Goal: Task Accomplishment & Management: Manage account settings

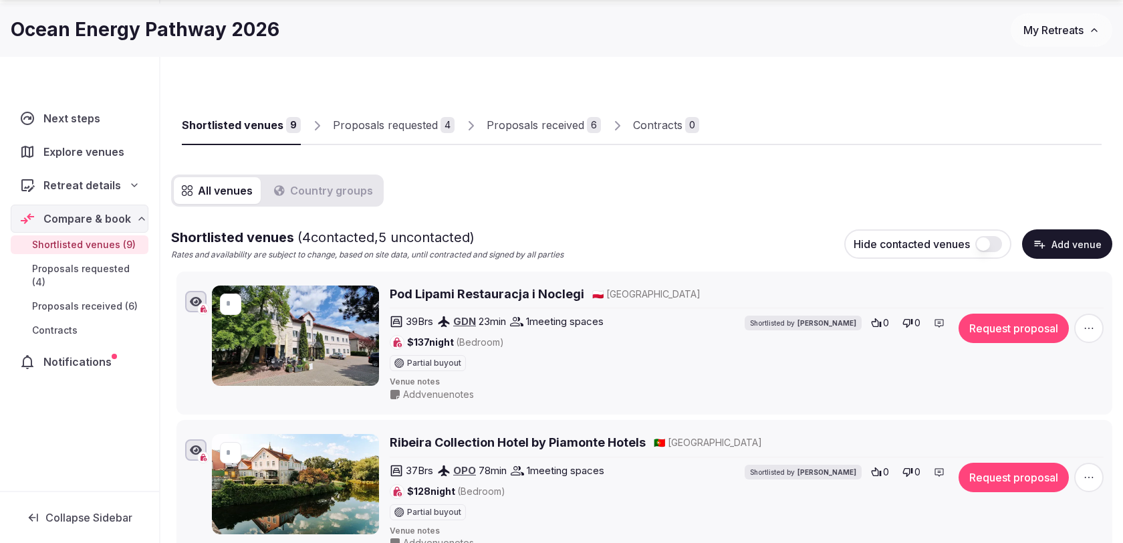
scroll to position [71, 0]
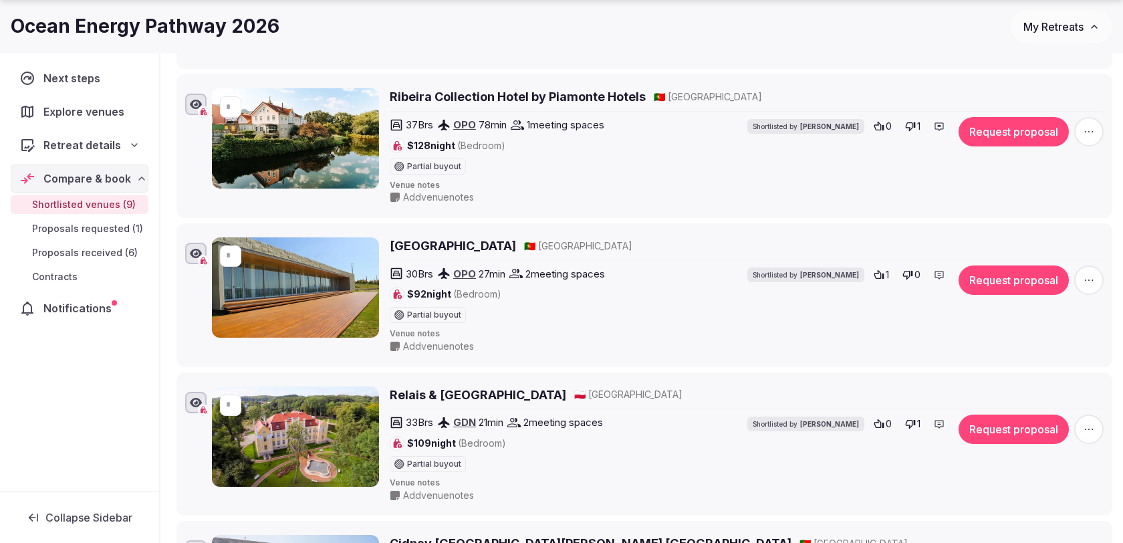
scroll to position [383, 0]
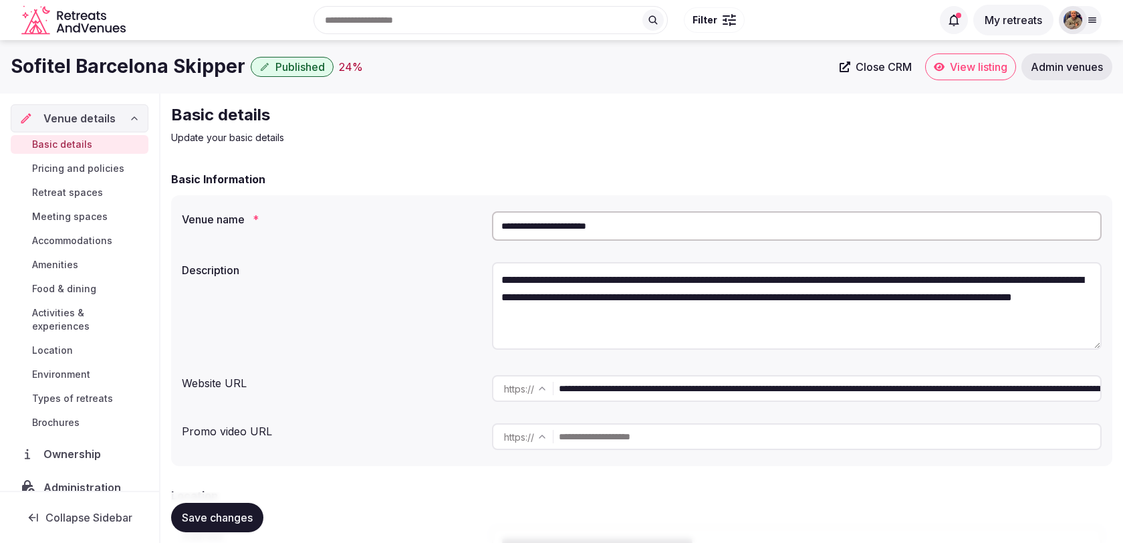
click at [1060, 72] on span "Admin venues" at bounding box center [1067, 66] width 72 height 13
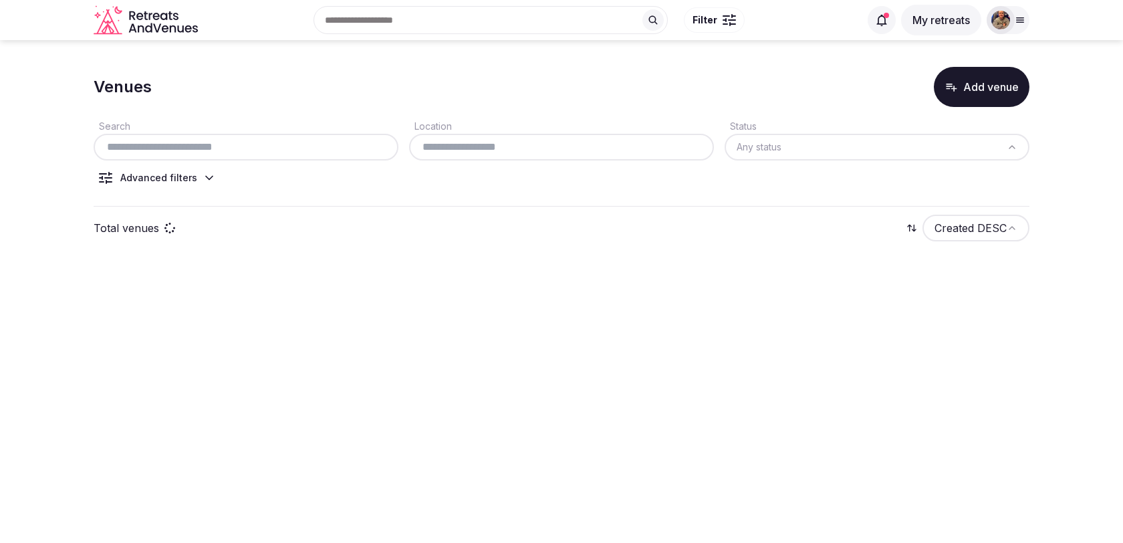
click at [320, 150] on input "text" at bounding box center [246, 147] width 294 height 16
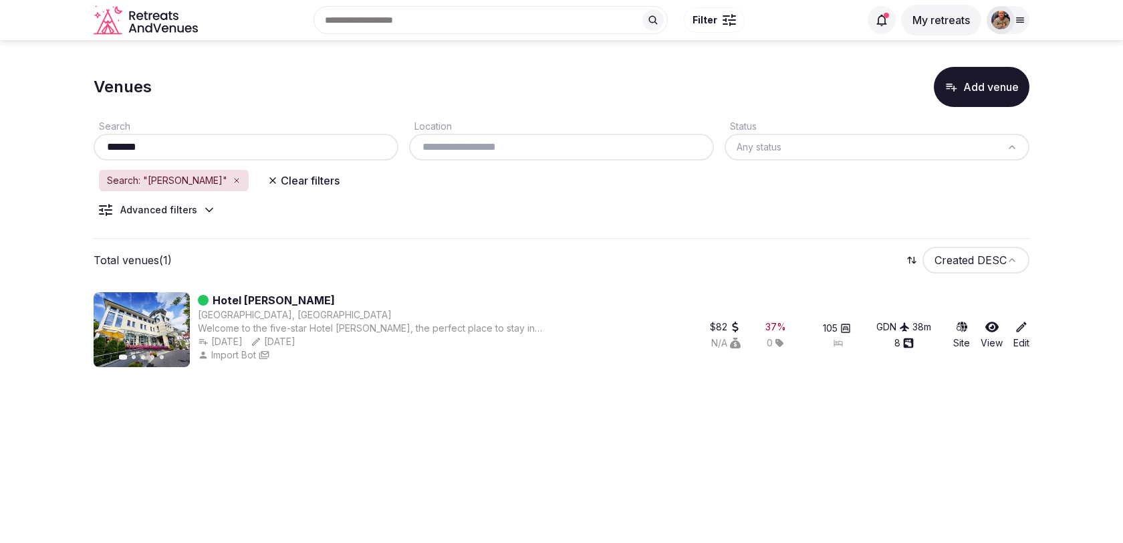
type input "*******"
click at [273, 297] on link "Hotel [PERSON_NAME]" at bounding box center [274, 300] width 122 height 16
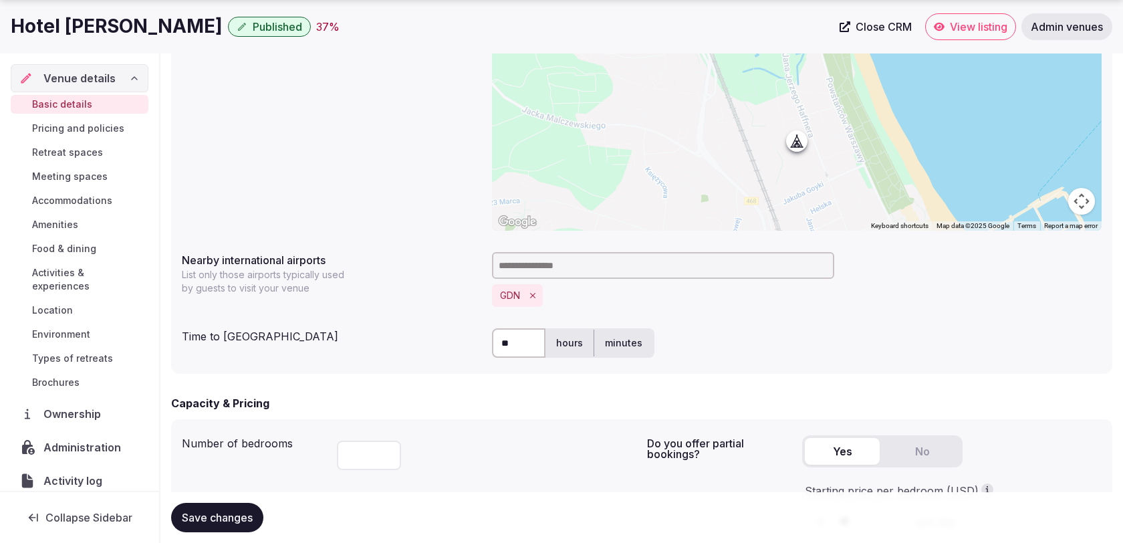
scroll to position [598, 0]
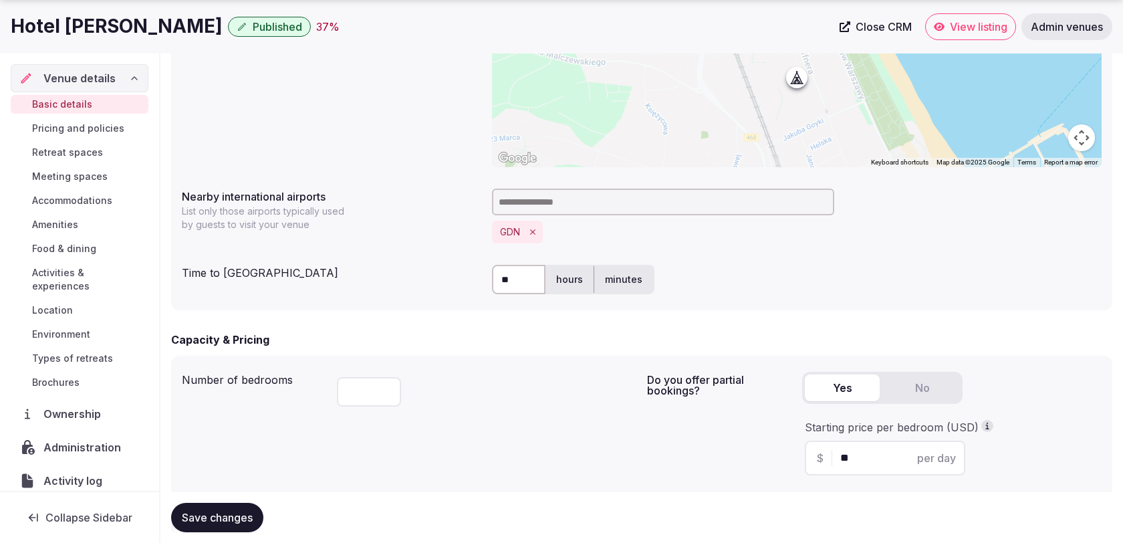
click at [525, 275] on input "**" at bounding box center [518, 279] width 53 height 29
type input "**"
click at [512, 344] on div "Capacity & Pricing" at bounding box center [641, 340] width 941 height 16
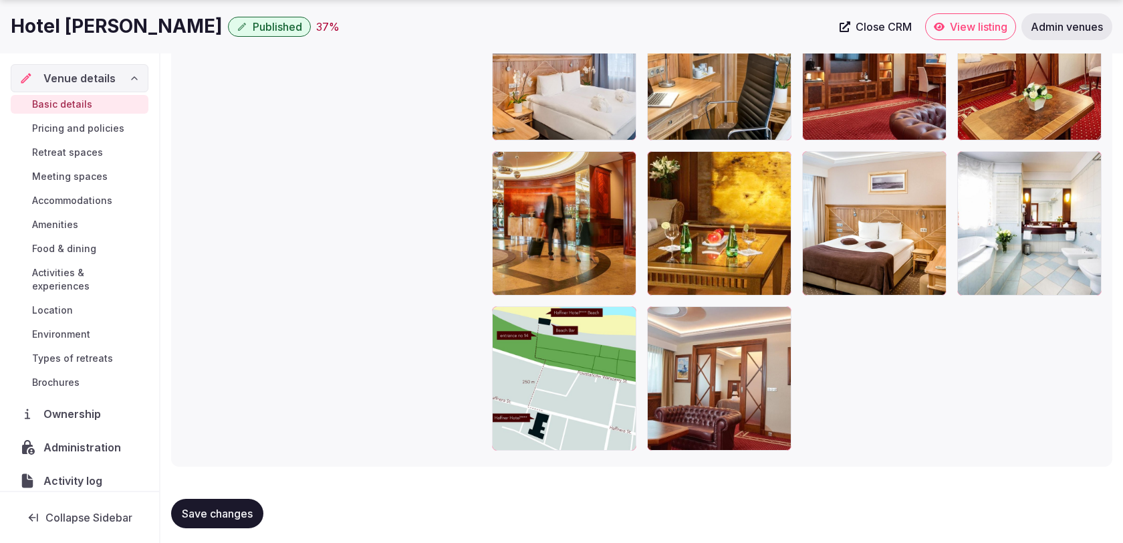
scroll to position [2607, 0]
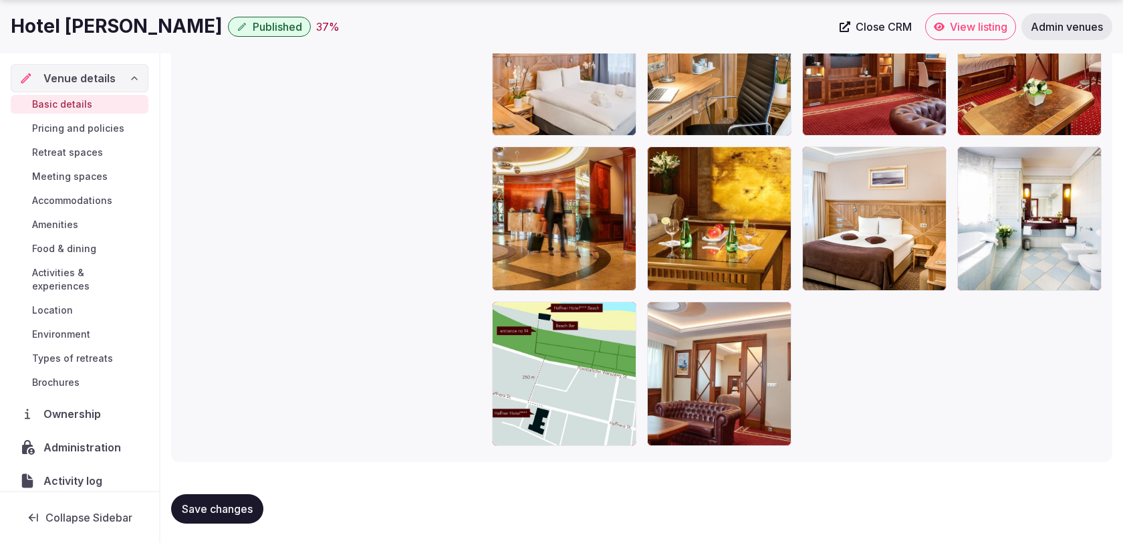
click at [235, 509] on span "Save changes" at bounding box center [217, 508] width 71 height 13
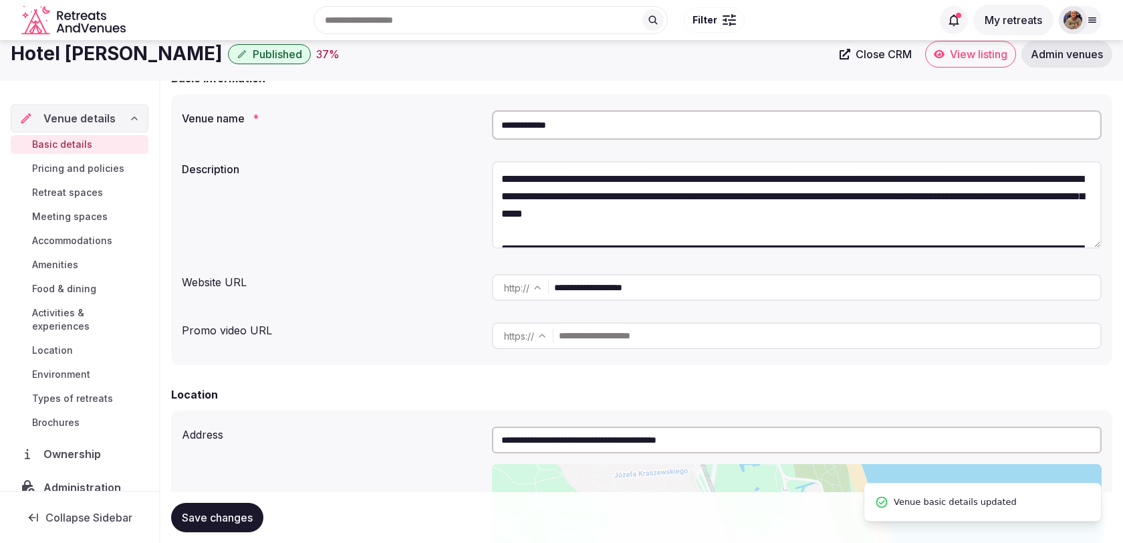
scroll to position [0, 0]
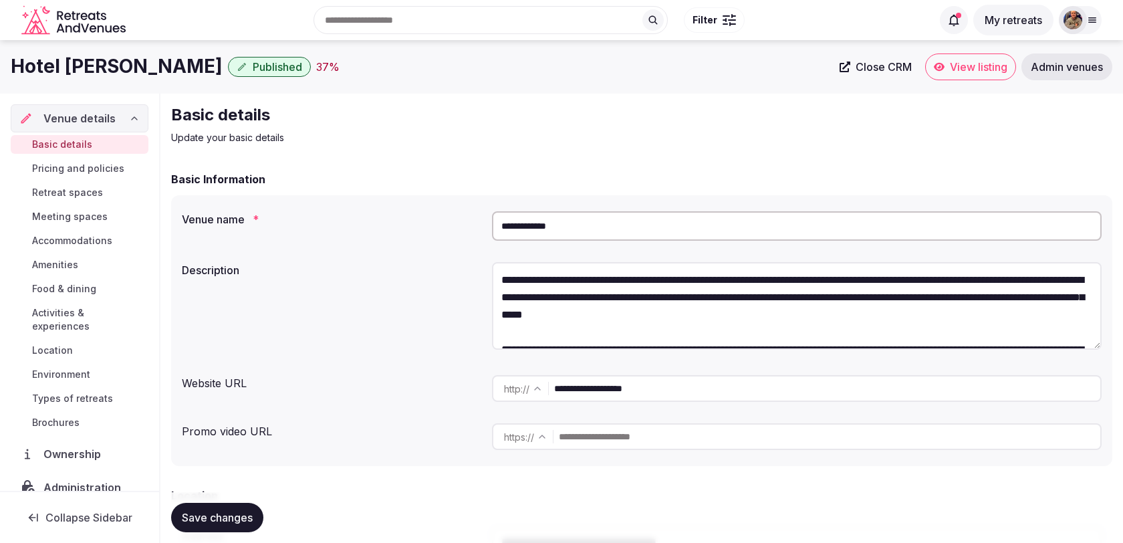
click at [1074, 68] on span "Admin venues" at bounding box center [1067, 66] width 72 height 13
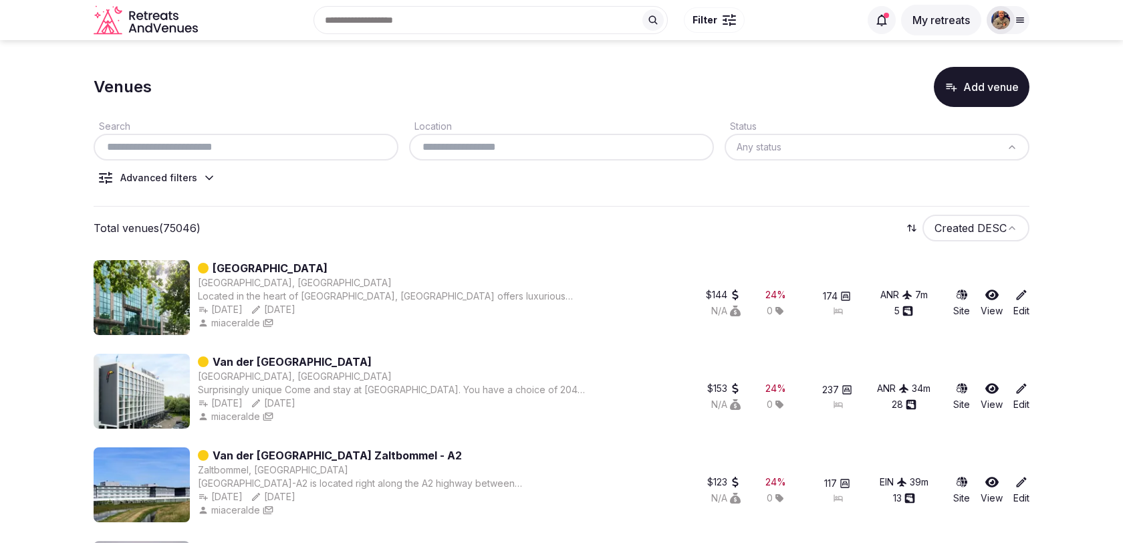
click at [346, 151] on input "text" at bounding box center [246, 147] width 294 height 16
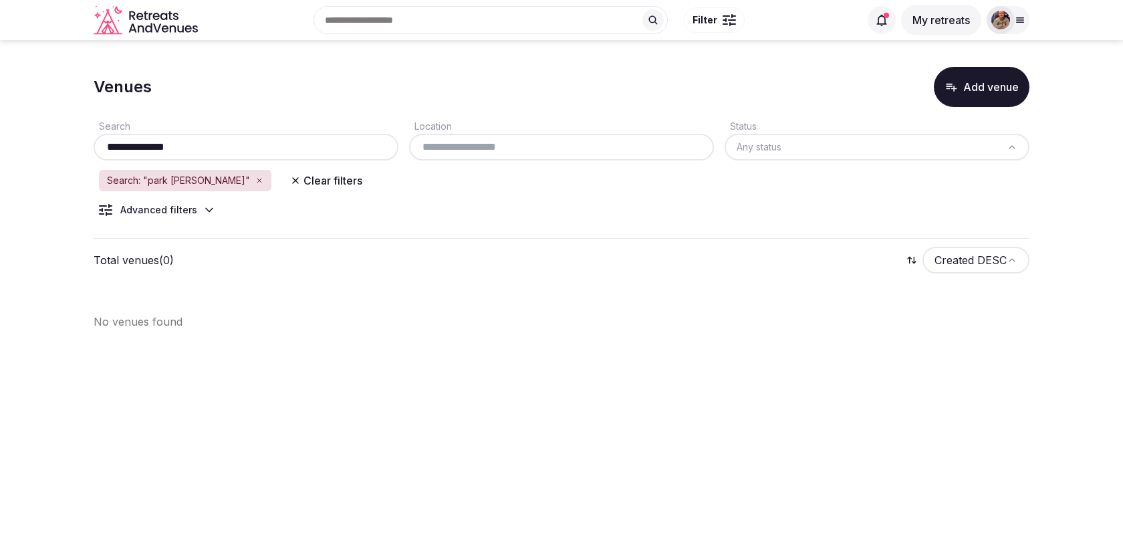
type input "**********"
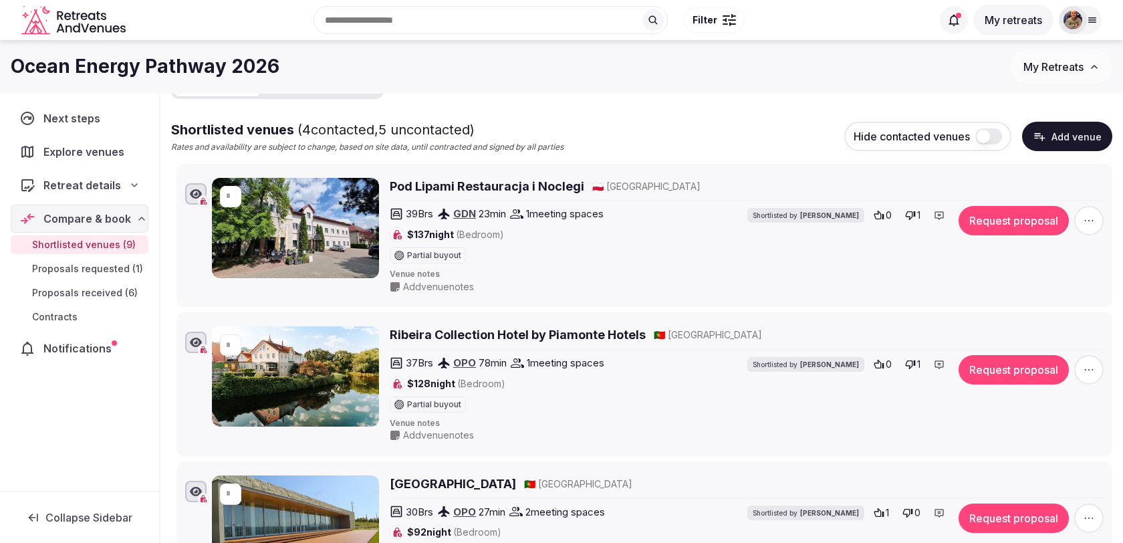
scroll to position [142, 0]
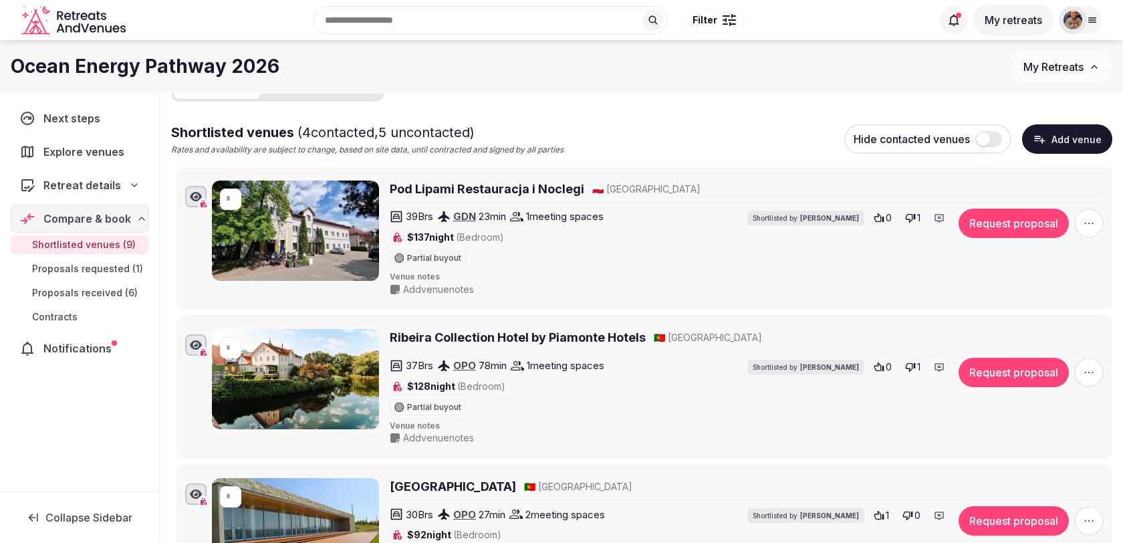
click at [1050, 132] on button "Add venue" at bounding box center [1067, 138] width 90 height 29
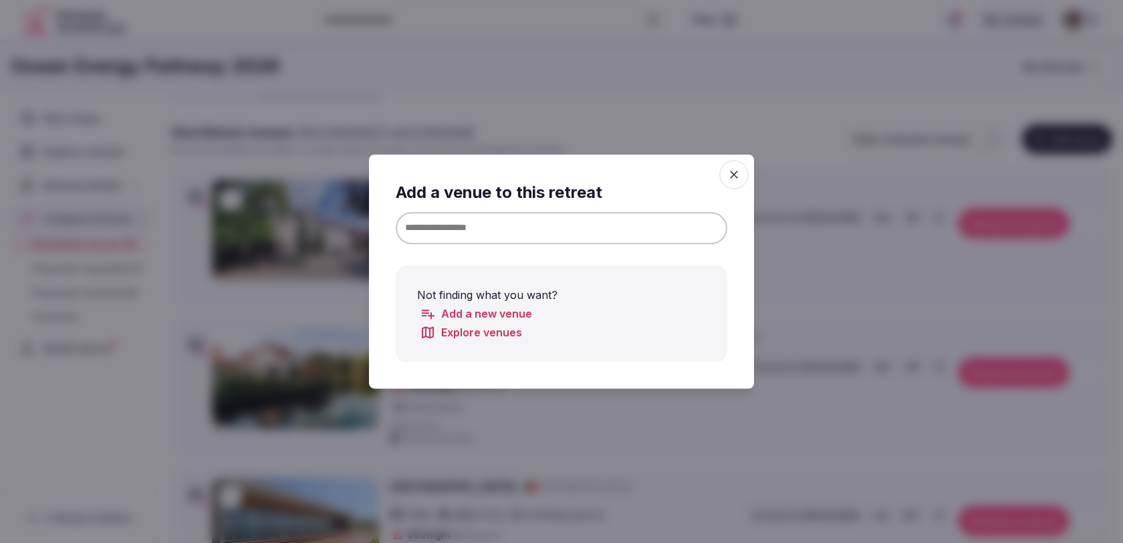
click at [633, 227] on input at bounding box center [562, 228] width 332 height 32
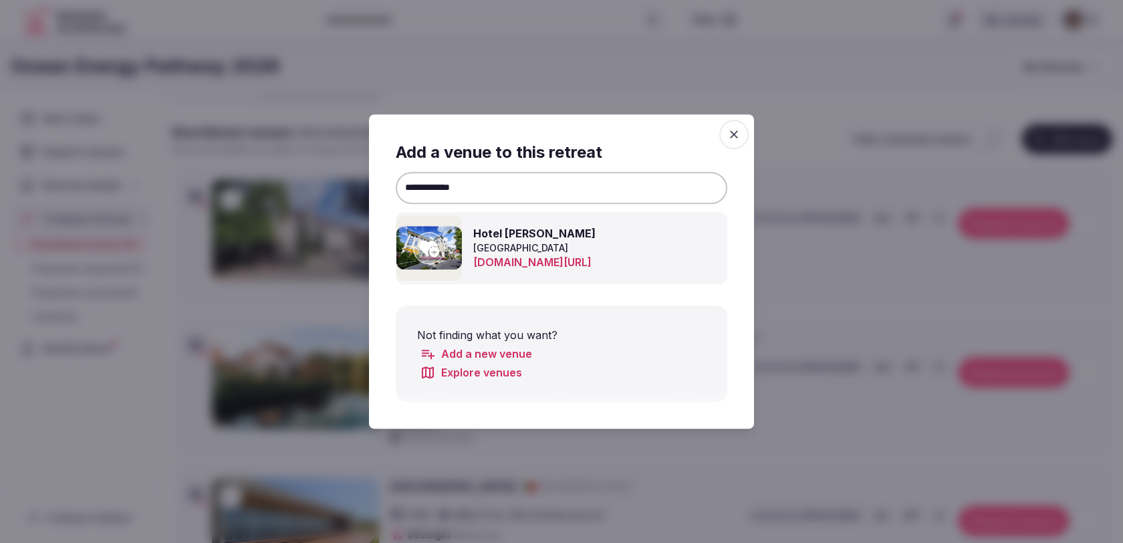
type input "**********"
click at [439, 248] on div at bounding box center [429, 248] width 32 height 32
click at [732, 139] on icon "button" at bounding box center [733, 134] width 13 height 13
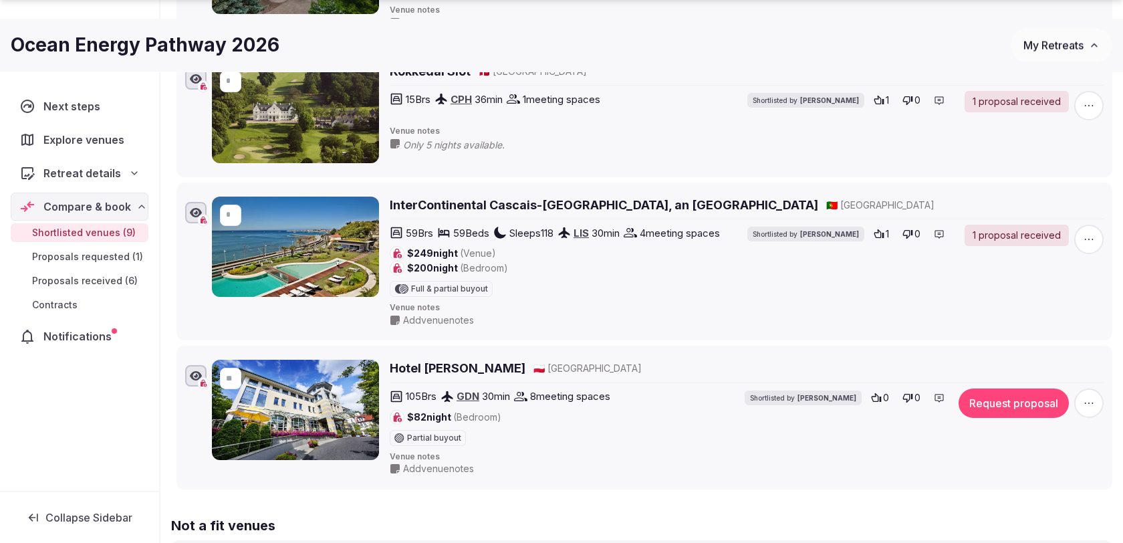
scroll to position [1307, 0]
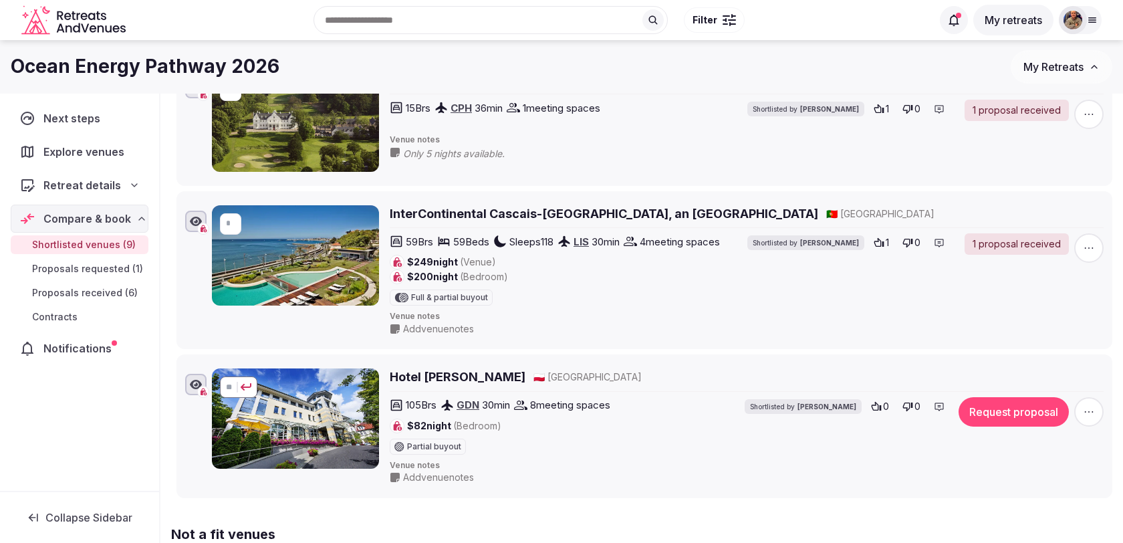
click at [230, 376] on input "**" at bounding box center [236, 386] width 21 height 21
type input "*"
click at [241, 382] on button "submit" at bounding box center [246, 387] width 11 height 11
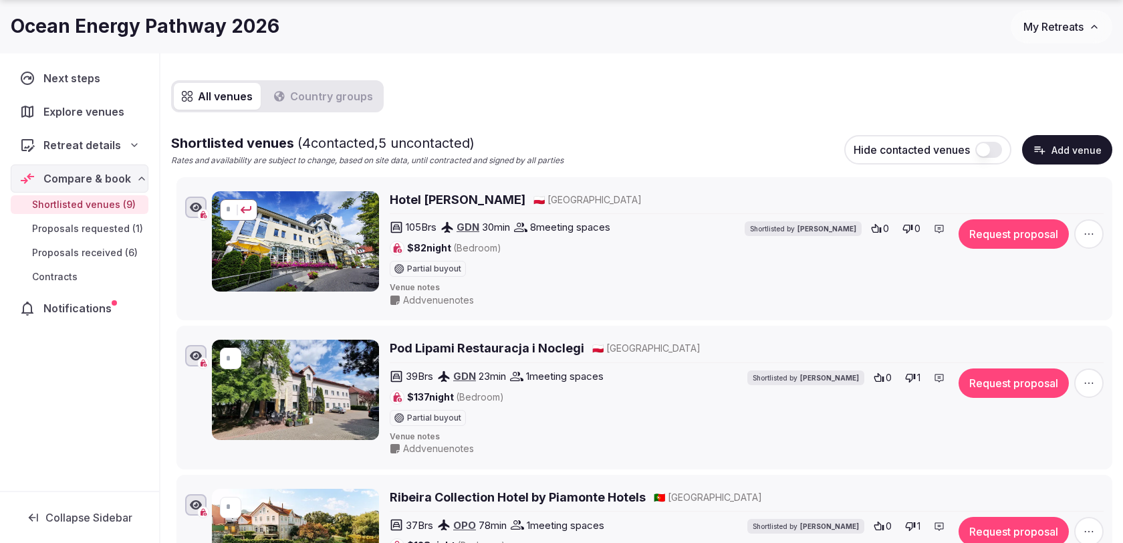
scroll to position [150, 0]
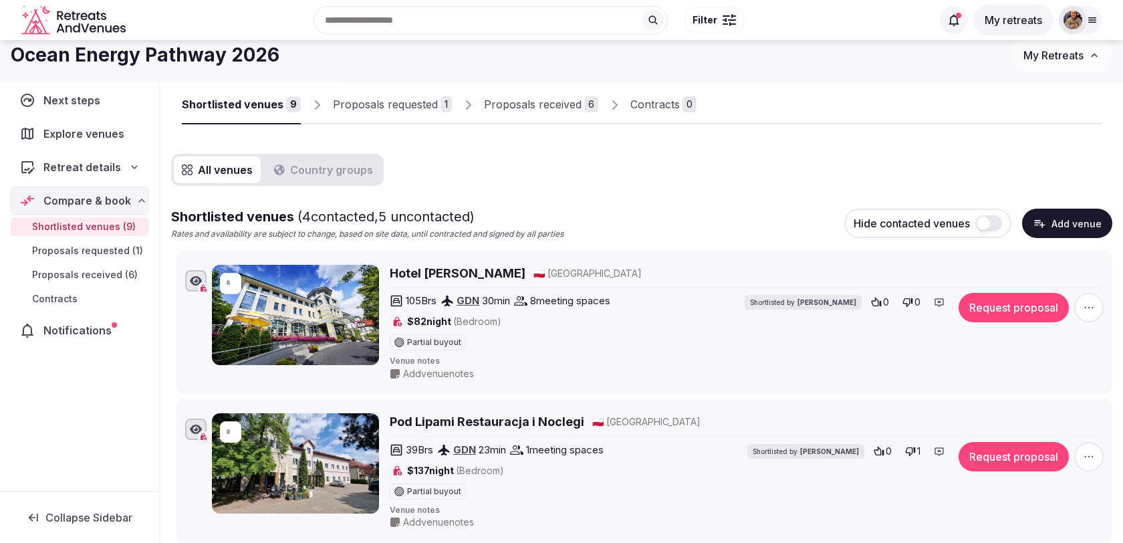
scroll to position [0, 0]
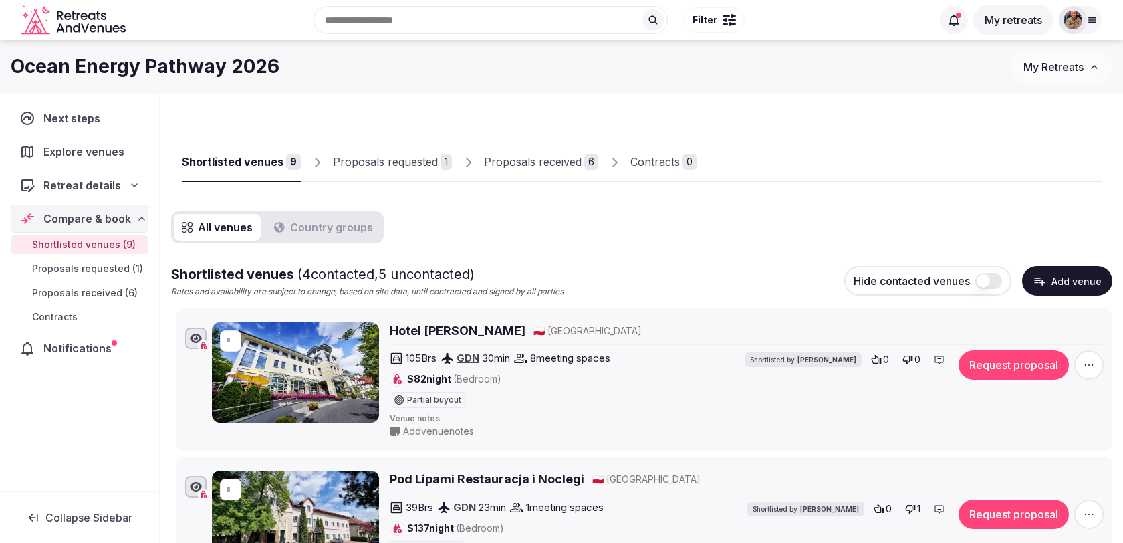
click at [1040, 276] on icon "button" at bounding box center [1039, 280] width 13 height 13
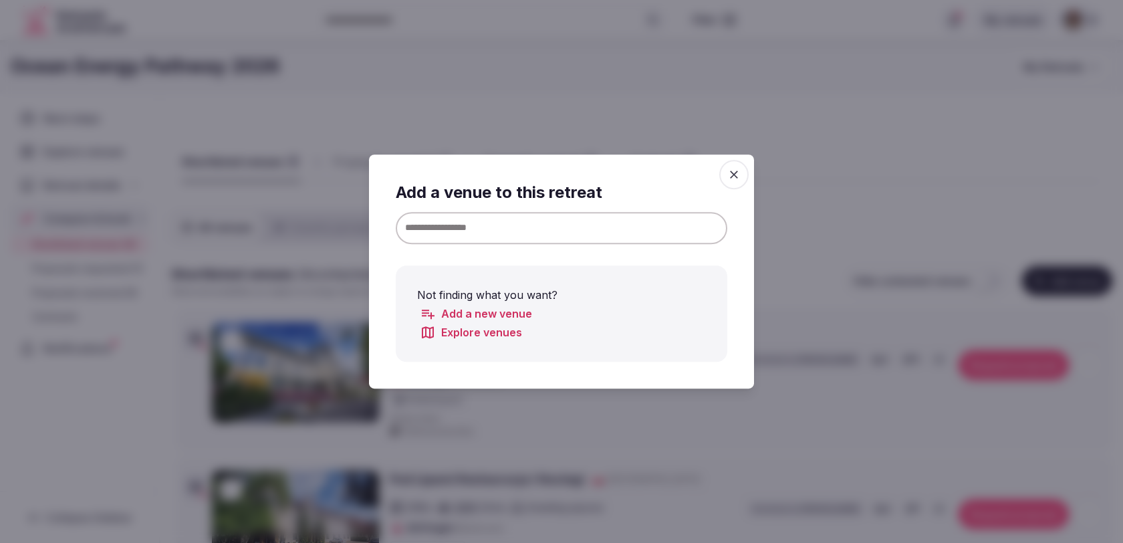
click at [566, 225] on input at bounding box center [562, 228] width 332 height 32
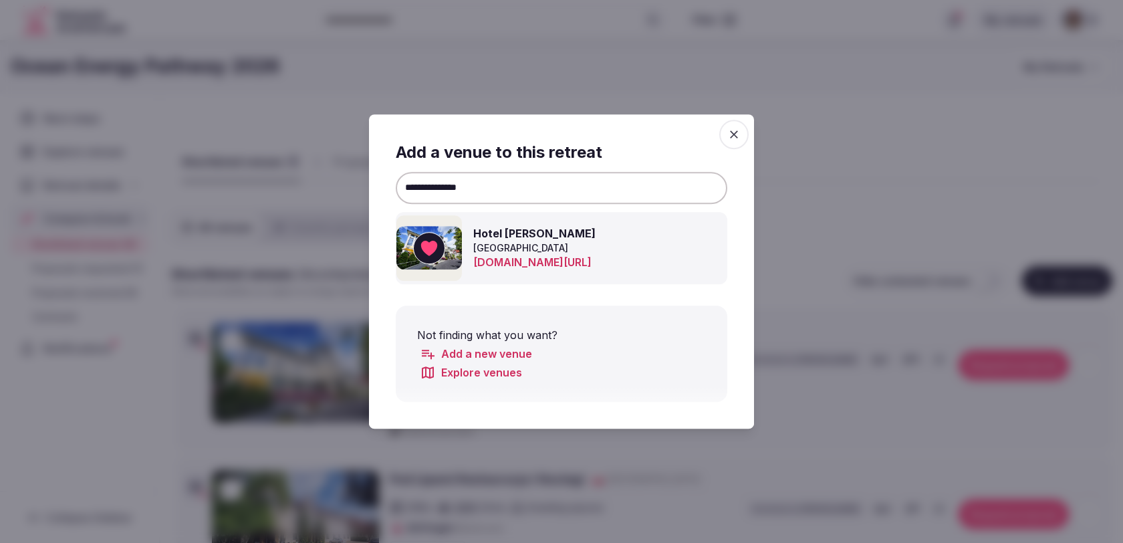
type input "**********"
drag, startPoint x: 507, startPoint y: 189, endPoint x: 378, endPoint y: 191, distance: 129.0
click at [378, 191] on div "**********" at bounding box center [561, 271] width 385 height 314
type input "*********"
click at [734, 136] on icon "button" at bounding box center [733, 134] width 13 height 13
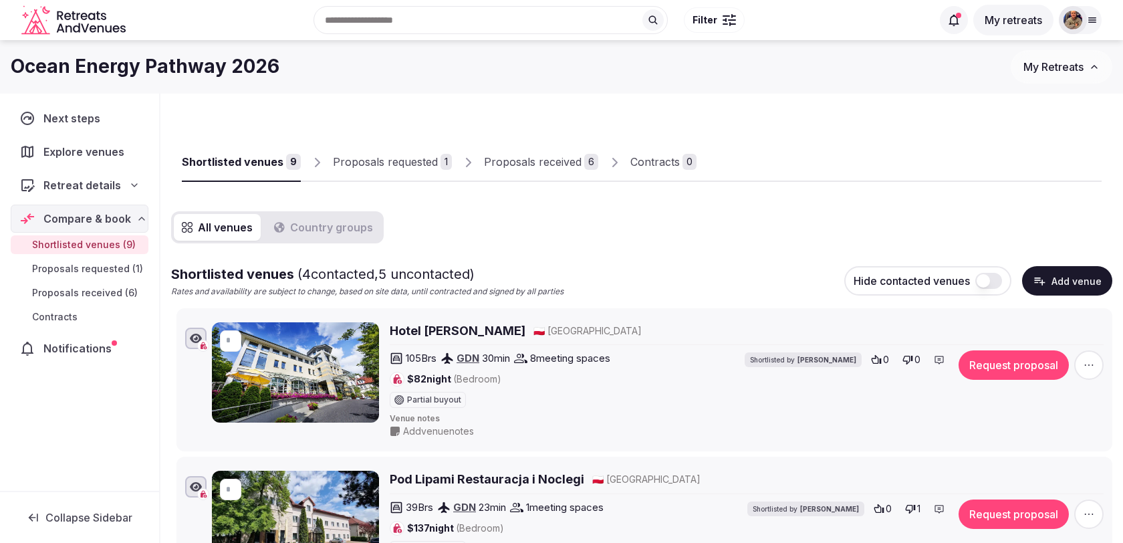
click at [1046, 294] on button "Add venue" at bounding box center [1067, 280] width 90 height 29
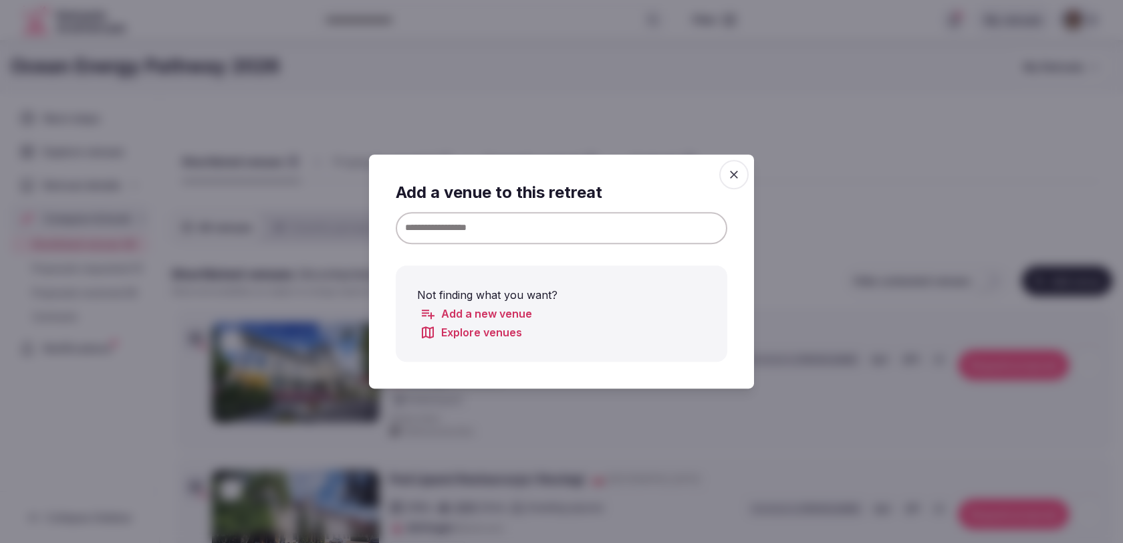
click at [538, 230] on input at bounding box center [562, 228] width 332 height 32
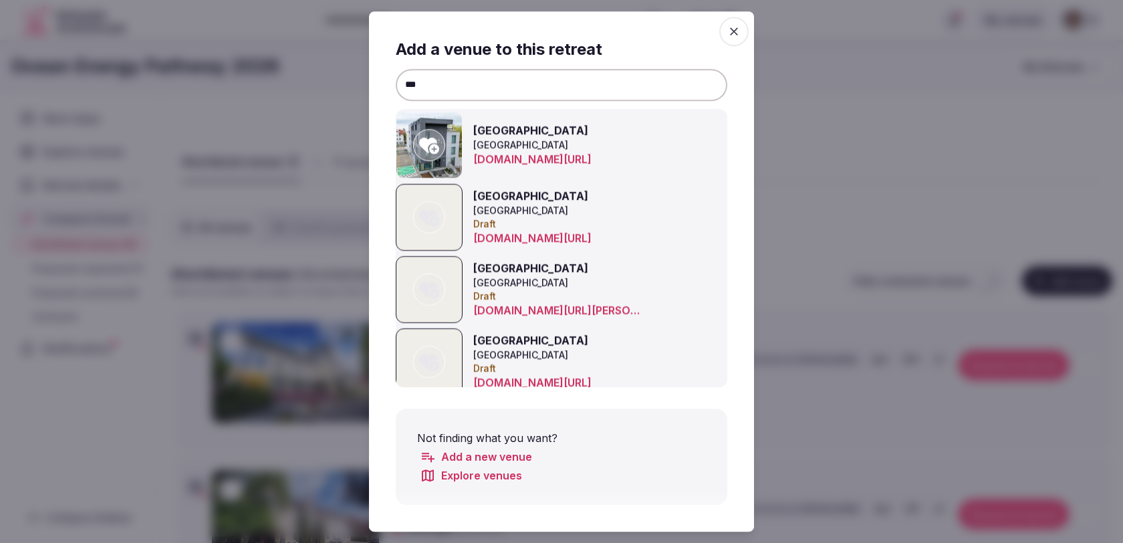
type input "***"
click at [432, 142] on icon at bounding box center [429, 146] width 20 height 16
click at [735, 33] on icon "button" at bounding box center [734, 31] width 8 height 8
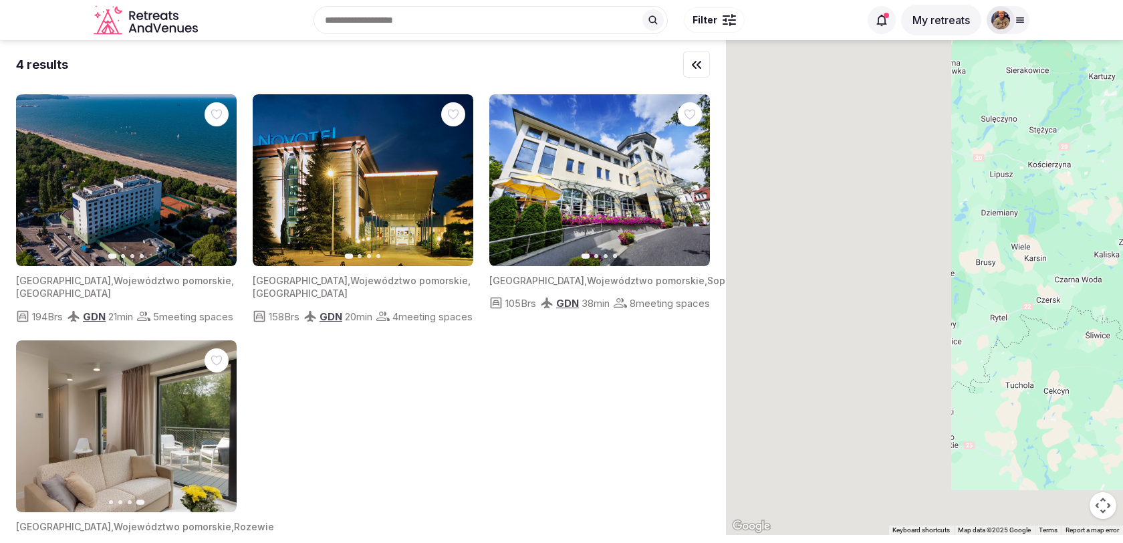
drag, startPoint x: 839, startPoint y: 404, endPoint x: 1122, endPoint y: 180, distance: 361.3
click at [1122, 181] on div at bounding box center [924, 287] width 397 height 495
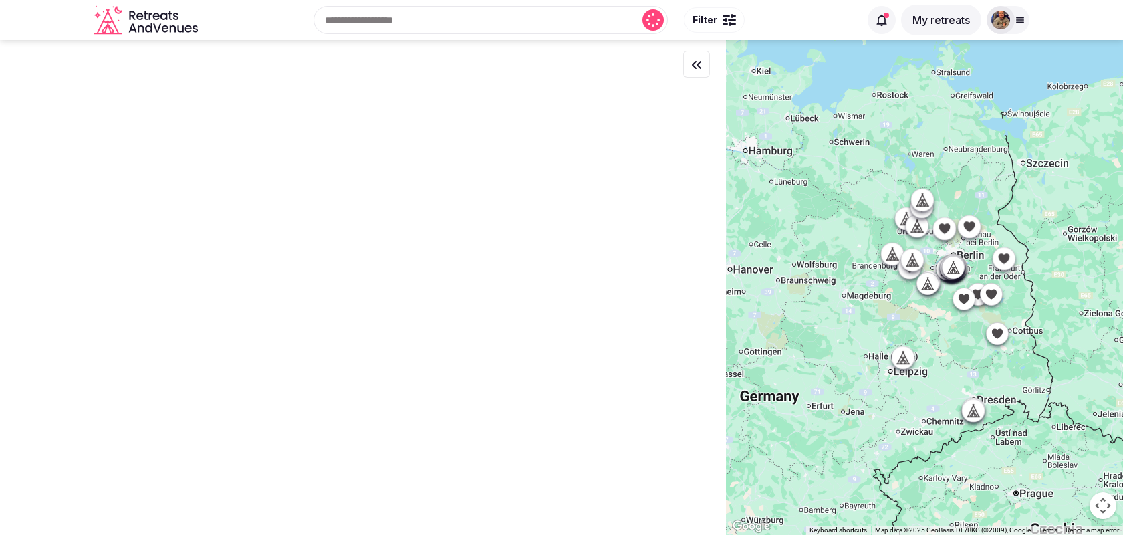
drag, startPoint x: 886, startPoint y: 394, endPoint x: 940, endPoint y: 312, distance: 98.1
click at [940, 312] on div at bounding box center [924, 287] width 397 height 495
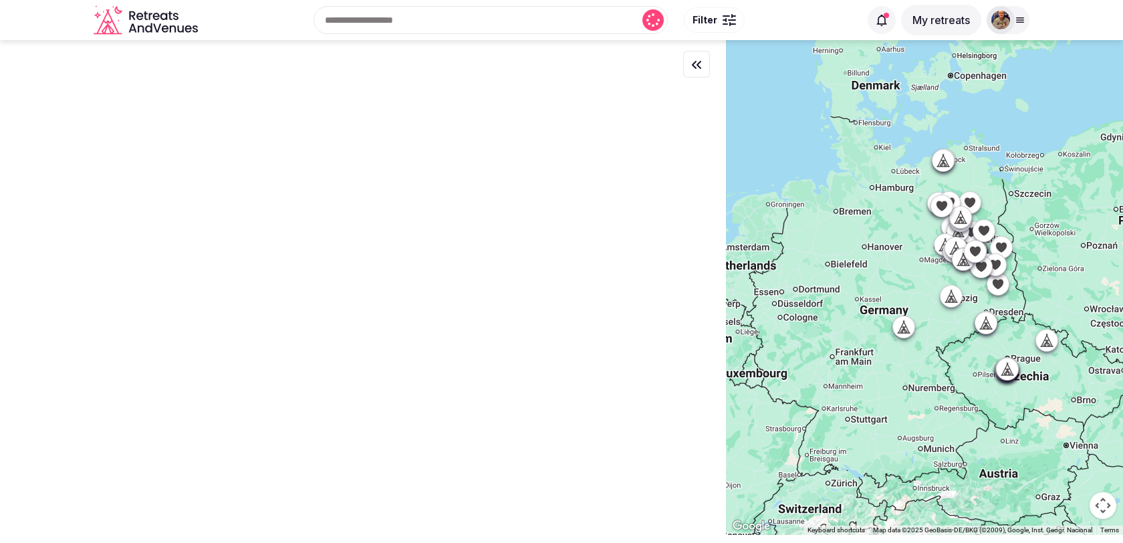
drag, startPoint x: 828, startPoint y: 447, endPoint x: 1012, endPoint y: 261, distance: 261.4
click at [1010, 263] on div at bounding box center [924, 287] width 397 height 495
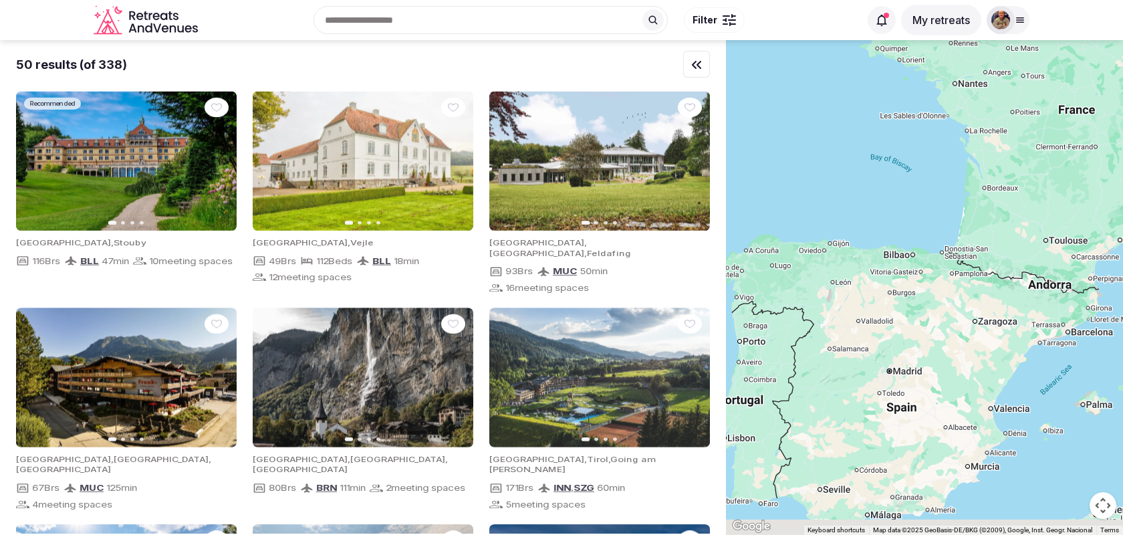
drag, startPoint x: 867, startPoint y: 378, endPoint x: 1020, endPoint y: 244, distance: 203.3
click at [1020, 244] on div at bounding box center [924, 287] width 397 height 495
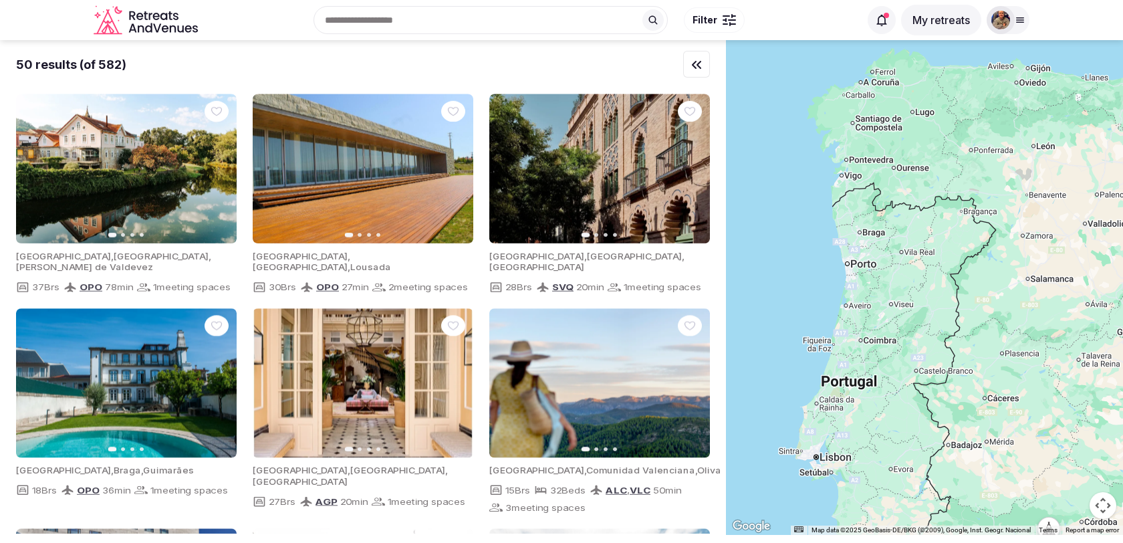
drag, startPoint x: 876, startPoint y: 294, endPoint x: 915, endPoint y: 304, distance: 40.7
click at [917, 304] on div at bounding box center [924, 287] width 397 height 495
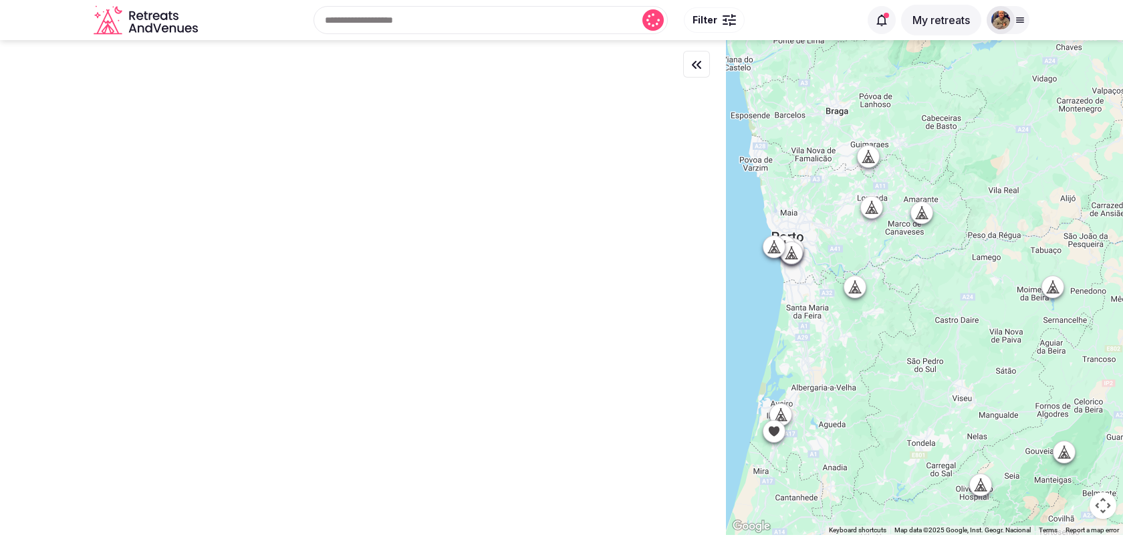
drag, startPoint x: 840, startPoint y: 251, endPoint x: 915, endPoint y: 330, distance: 109.2
click at [916, 330] on div at bounding box center [924, 287] width 397 height 495
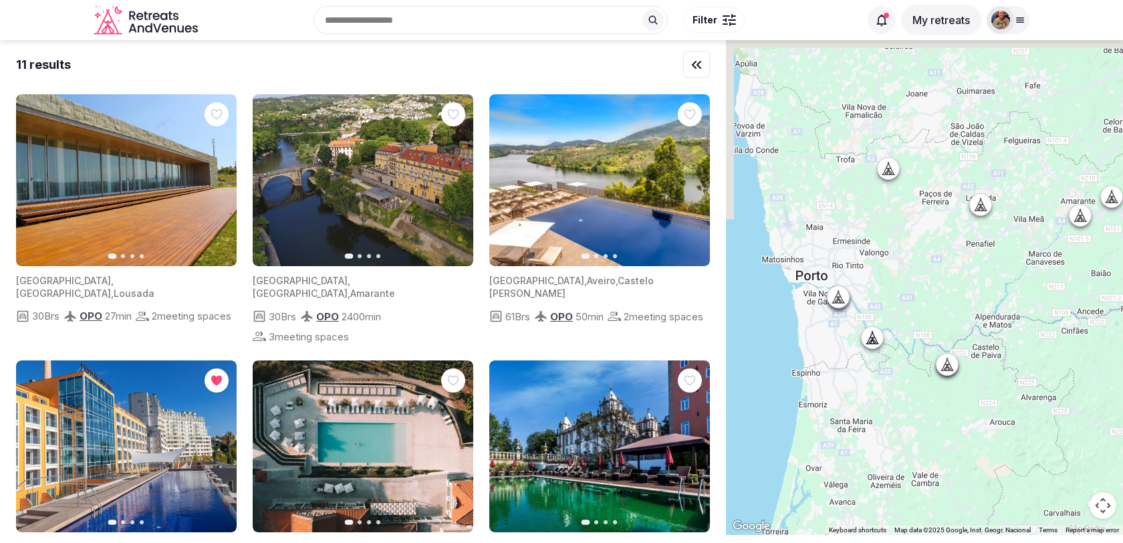
drag, startPoint x: 834, startPoint y: 292, endPoint x: 943, endPoint y: 347, distance: 122.0
click at [943, 347] on div at bounding box center [924, 287] width 397 height 495
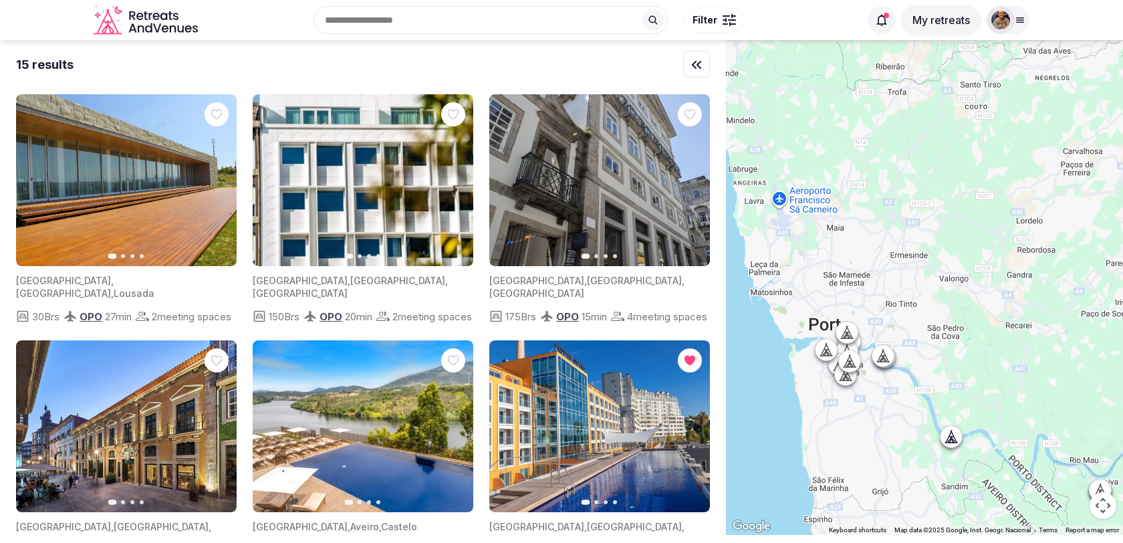
drag, startPoint x: 884, startPoint y: 309, endPoint x: 983, endPoint y: 401, distance: 135.3
click at [984, 401] on div at bounding box center [924, 287] width 397 height 495
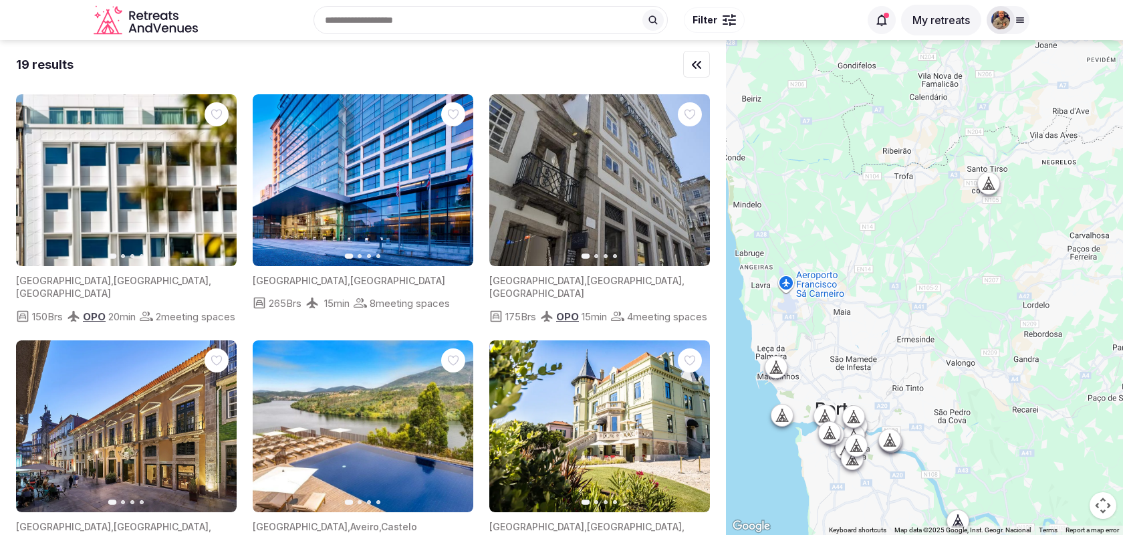
drag, startPoint x: 944, startPoint y: 229, endPoint x: 953, endPoint y: 318, distance: 89.4
click at [953, 318] on div at bounding box center [924, 287] width 397 height 495
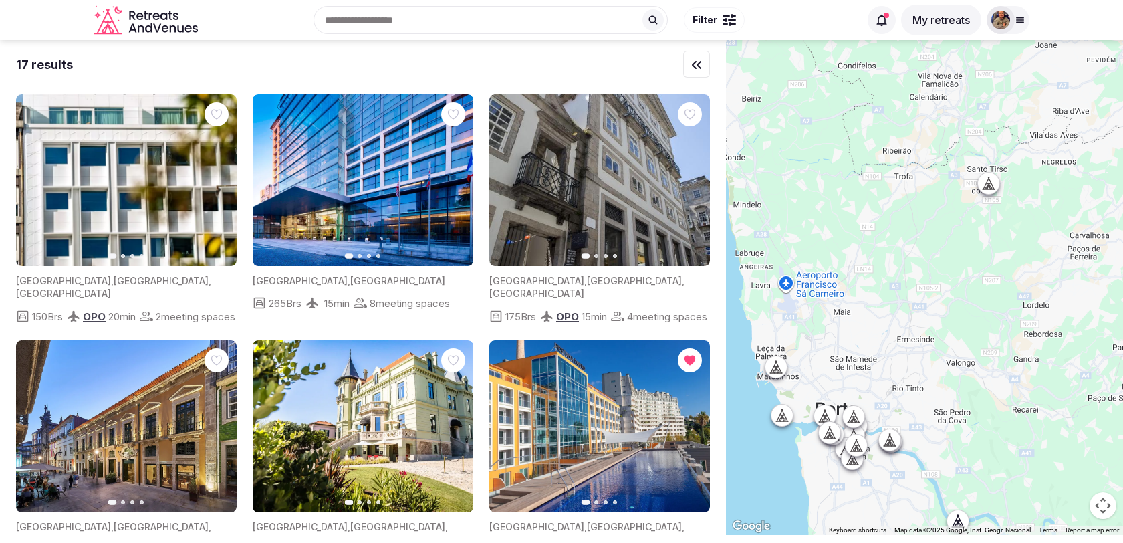
click at [703, 20] on span "Filter" at bounding box center [705, 19] width 25 height 13
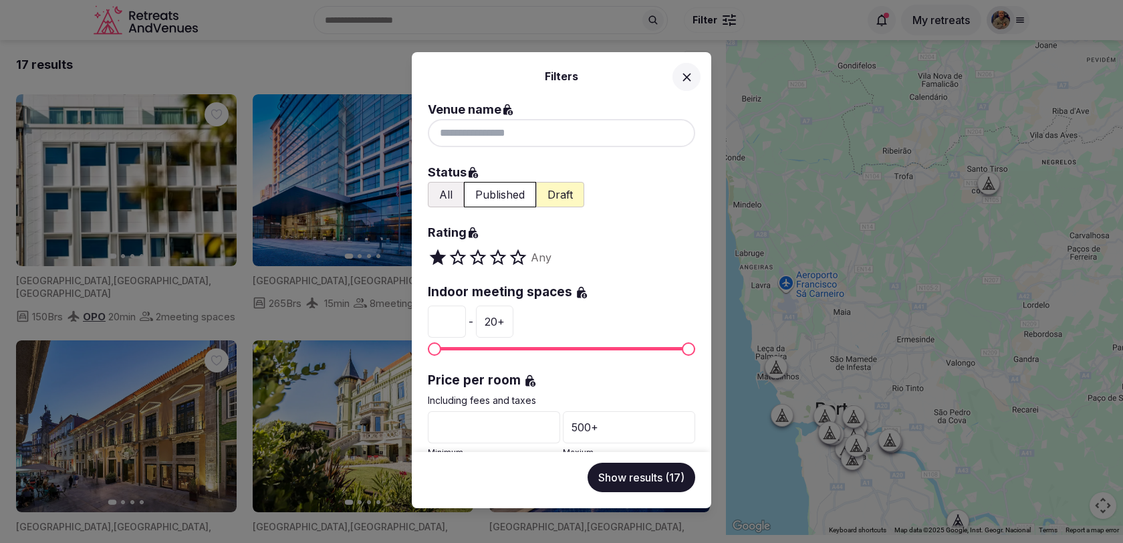
type input "*"
click at [453, 314] on input "*" at bounding box center [447, 322] width 38 height 32
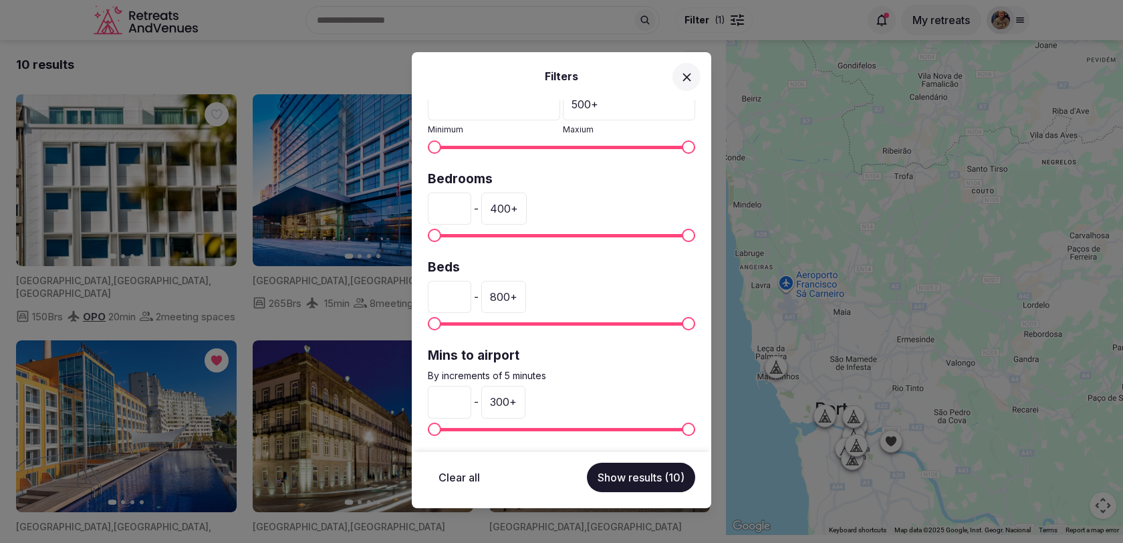
scroll to position [324, 0]
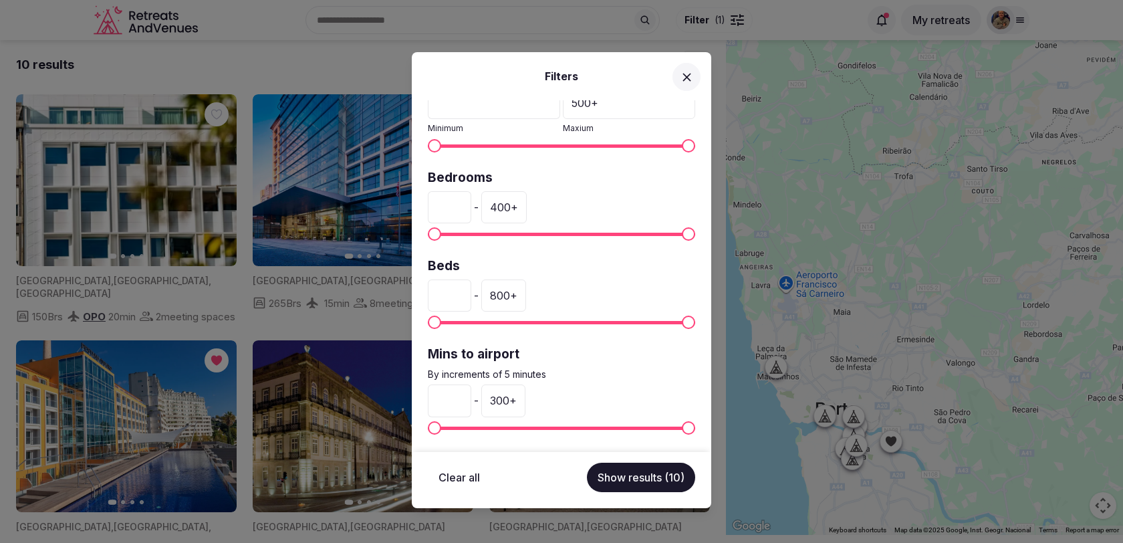
click at [455, 201] on input "*" at bounding box center [449, 207] width 43 height 32
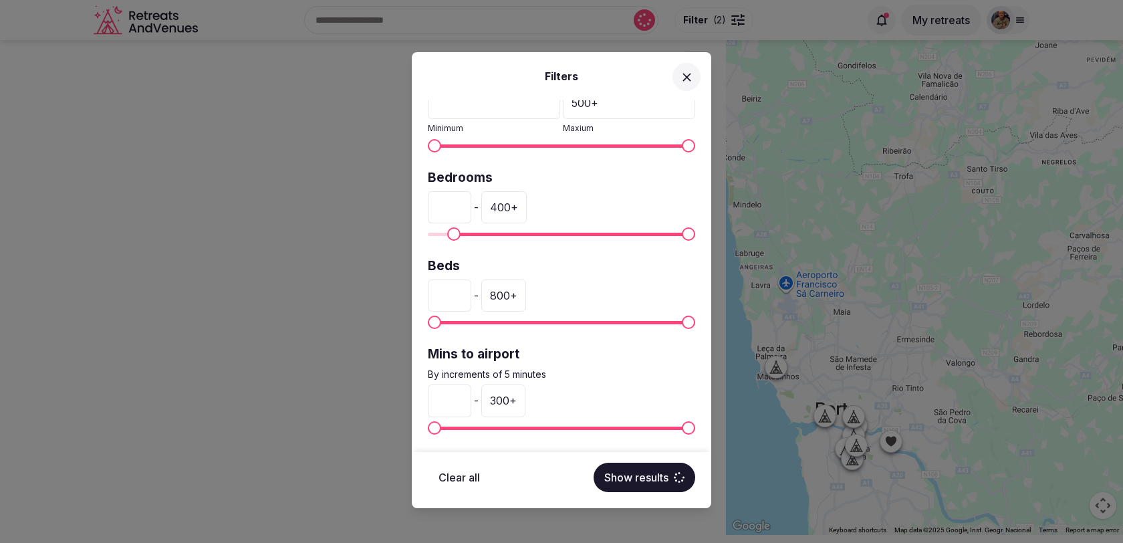
type input "**"
click at [506, 206] on div "400 +" at bounding box center [503, 207] width 45 height 32
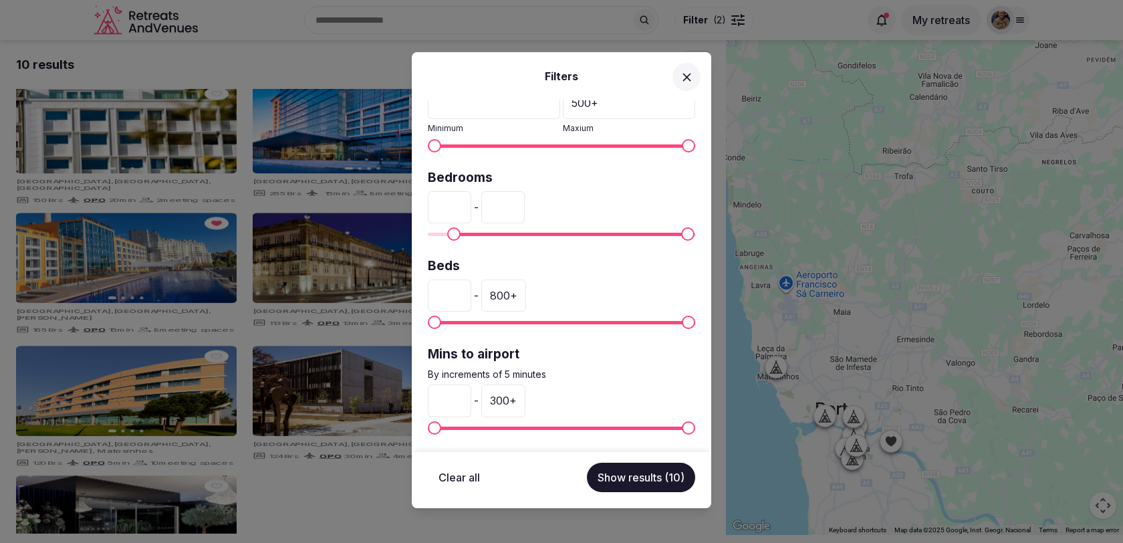
click at [506, 206] on input "***" at bounding box center [502, 207] width 43 height 32
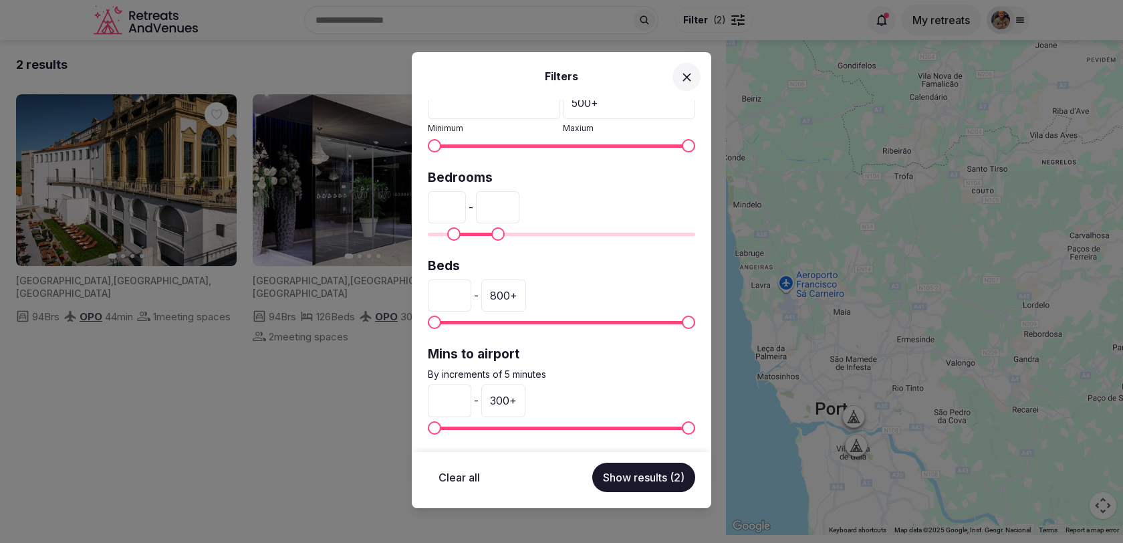
type input "***"
click at [500, 400] on div "300 +" at bounding box center [503, 400] width 44 height 32
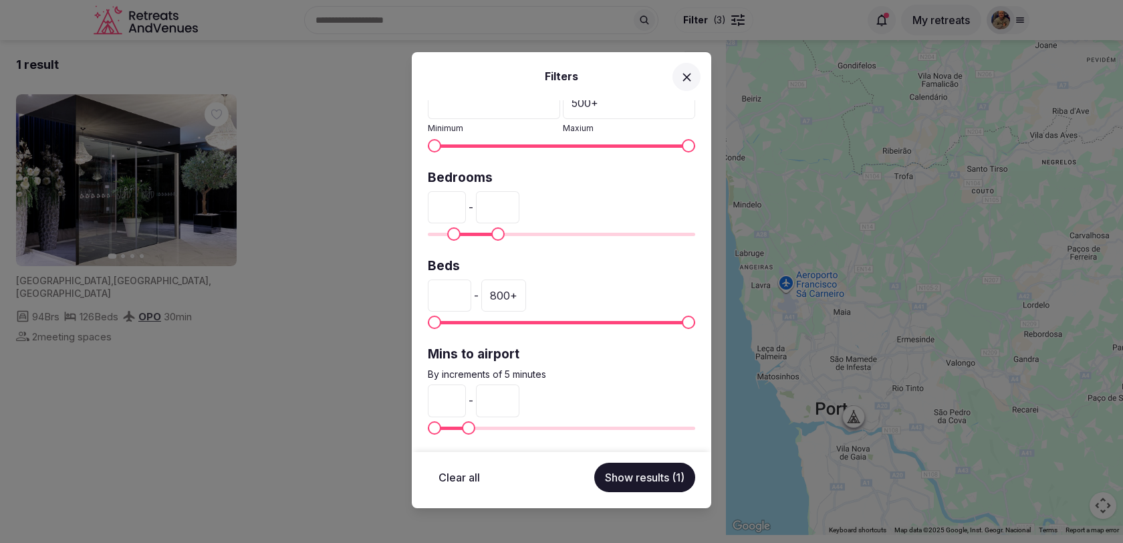
type input "**"
click at [579, 351] on label "Mins to airport" at bounding box center [561, 355] width 267 height 18
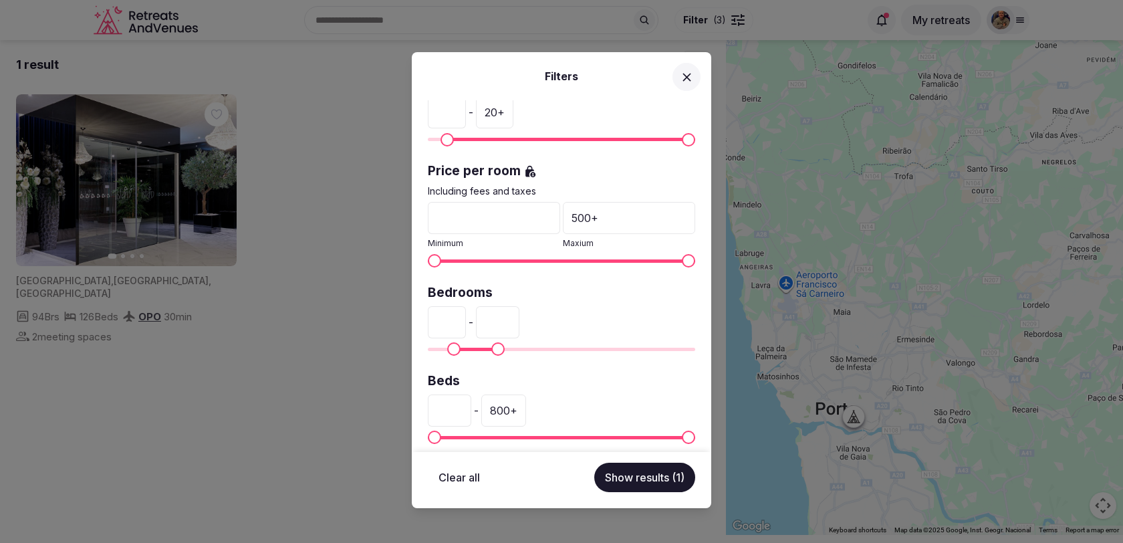
scroll to position [211, 0]
click at [509, 318] on input "***" at bounding box center [497, 320] width 43 height 32
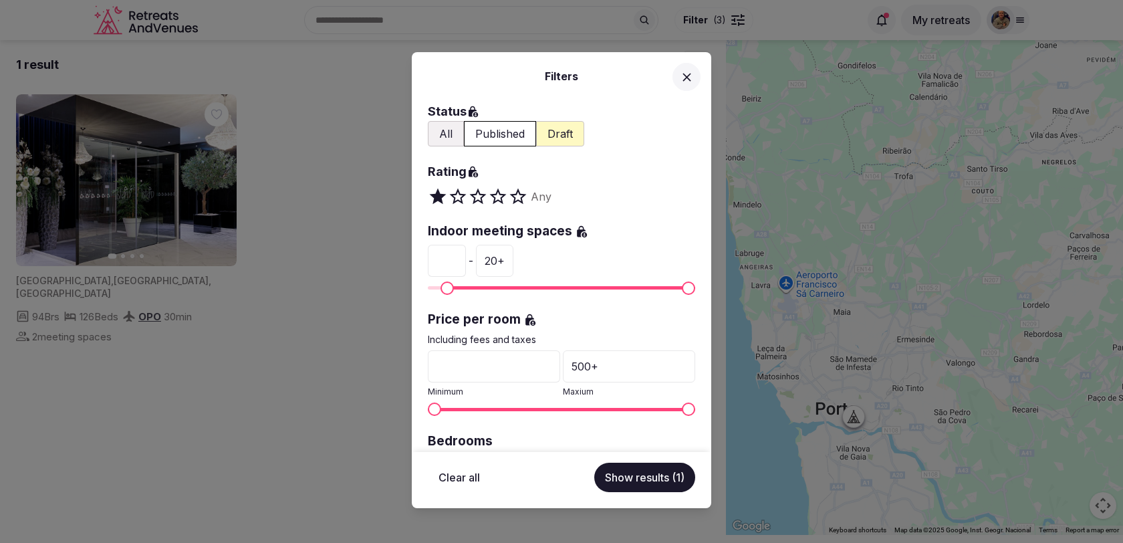
scroll to position [0, 0]
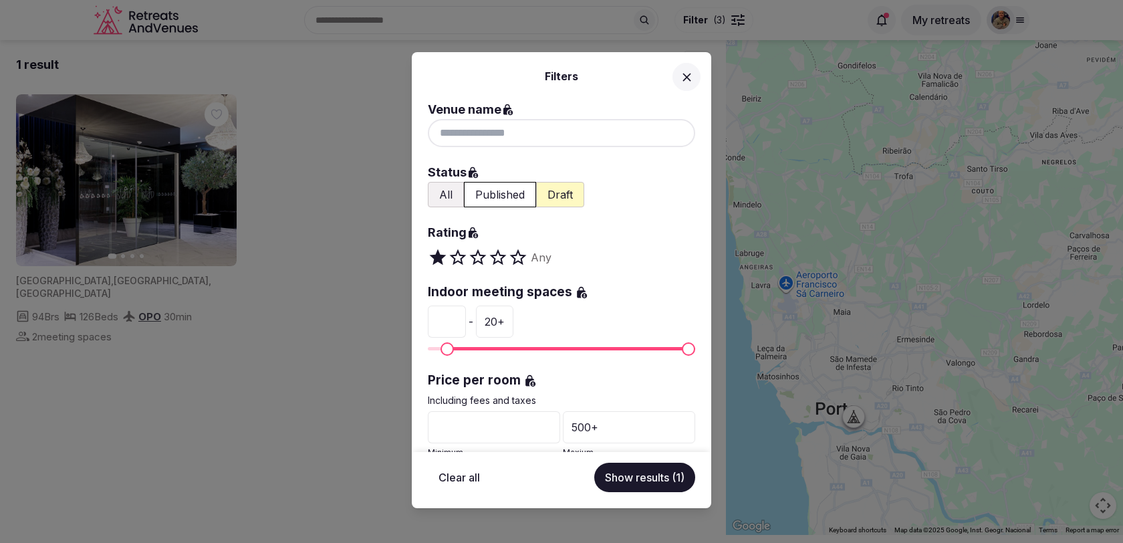
type input "***"
click at [560, 197] on button "Draft" at bounding box center [560, 194] width 48 height 25
click at [444, 194] on button "All" at bounding box center [446, 194] width 36 height 25
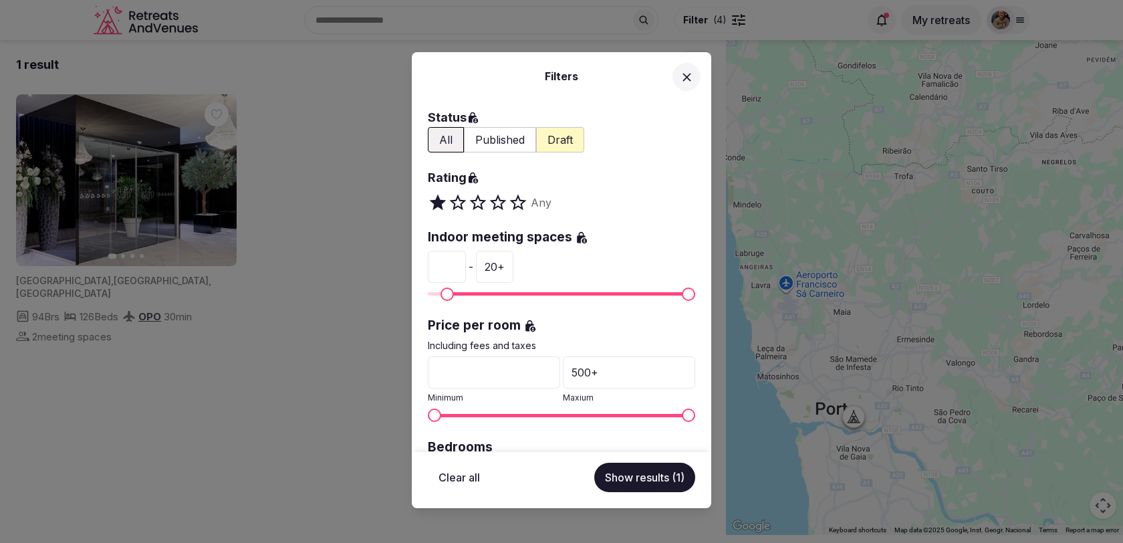
scroll to position [324, 0]
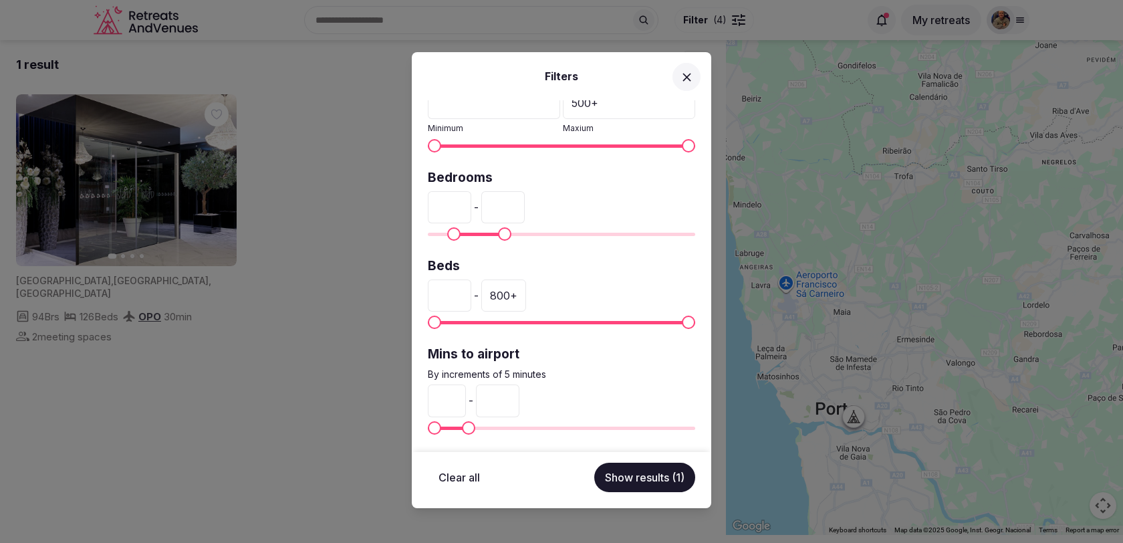
click at [638, 484] on button "Show results (1)" at bounding box center [644, 477] width 101 height 29
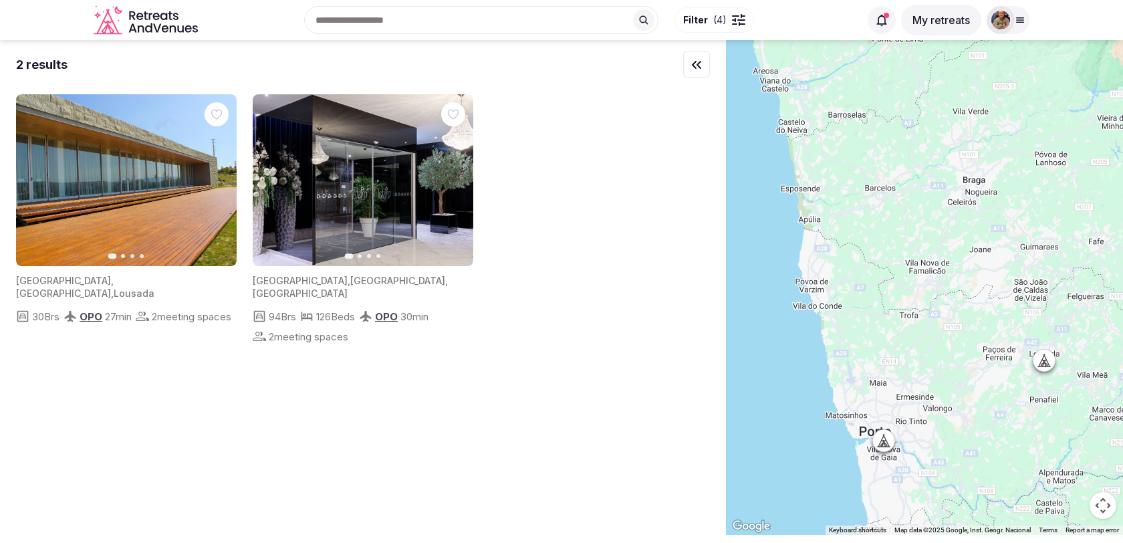
click at [1048, 358] on icon at bounding box center [1044, 360] width 13 height 13
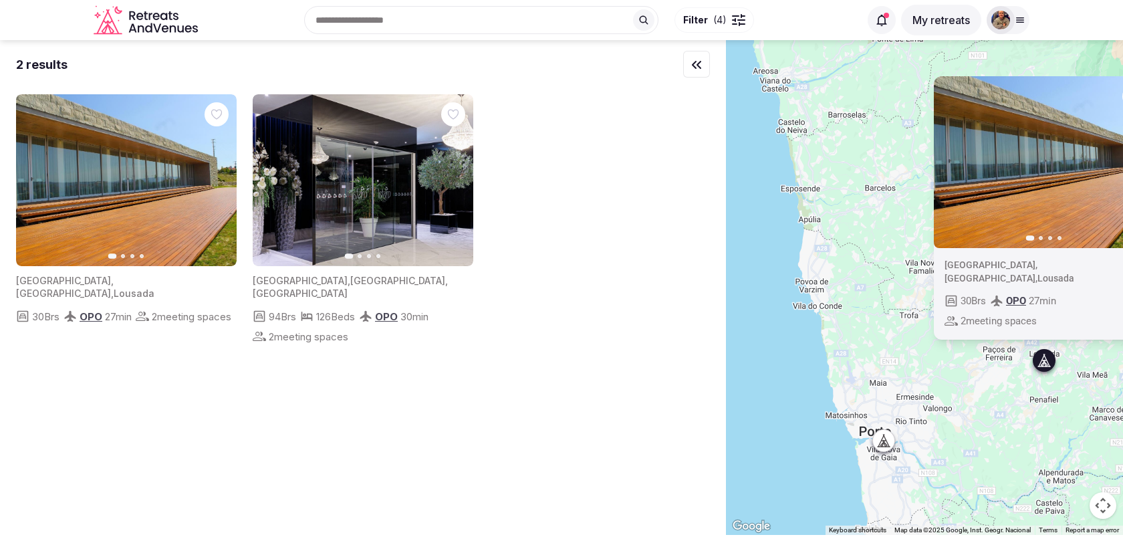
click at [907, 342] on div "Previous slide Next slide Portugal , Porto , Lousada 30 Brs OPO 27 min 2 meetin…" at bounding box center [924, 287] width 397 height 495
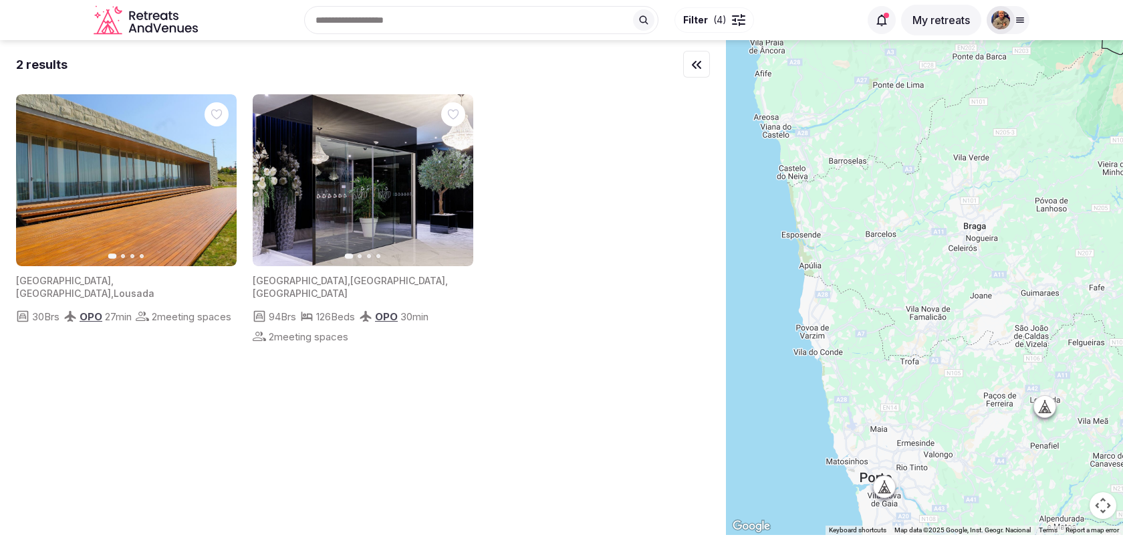
drag, startPoint x: 907, startPoint y: 342, endPoint x: 907, endPoint y: 390, distance: 47.5
click at [907, 390] on div at bounding box center [924, 287] width 397 height 495
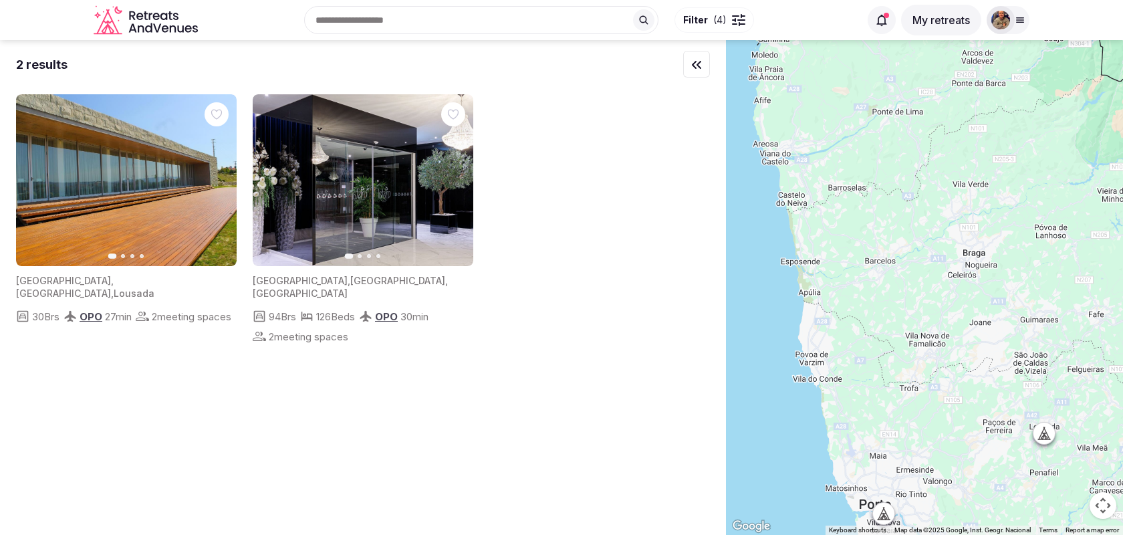
drag, startPoint x: 906, startPoint y: 303, endPoint x: 906, endPoint y: 331, distance: 28.1
click at [906, 331] on div at bounding box center [924, 287] width 397 height 495
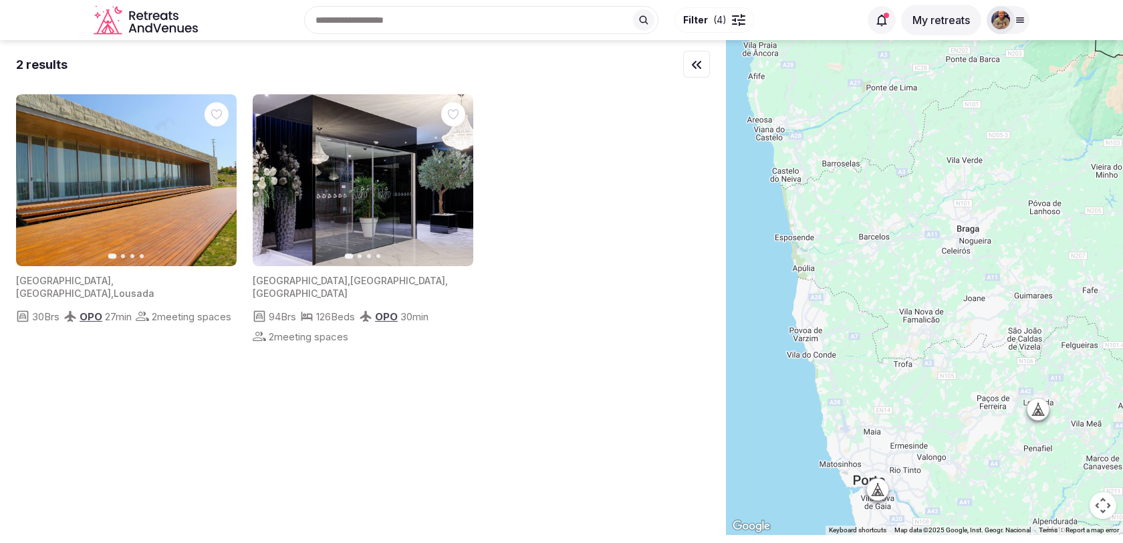
drag, startPoint x: 914, startPoint y: 380, endPoint x: 896, endPoint y: 307, distance: 75.1
click at [896, 307] on div at bounding box center [924, 287] width 397 height 495
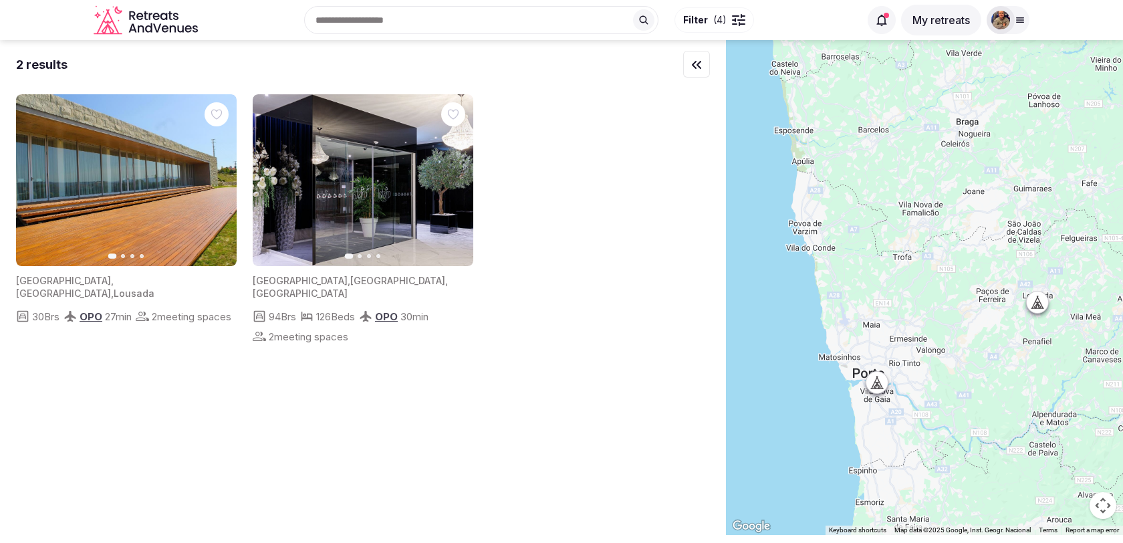
drag, startPoint x: 892, startPoint y: 312, endPoint x: 913, endPoint y: 259, distance: 57.1
click at [913, 259] on div at bounding box center [924, 287] width 397 height 495
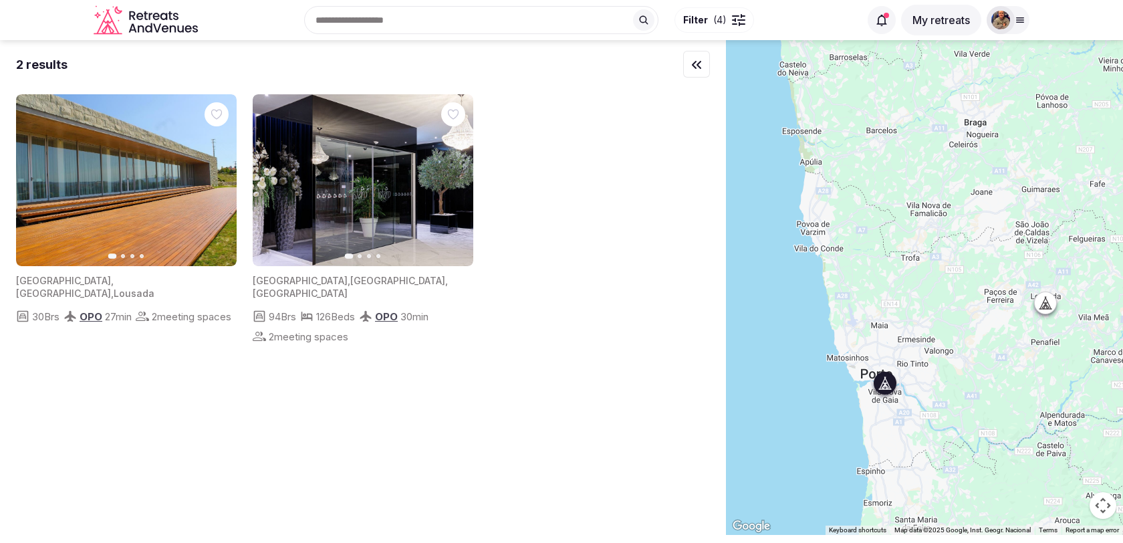
click at [453, 179] on icon "button" at bounding box center [454, 180] width 11 height 11
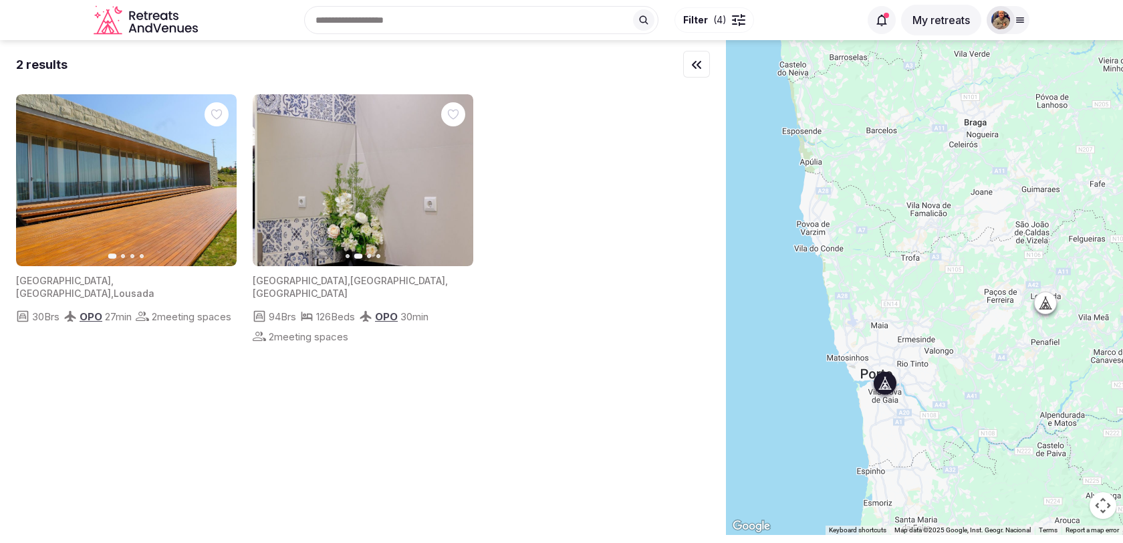
click at [453, 179] on icon "button" at bounding box center [454, 180] width 11 height 11
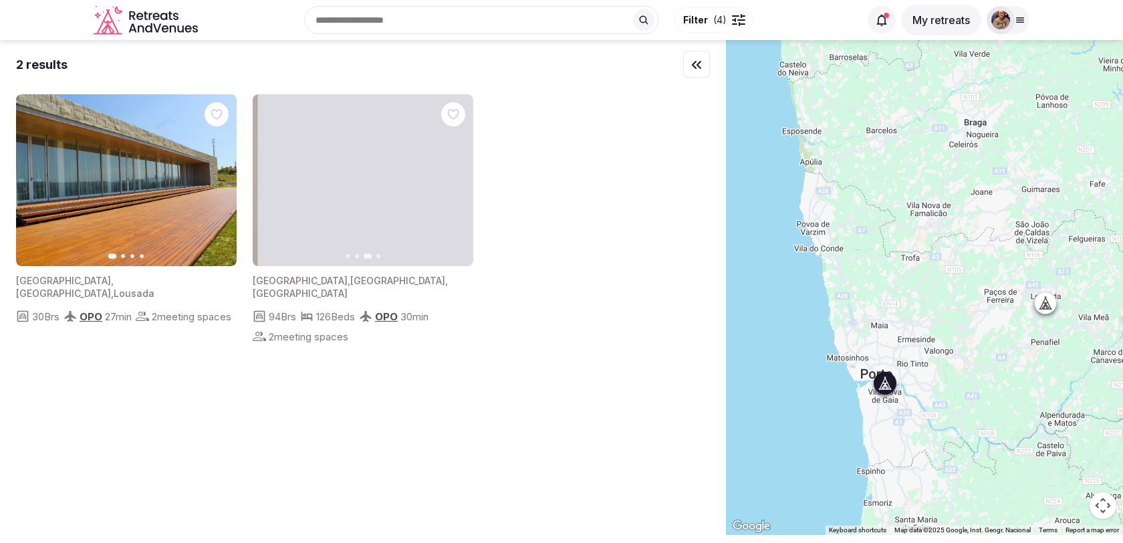
click at [453, 179] on icon "button" at bounding box center [454, 180] width 11 height 11
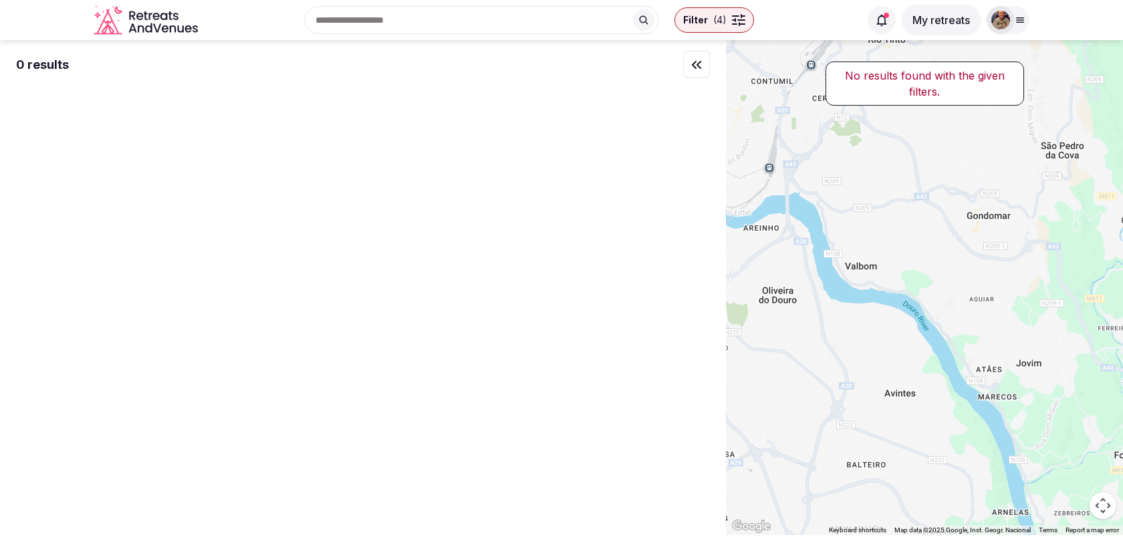
drag, startPoint x: 852, startPoint y: 225, endPoint x: 995, endPoint y: 366, distance: 200.9
click at [995, 364] on div at bounding box center [924, 287] width 397 height 495
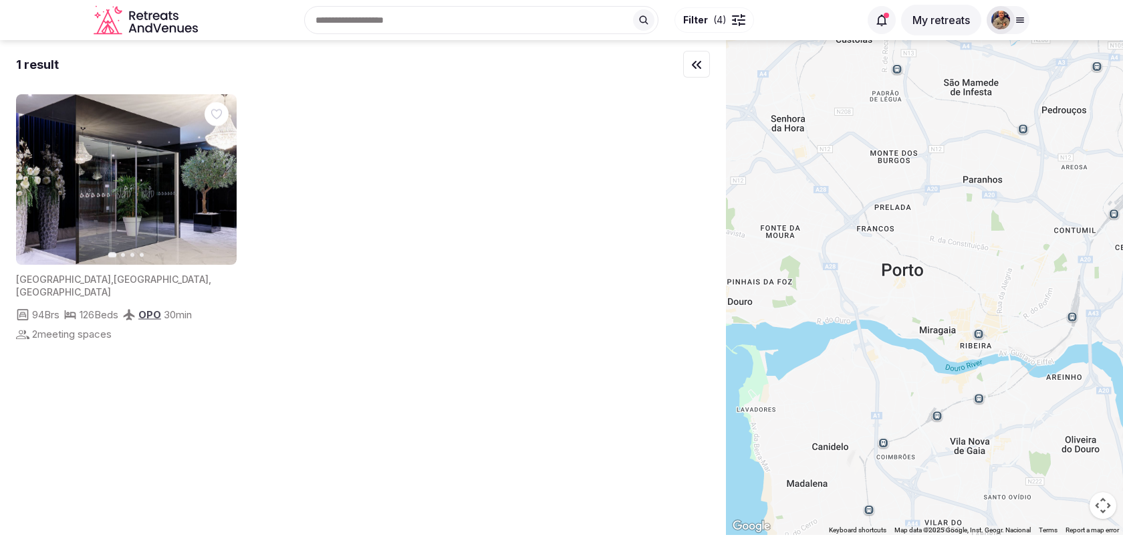
drag, startPoint x: 909, startPoint y: 366, endPoint x: 1014, endPoint y: 269, distance: 143.8
click at [1014, 269] on div at bounding box center [924, 287] width 397 height 495
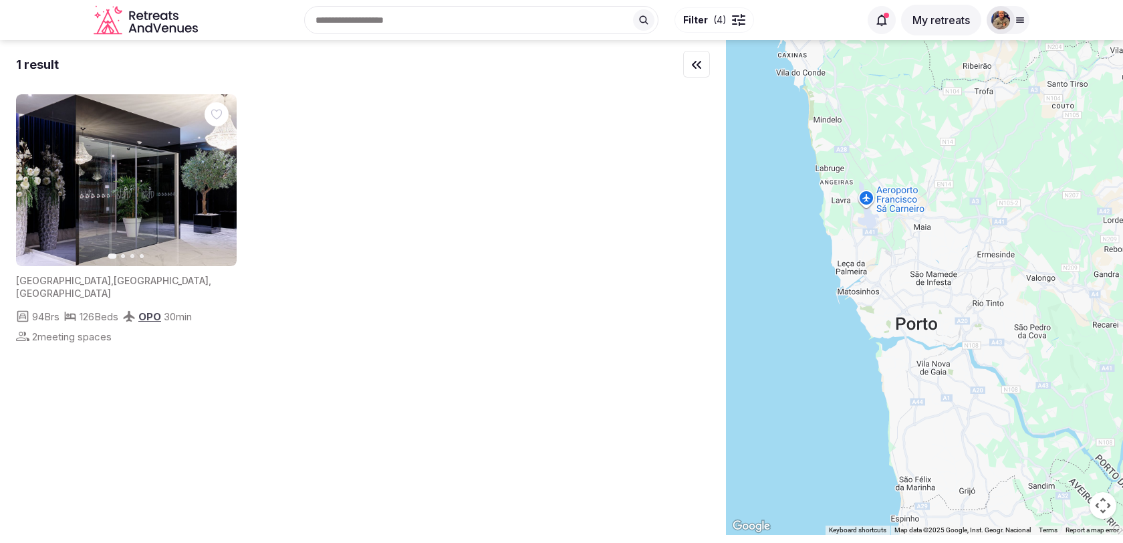
drag, startPoint x: 1034, startPoint y: 205, endPoint x: 933, endPoint y: 267, distance: 118.0
click at [934, 267] on div at bounding box center [924, 287] width 397 height 495
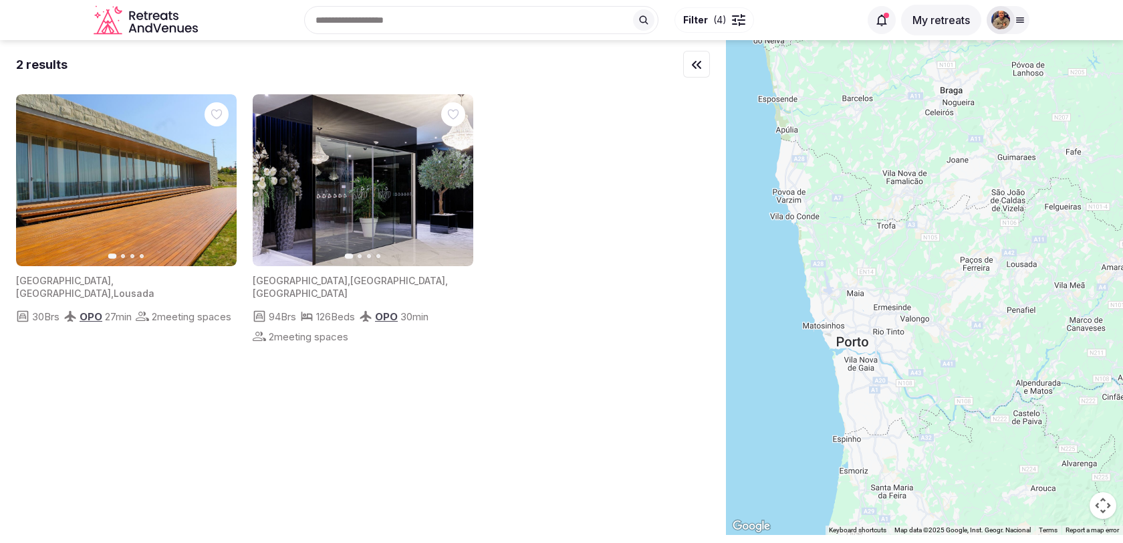
drag, startPoint x: 959, startPoint y: 260, endPoint x: 901, endPoint y: 301, distance: 71.0
click at [901, 301] on div at bounding box center [924, 287] width 397 height 495
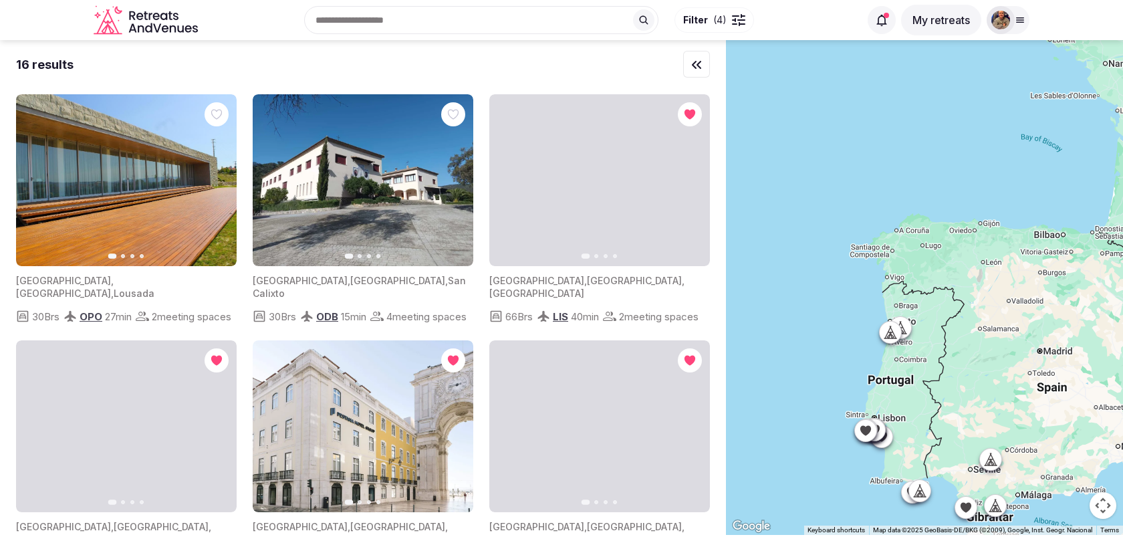
drag, startPoint x: 1089, startPoint y: 257, endPoint x: 865, endPoint y: 318, distance: 232.1
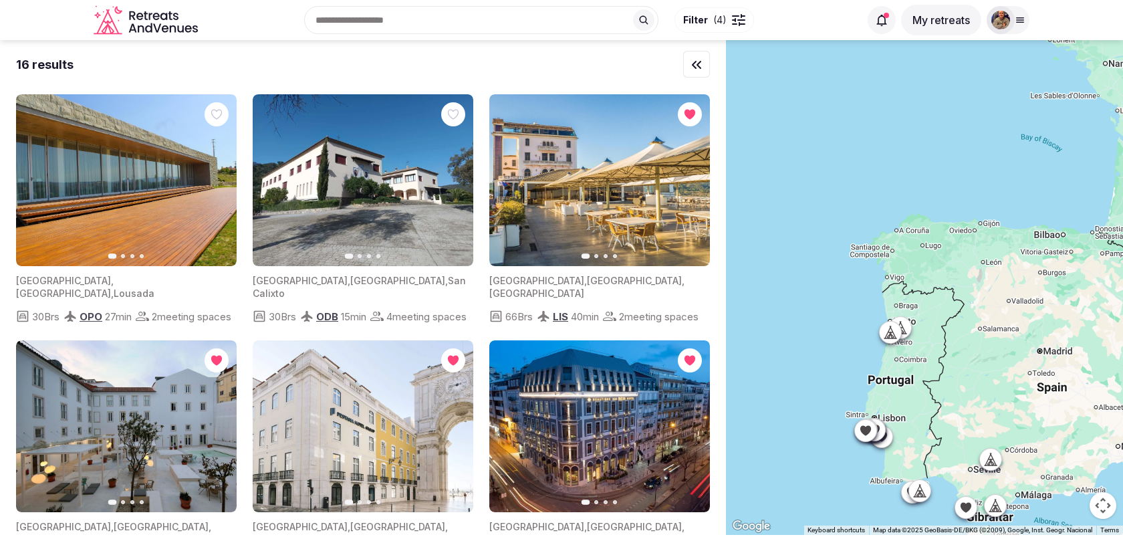
click at [865, 318] on div at bounding box center [924, 287] width 397 height 495
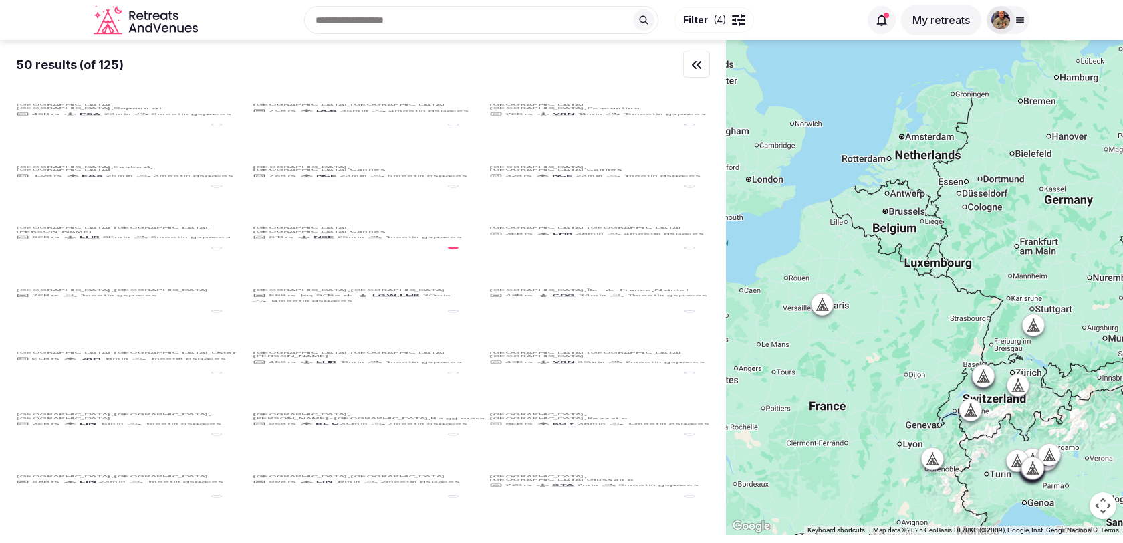
drag, startPoint x: 940, startPoint y: 209, endPoint x: 868, endPoint y: 409, distance: 212.9
click at [868, 408] on div at bounding box center [924, 287] width 397 height 495
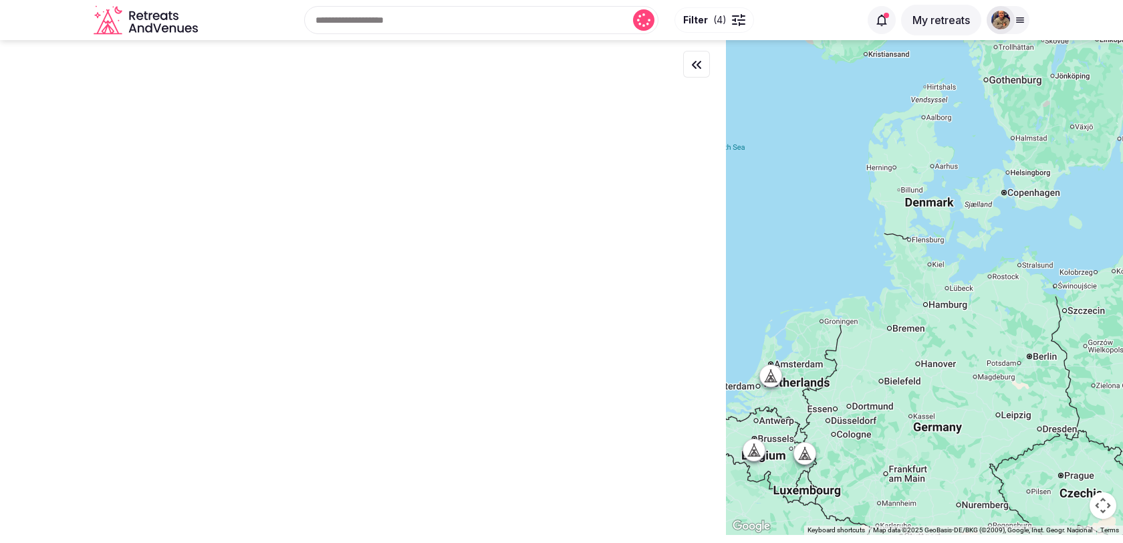
drag, startPoint x: 1005, startPoint y: 213, endPoint x: 847, endPoint y: 507, distance: 333.8
click at [847, 505] on div at bounding box center [924, 287] width 397 height 495
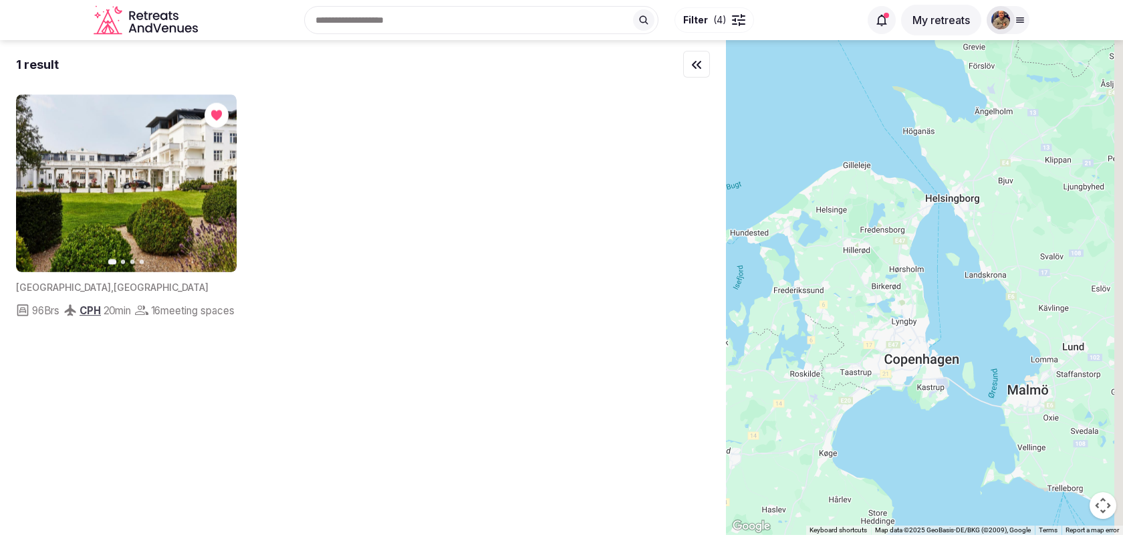
drag, startPoint x: 970, startPoint y: 338, endPoint x: 849, endPoint y: 338, distance: 121.0
click at [849, 338] on div at bounding box center [924, 287] width 397 height 495
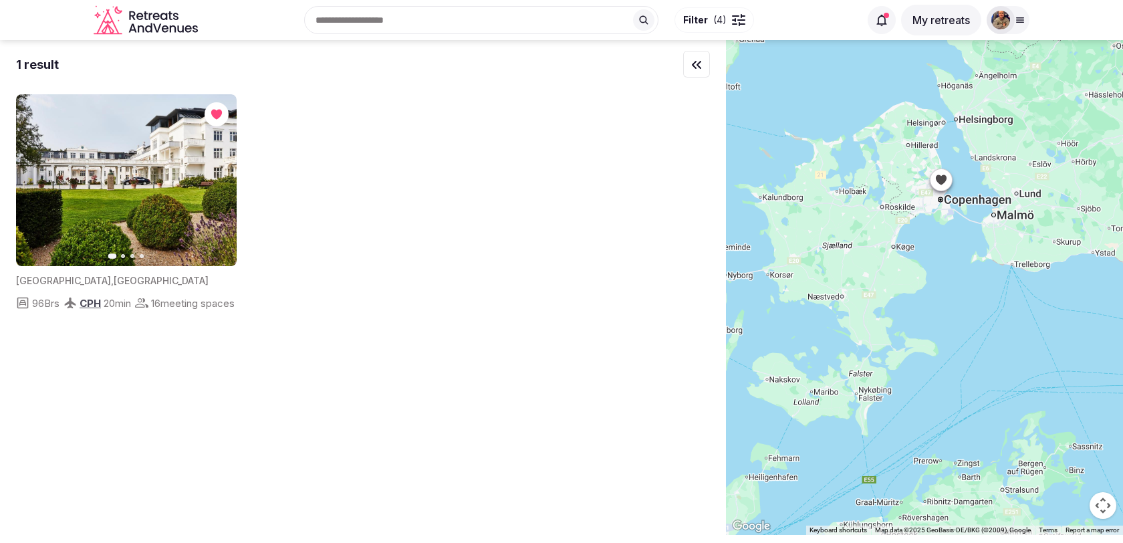
drag, startPoint x: 875, startPoint y: 425, endPoint x: 935, endPoint y: 230, distance: 204.3
click at [935, 230] on div at bounding box center [924, 287] width 397 height 495
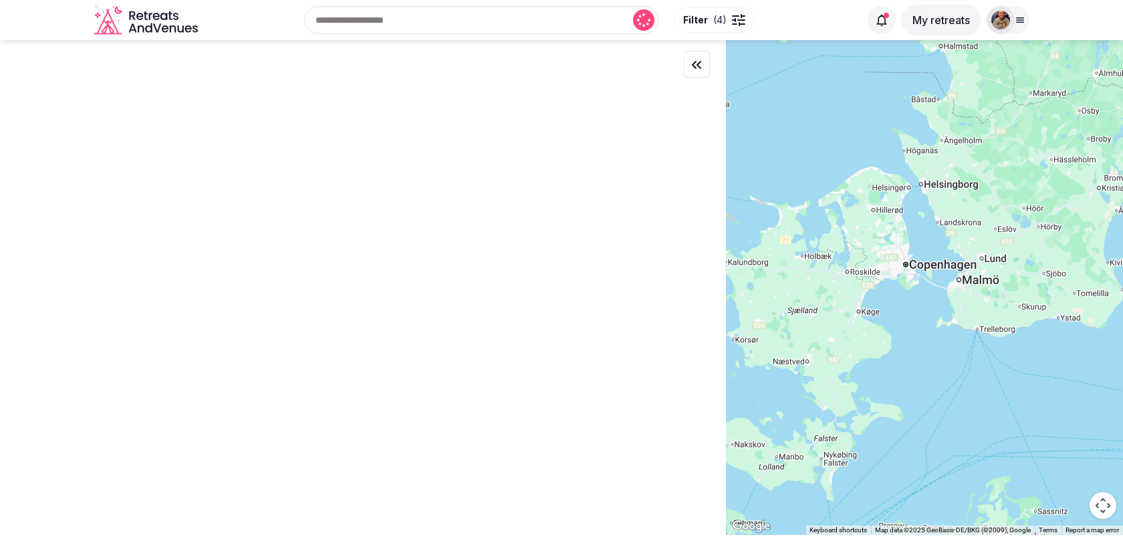
drag, startPoint x: 935, startPoint y: 230, endPoint x: 812, endPoint y: 513, distance: 309.0
click at [812, 513] on div at bounding box center [924, 287] width 397 height 495
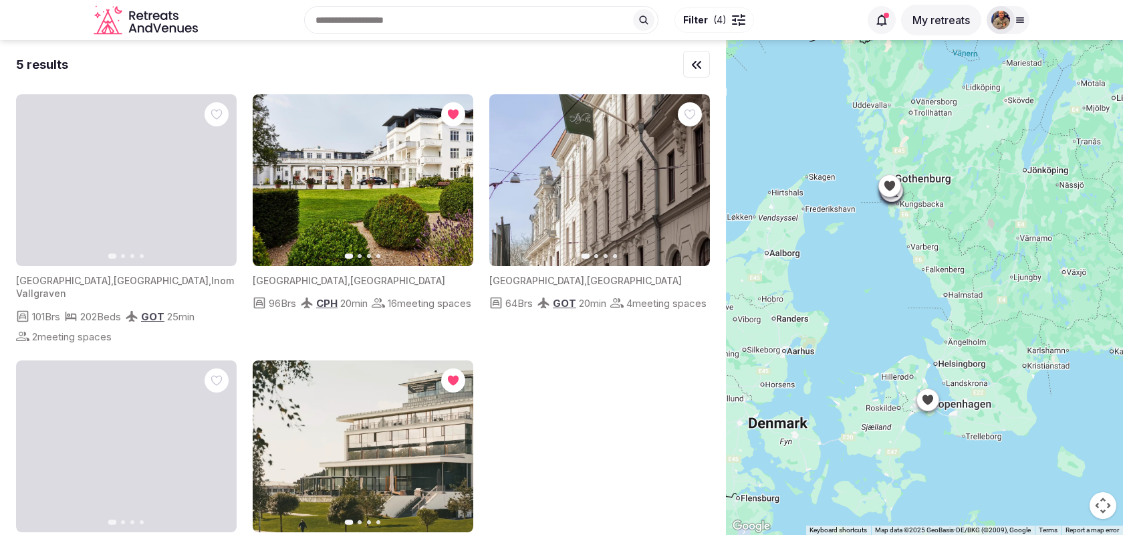
drag, startPoint x: 838, startPoint y: 373, endPoint x: 999, endPoint y: 278, distance: 187.6
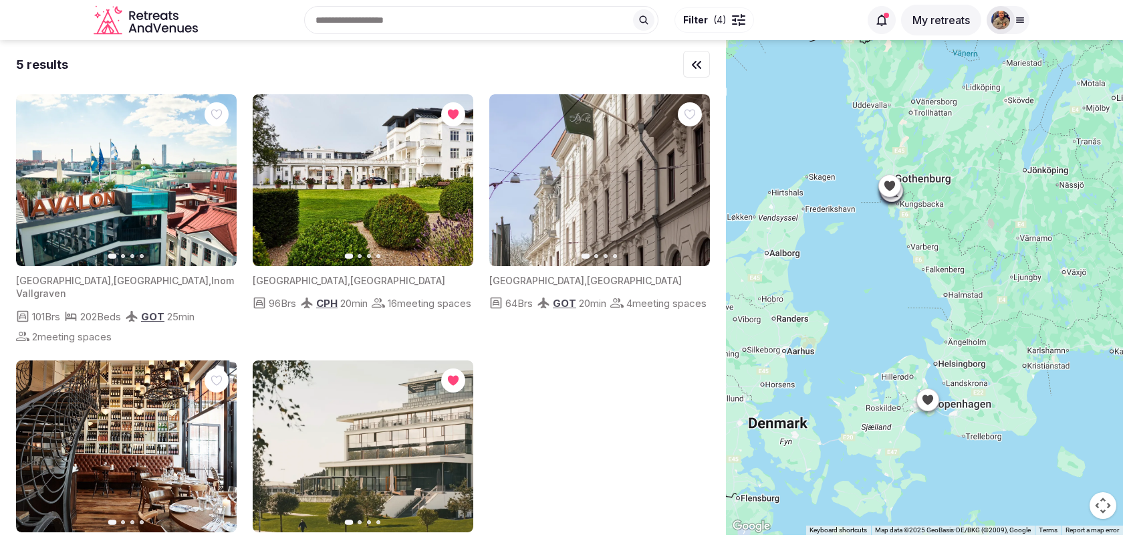
click at [999, 279] on div at bounding box center [924, 287] width 397 height 495
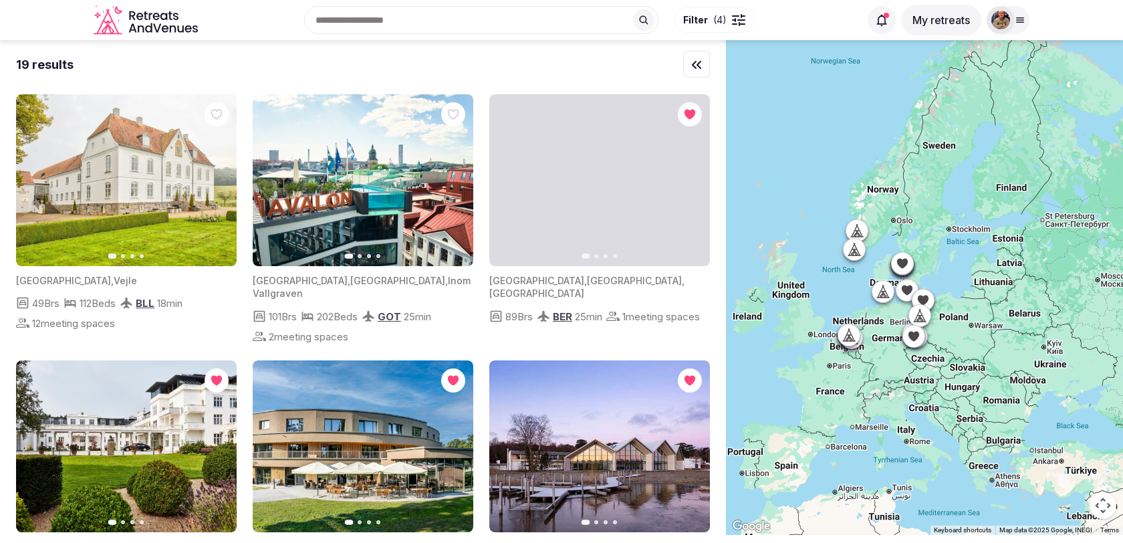
drag, startPoint x: 1088, startPoint y: 345, endPoint x: 968, endPoint y: 341, distance: 120.4
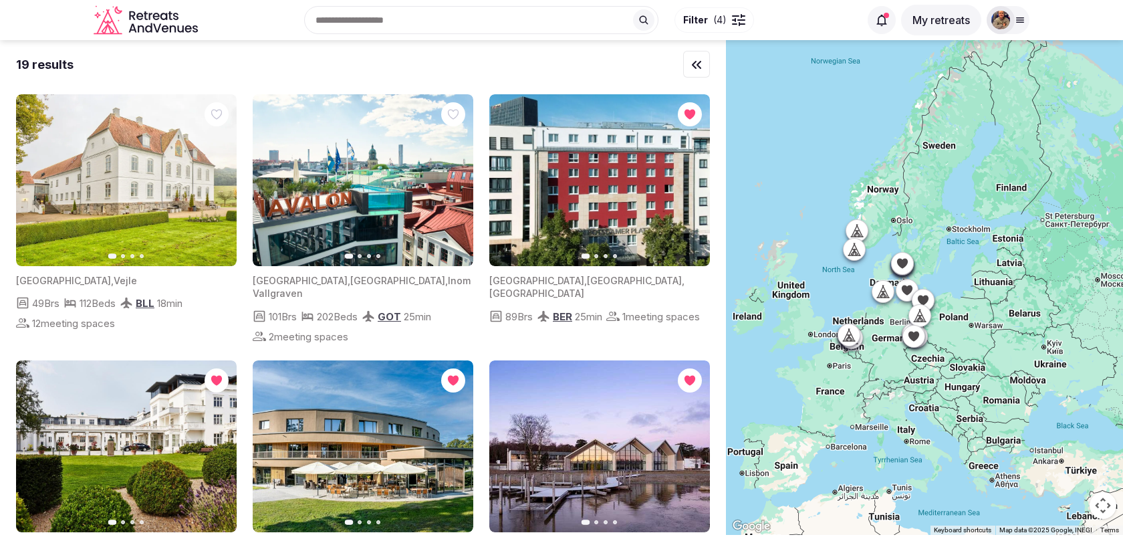
click at [968, 341] on div at bounding box center [924, 287] width 397 height 495
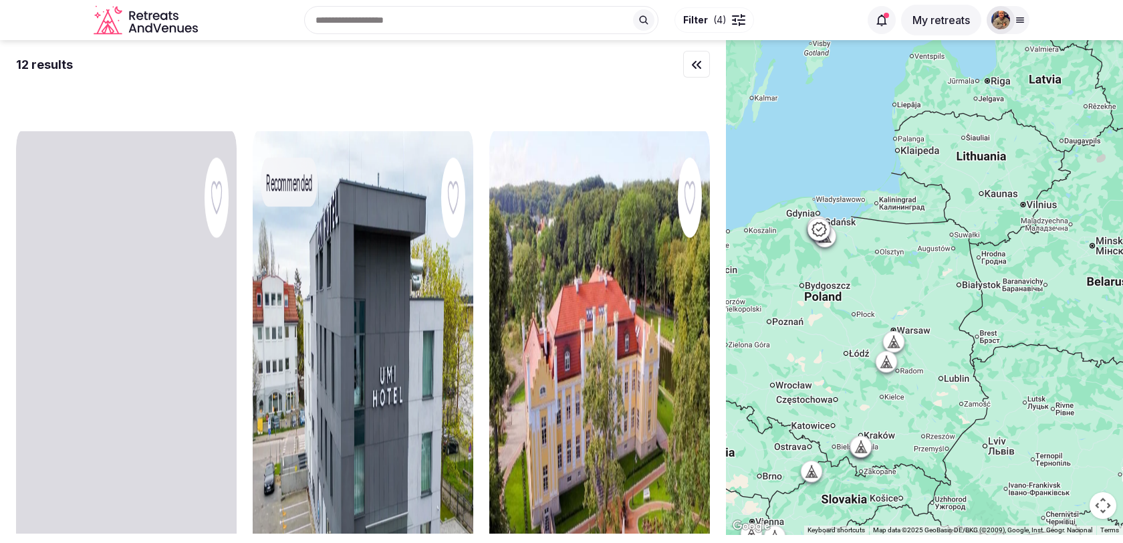
drag, startPoint x: 862, startPoint y: 346, endPoint x: 892, endPoint y: 423, distance: 82.8
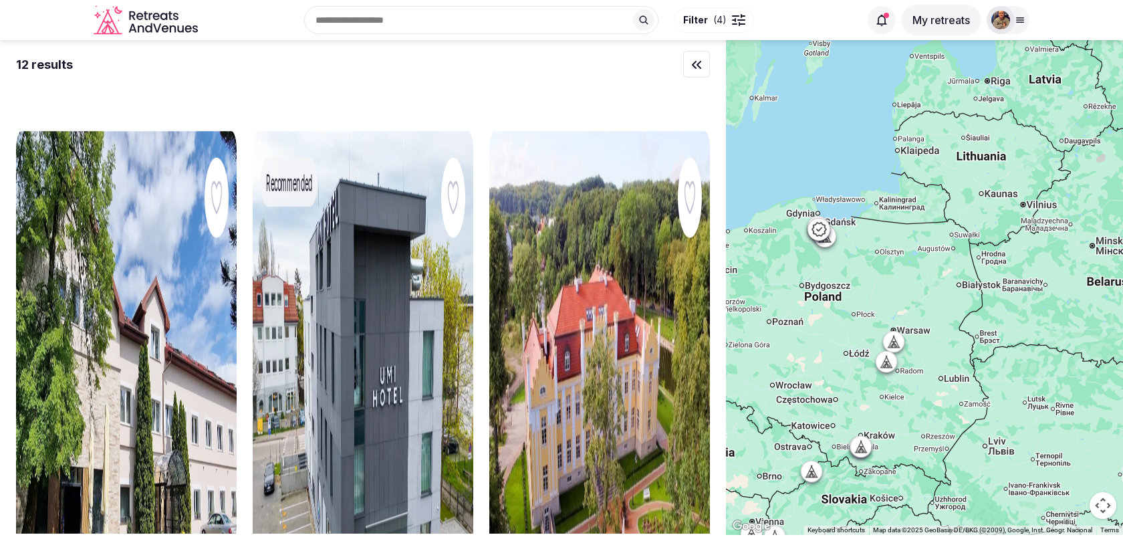
click at [892, 423] on div at bounding box center [924, 287] width 397 height 495
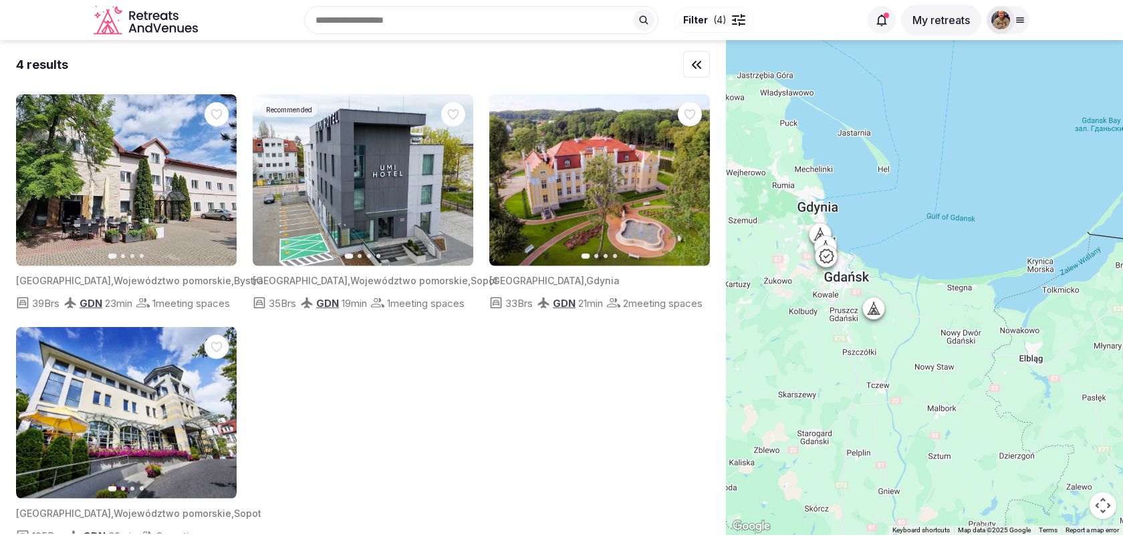
drag, startPoint x: 825, startPoint y: 259, endPoint x: 829, endPoint y: 429, distance: 169.9
click at [829, 429] on div at bounding box center [924, 287] width 397 height 495
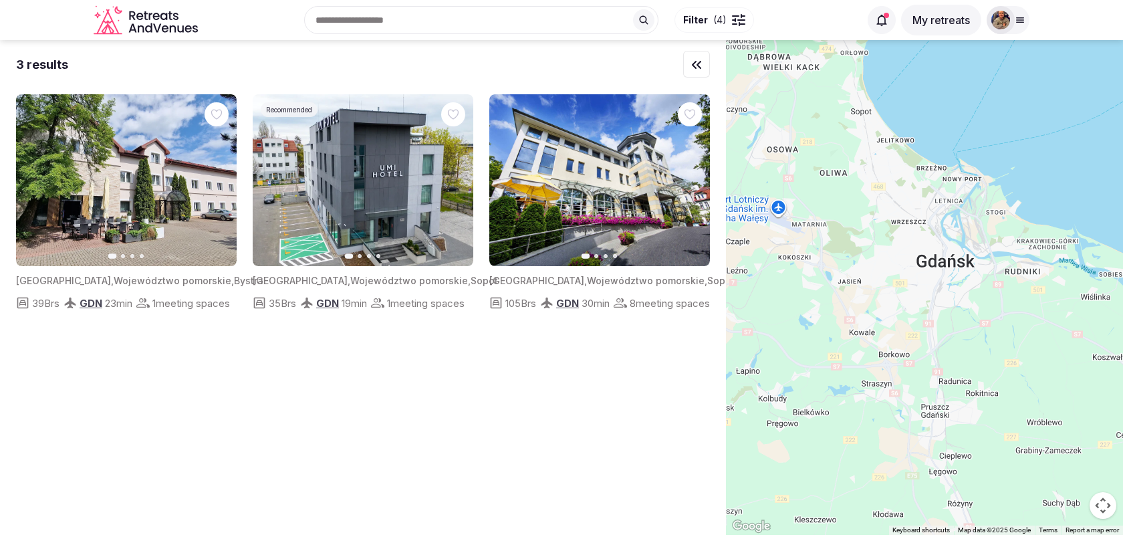
drag, startPoint x: 814, startPoint y: 303, endPoint x: 832, endPoint y: 352, distance: 52.0
click at [832, 352] on div at bounding box center [924, 287] width 397 height 495
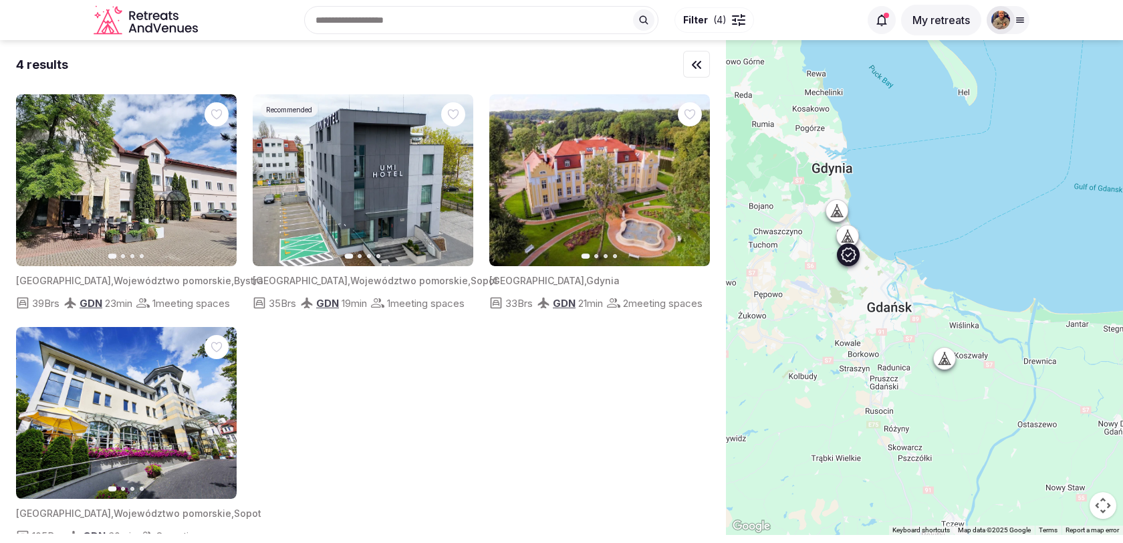
click at [456, 183] on icon "button" at bounding box center [454, 180] width 11 height 11
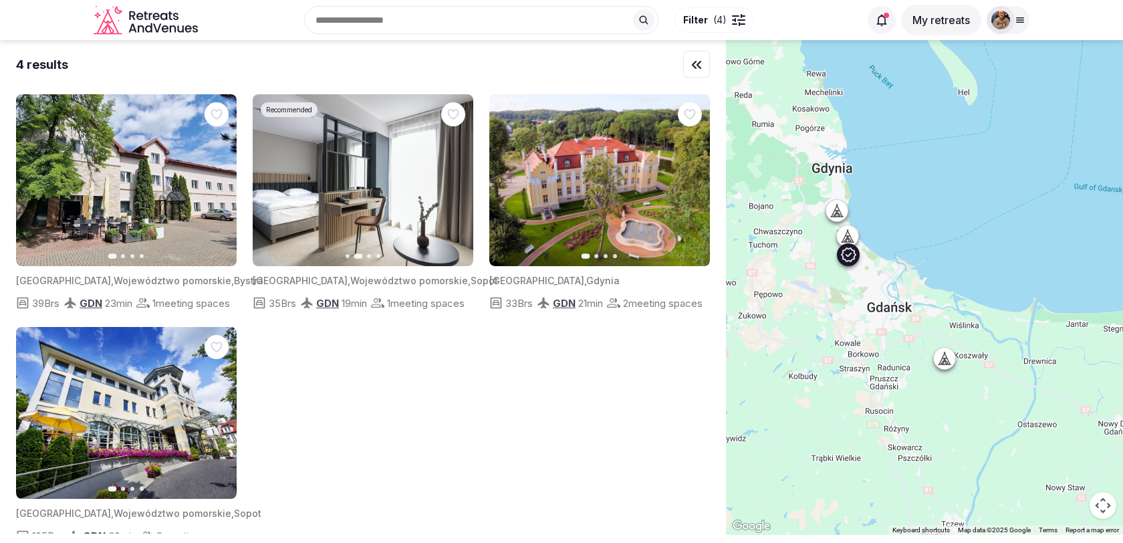
click at [456, 183] on icon "button" at bounding box center [454, 180] width 11 height 11
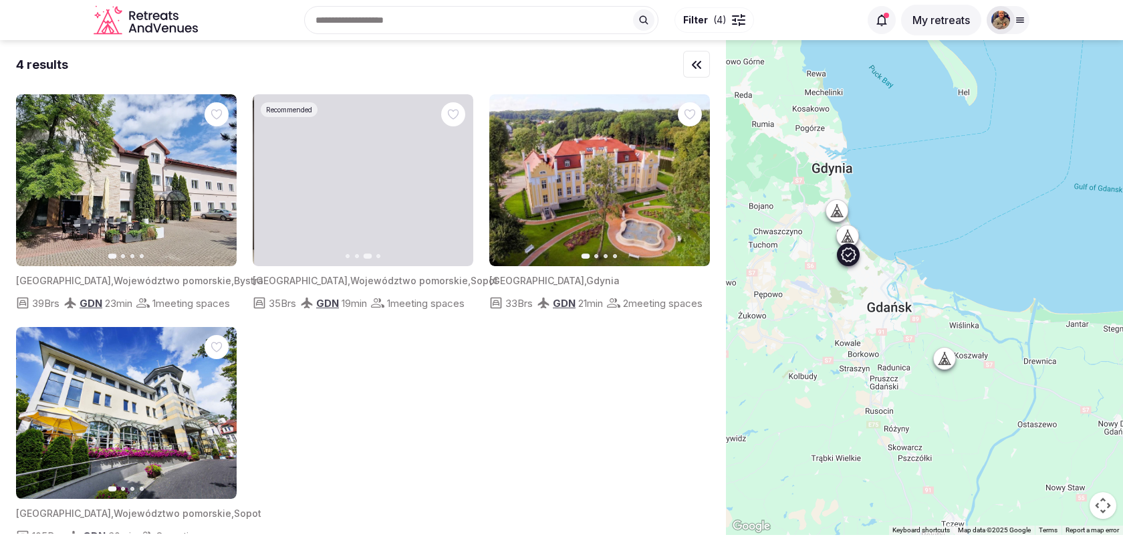
click at [456, 183] on icon "button" at bounding box center [454, 180] width 11 height 11
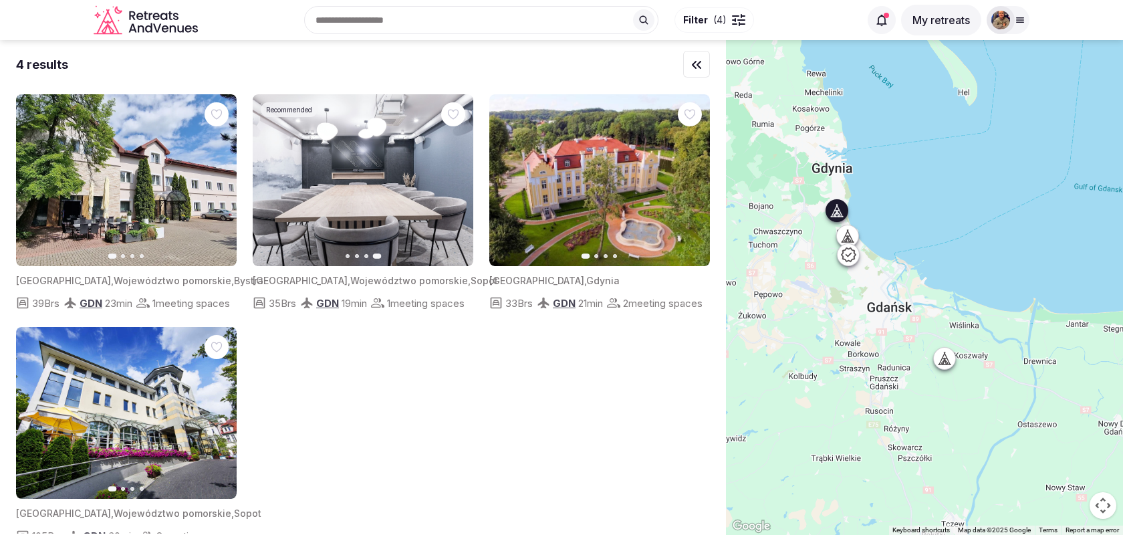
click at [689, 185] on button "Next slide" at bounding box center [691, 180] width 21 height 21
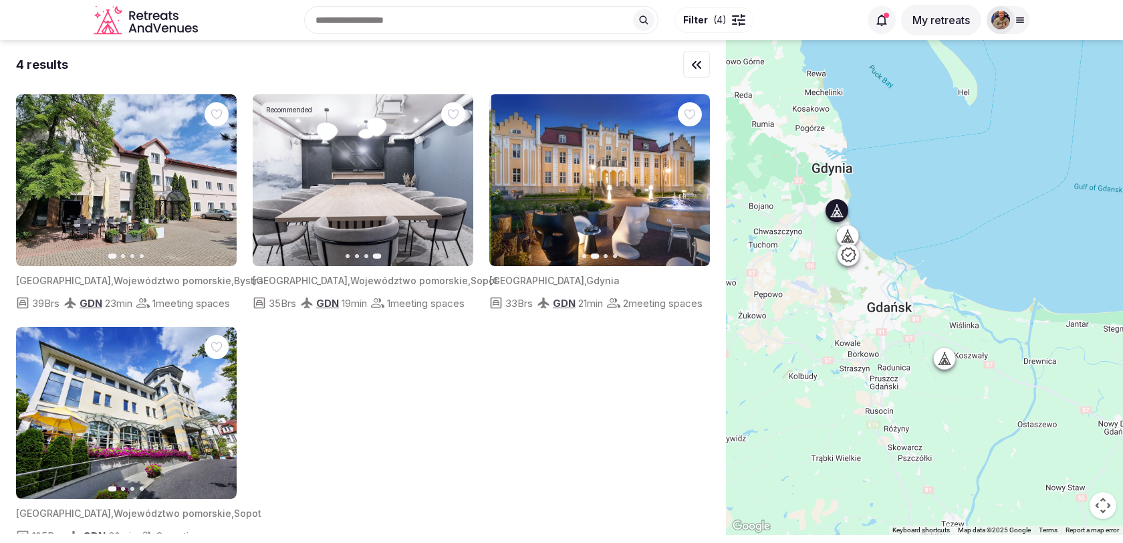
click at [689, 185] on button "Next slide" at bounding box center [691, 180] width 21 height 21
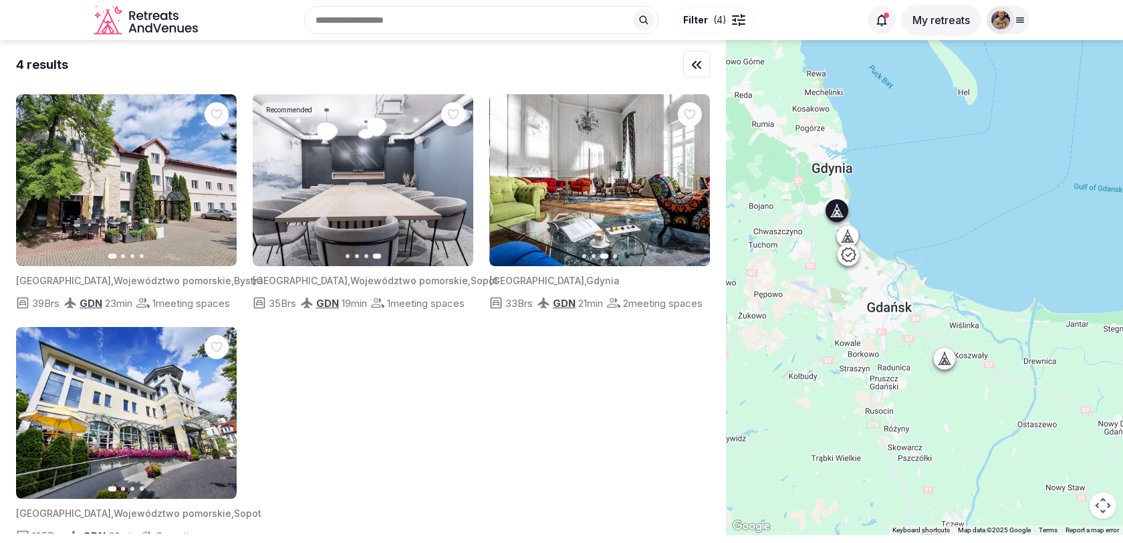
click at [689, 185] on button "Next slide" at bounding box center [691, 180] width 21 height 21
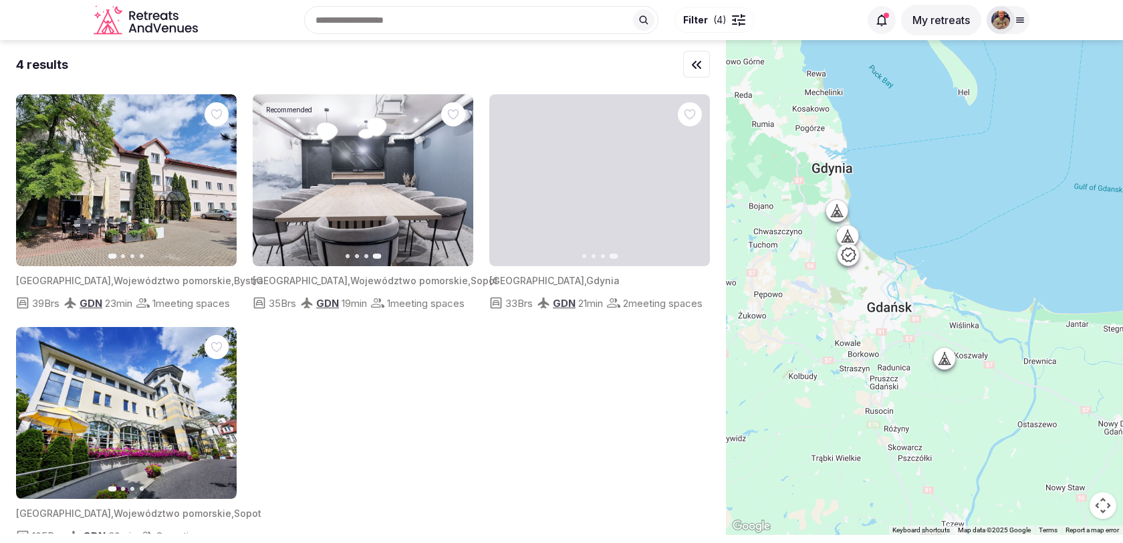
click at [370, 421] on div "Previous slide Next slide Poland , Województwo pomorskie , Bystra 39 Brs GDN 23…" at bounding box center [363, 319] width 694 height 450
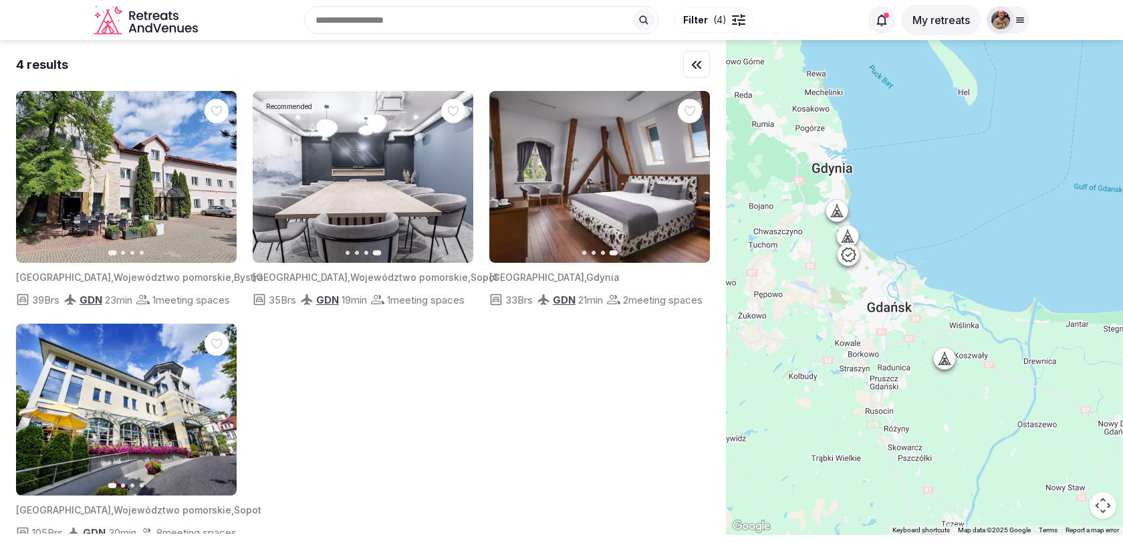
scroll to position [0, 0]
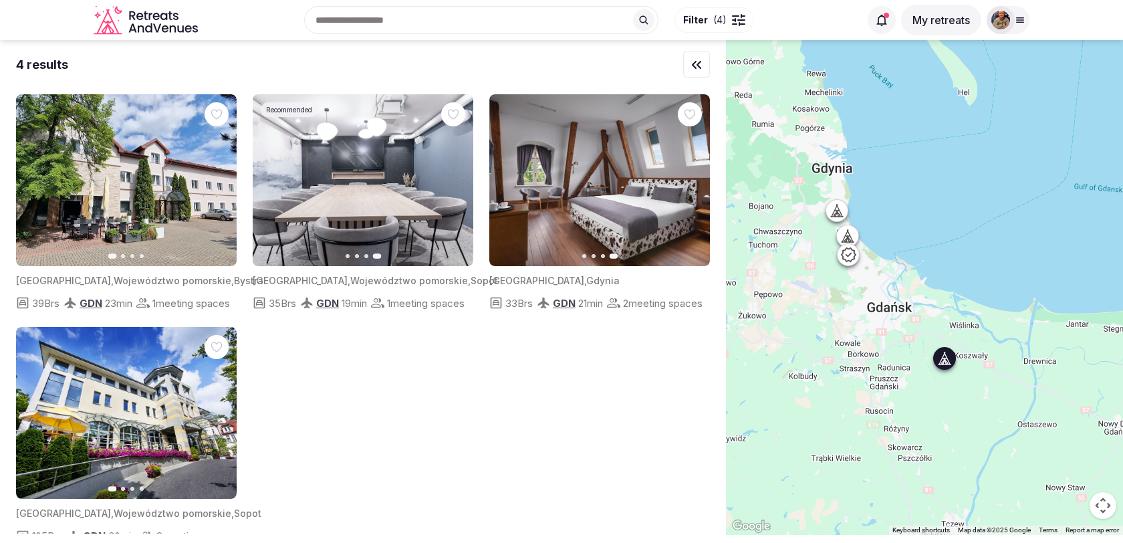
click at [221, 178] on icon "button" at bounding box center [218, 180] width 11 height 11
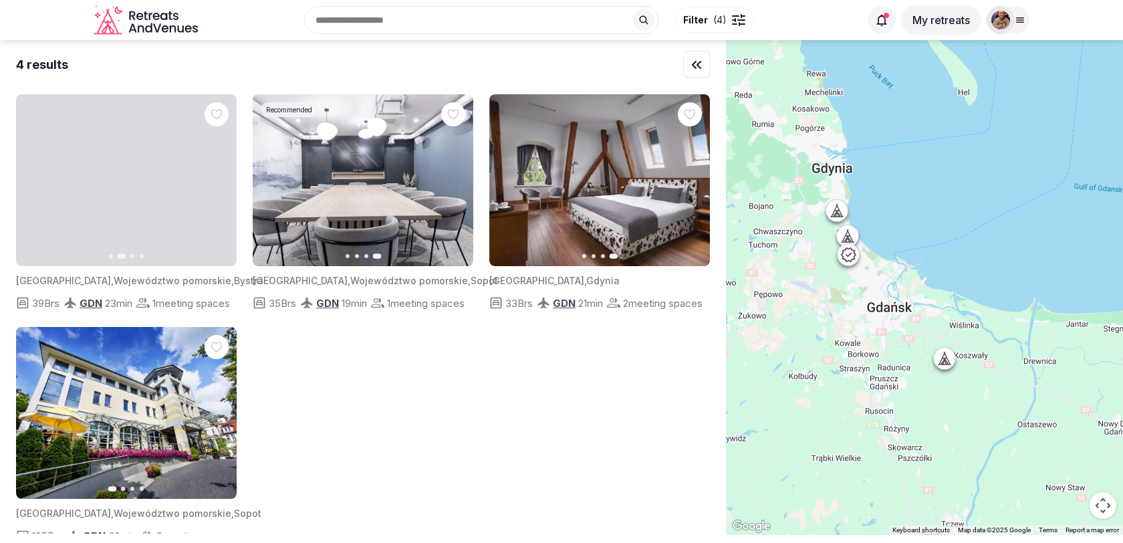
click at [112, 183] on img at bounding box center [126, 180] width 221 height 172
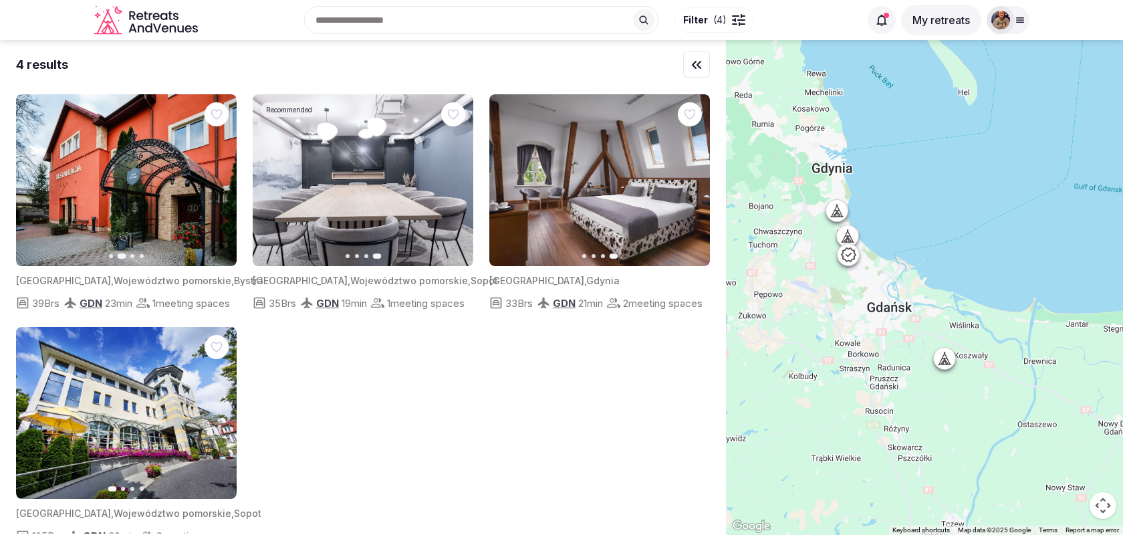
click at [112, 183] on img at bounding box center [126, 180] width 221 height 172
click at [100, 286] on div "Poland , Województwo pomorskie , Bystra" at bounding box center [126, 280] width 221 height 13
click at [114, 276] on span "Województwo pomorskie" at bounding box center [173, 280] width 118 height 11
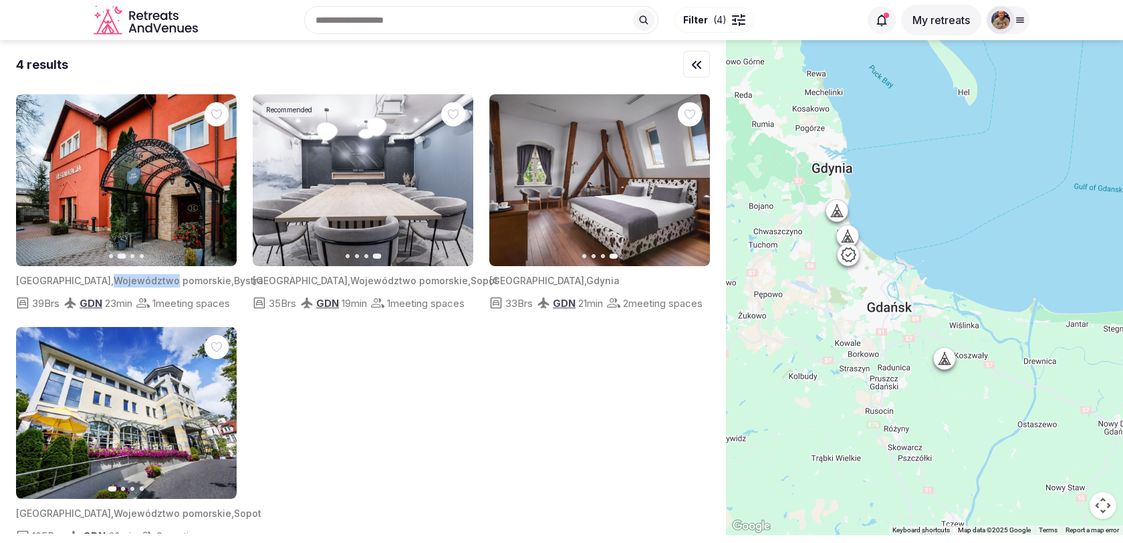
click at [114, 276] on span "Województwo pomorskie" at bounding box center [173, 280] width 118 height 11
click at [274, 278] on span "Poland" at bounding box center [300, 280] width 95 height 11
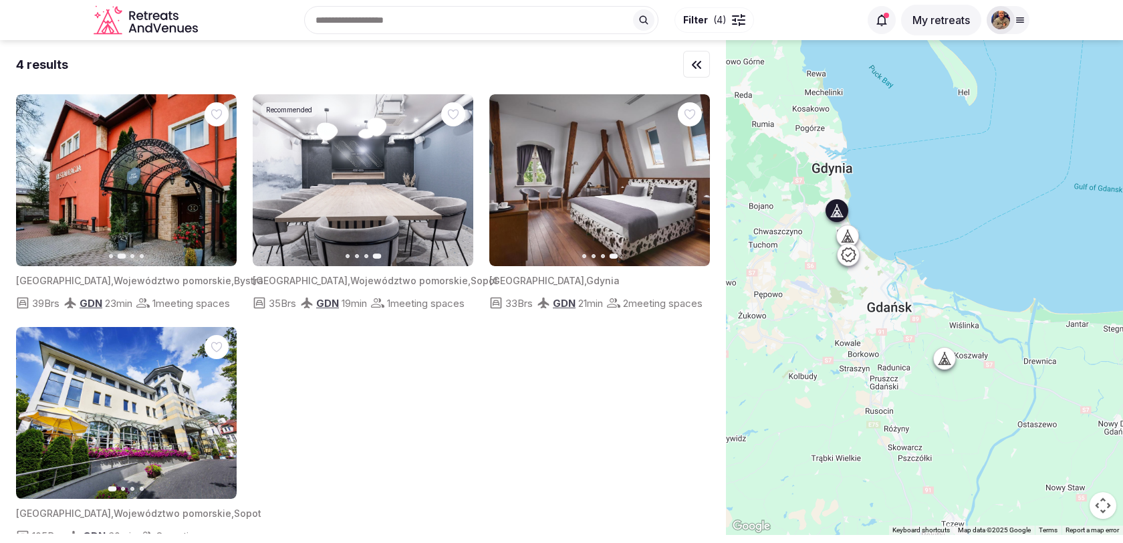
click at [505, 287] on div "Poland , Gdynia 33 Brs GDN 21 min 2 meeting spaces" at bounding box center [599, 288] width 221 height 45
click at [508, 280] on span "Poland" at bounding box center [536, 280] width 95 height 11
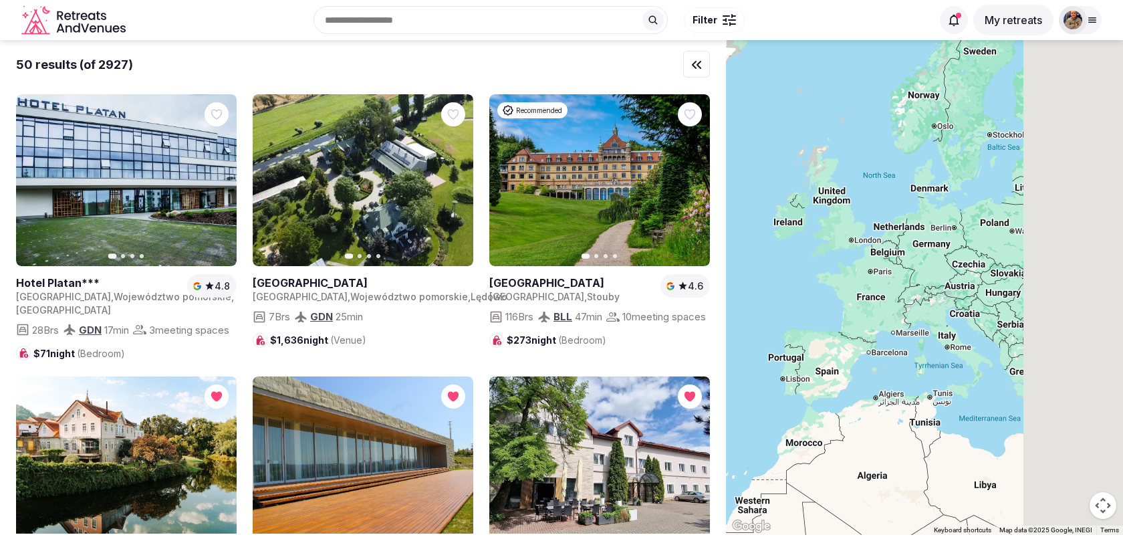
drag, startPoint x: 1017, startPoint y: 166, endPoint x: 878, endPoint y: 314, distance: 202.9
click at [878, 314] on div at bounding box center [924, 287] width 397 height 495
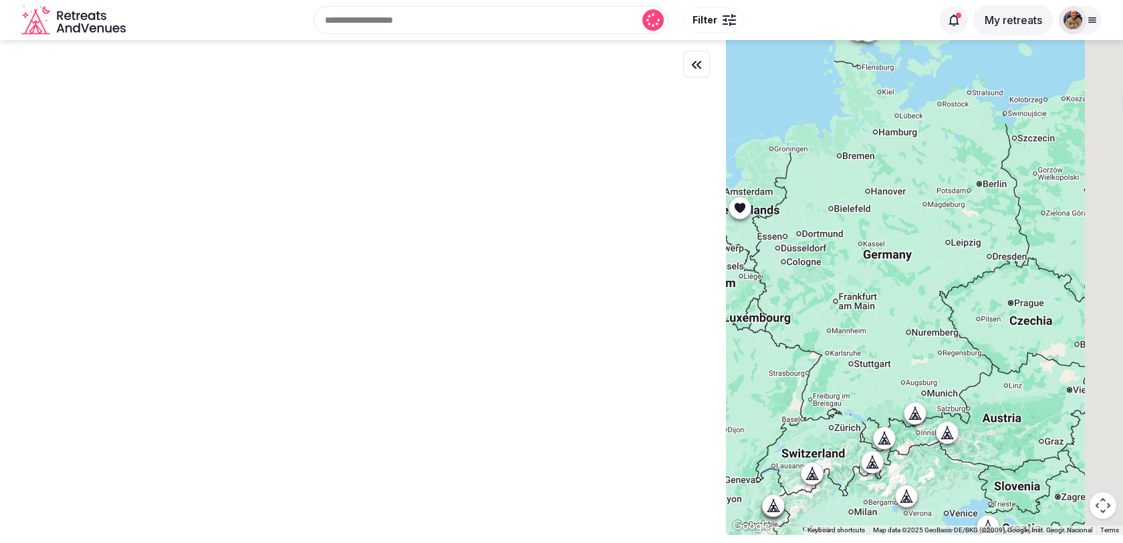
drag, startPoint x: 1070, startPoint y: 170, endPoint x: 879, endPoint y: 252, distance: 207.5
click at [879, 252] on div at bounding box center [924, 287] width 397 height 495
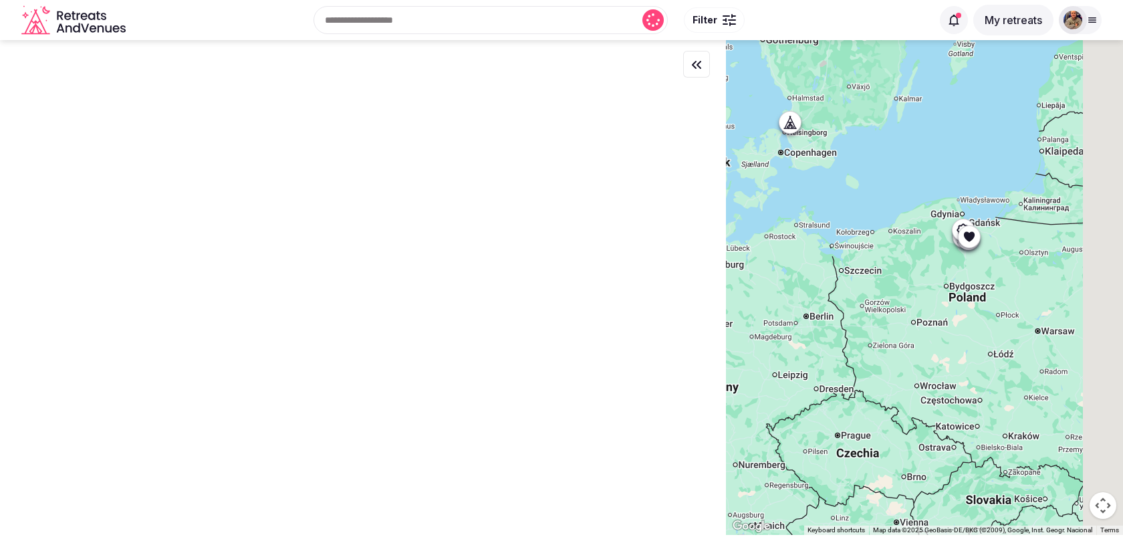
drag, startPoint x: 1033, startPoint y: 183, endPoint x: 915, endPoint y: 276, distance: 149.9
click at [915, 275] on div at bounding box center [924, 287] width 397 height 495
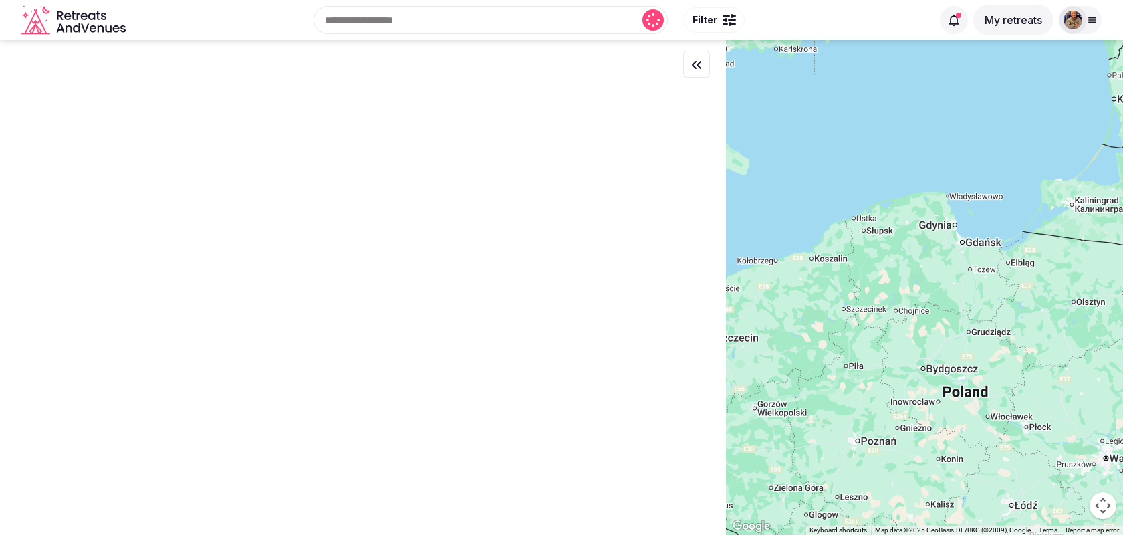
drag, startPoint x: 943, startPoint y: 263, endPoint x: 858, endPoint y: 360, distance: 129.4
click at [858, 360] on div at bounding box center [924, 287] width 397 height 495
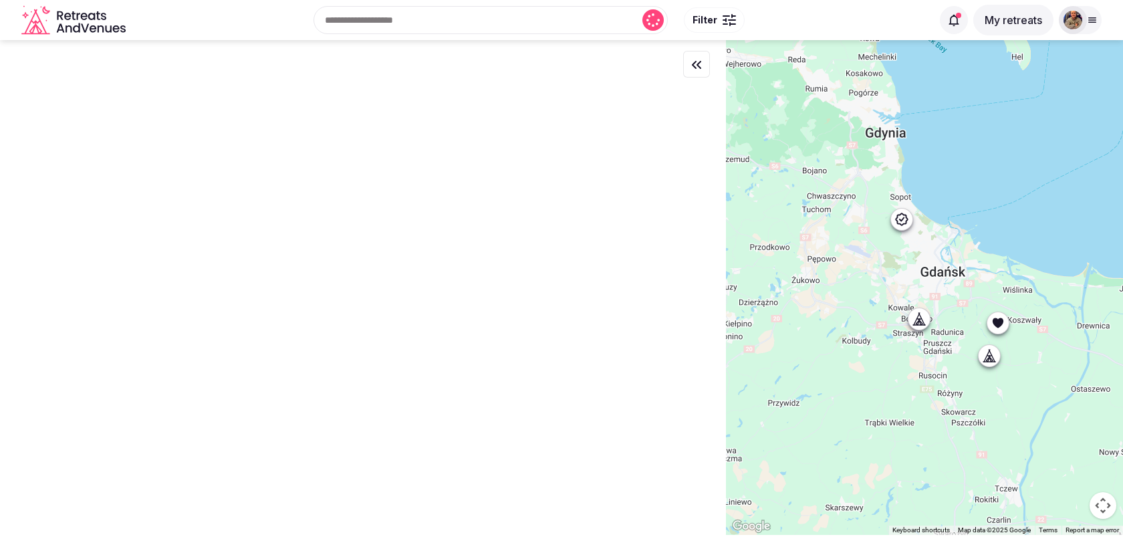
drag, startPoint x: 957, startPoint y: 240, endPoint x: 857, endPoint y: 352, distance: 150.6
click at [857, 352] on div at bounding box center [924, 287] width 397 height 495
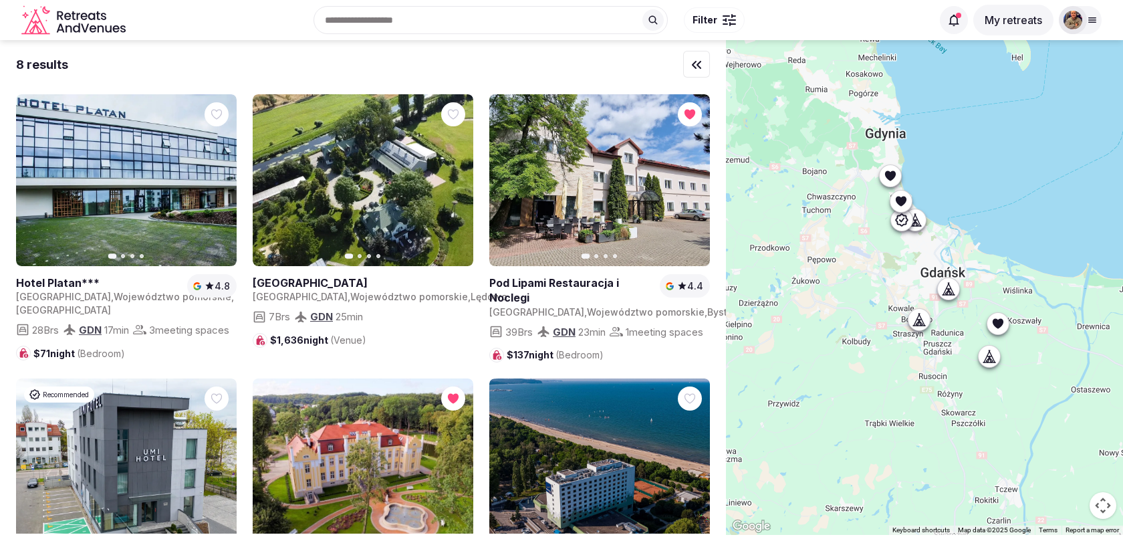
click at [721, 25] on button "Filter" at bounding box center [714, 19] width 61 height 25
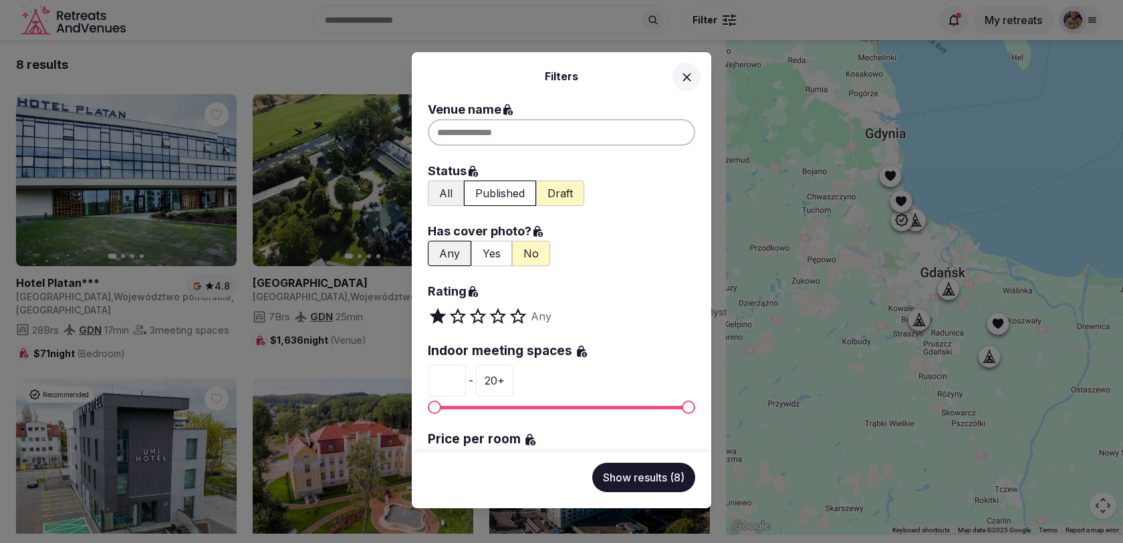
click at [449, 193] on button "All" at bounding box center [446, 193] width 36 height 25
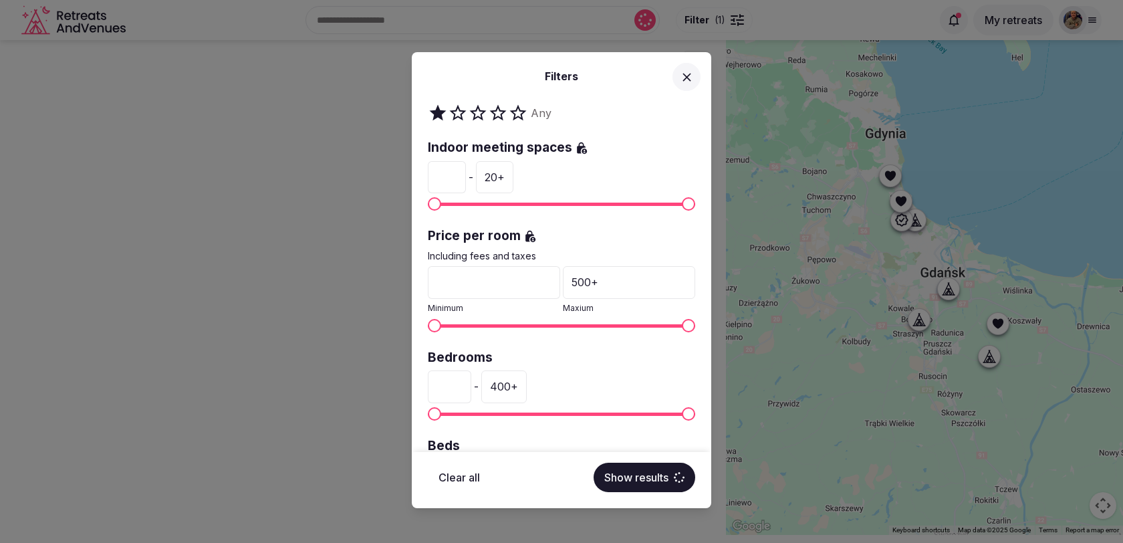
scroll to position [229, 0]
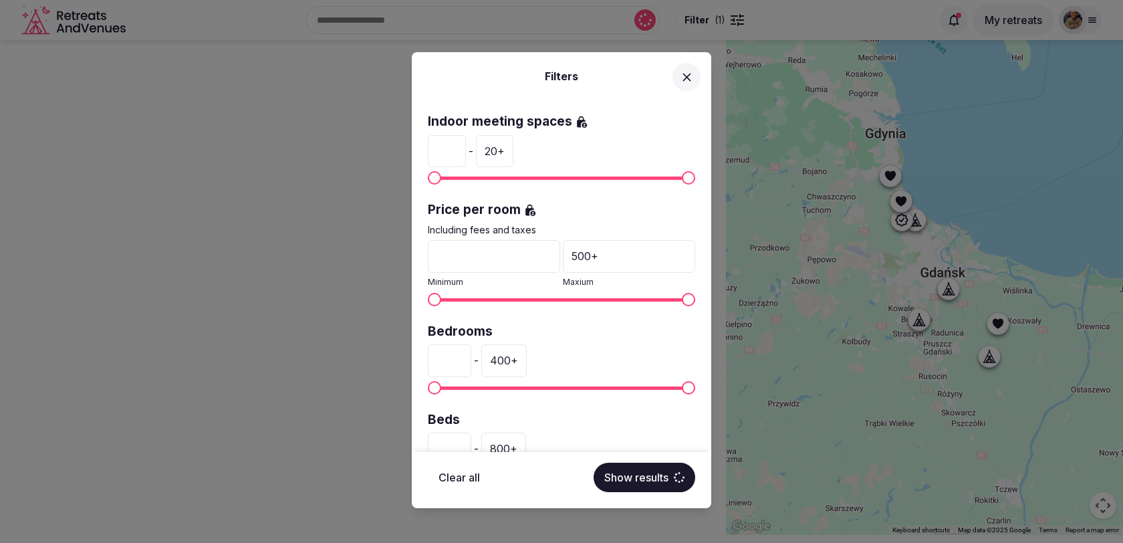
click at [443, 144] on input "*" at bounding box center [447, 151] width 38 height 32
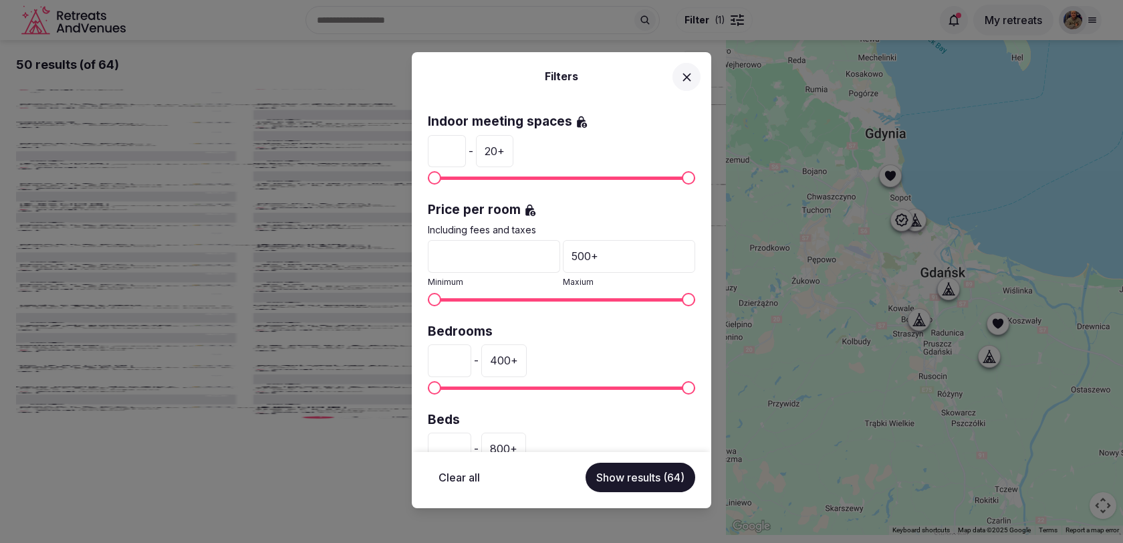
type input "*"
click at [459, 144] on input "*" at bounding box center [447, 151] width 38 height 32
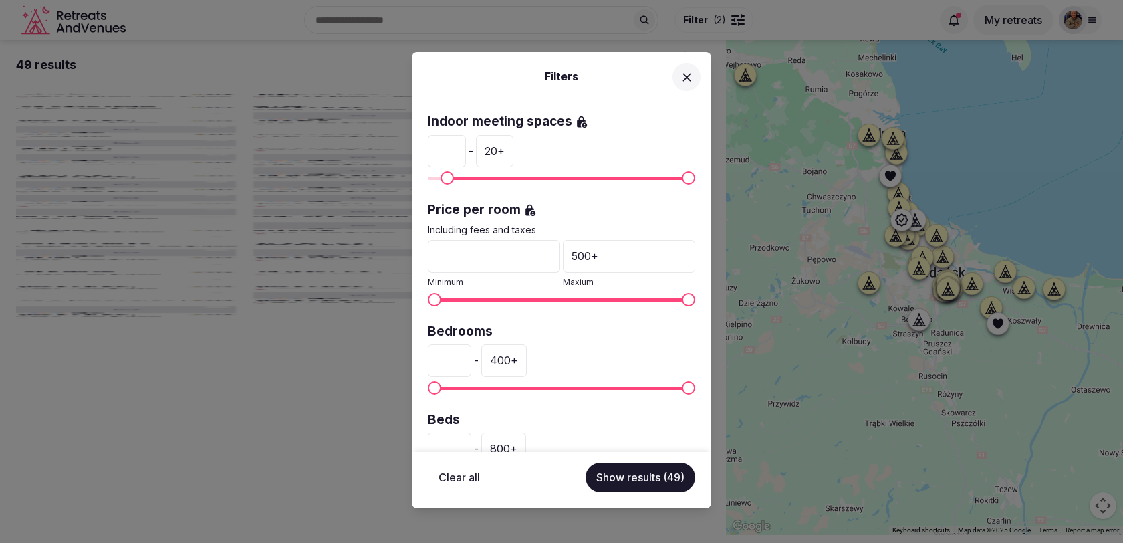
click at [451, 360] on input "*" at bounding box center [449, 360] width 43 height 32
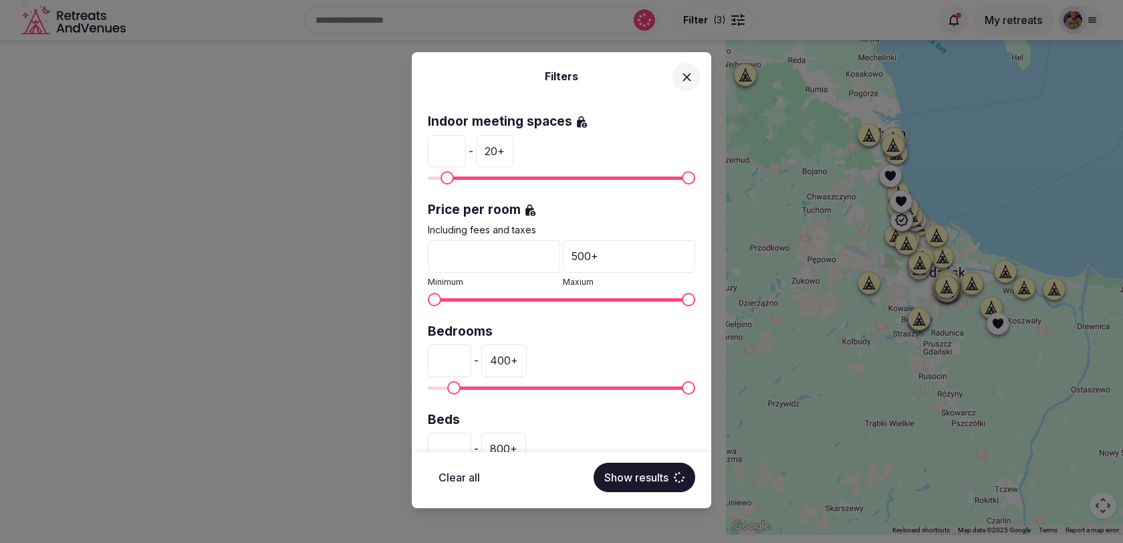
type input "**"
click at [503, 362] on div "400 +" at bounding box center [503, 360] width 45 height 32
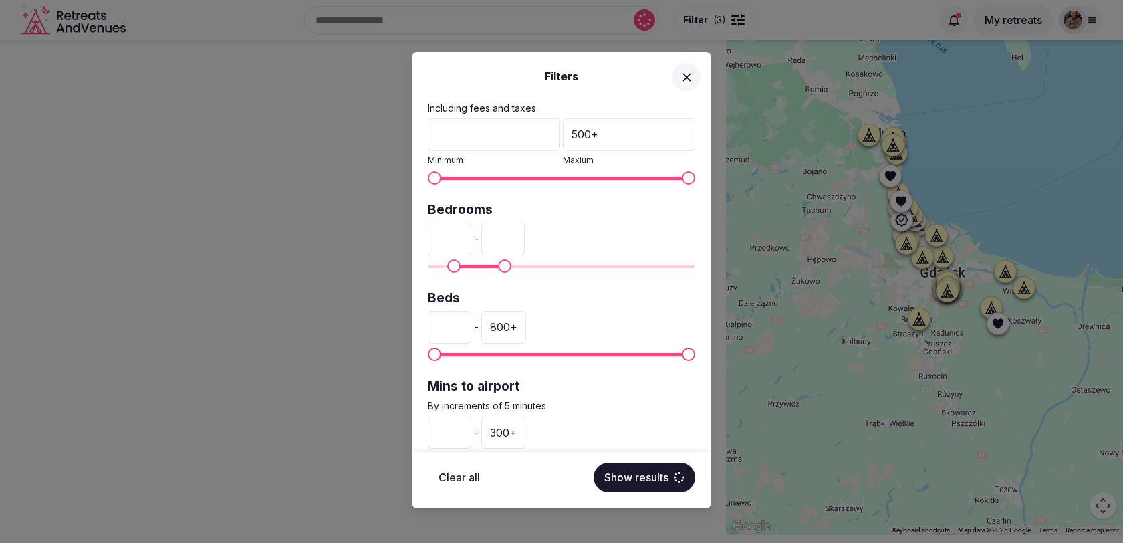
scroll to position [382, 0]
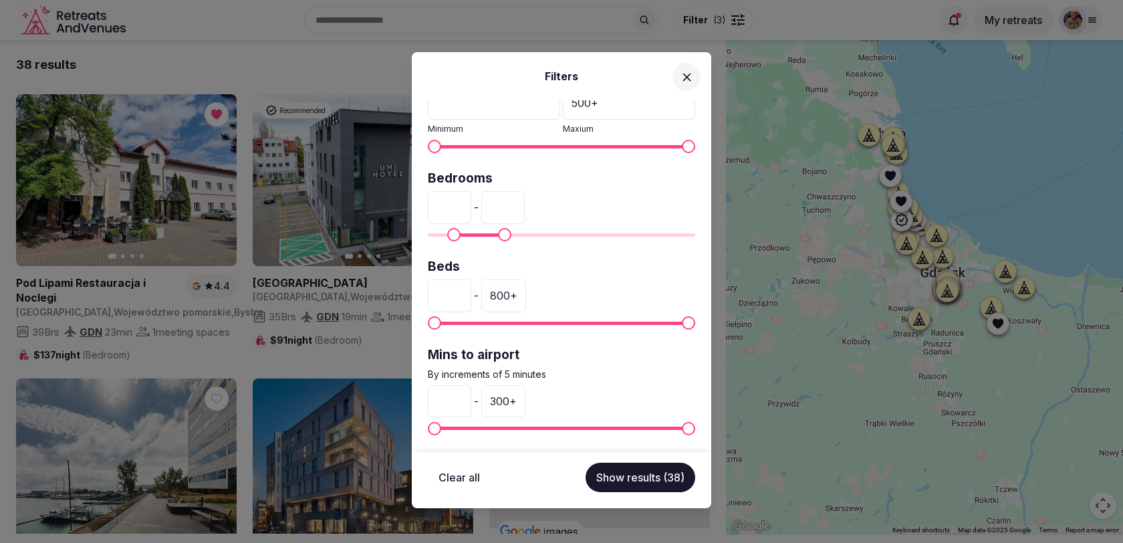
type input "***"
click at [507, 394] on div "300 +" at bounding box center [503, 401] width 44 height 32
click at [507, 394] on input "***" at bounding box center [502, 401] width 43 height 32
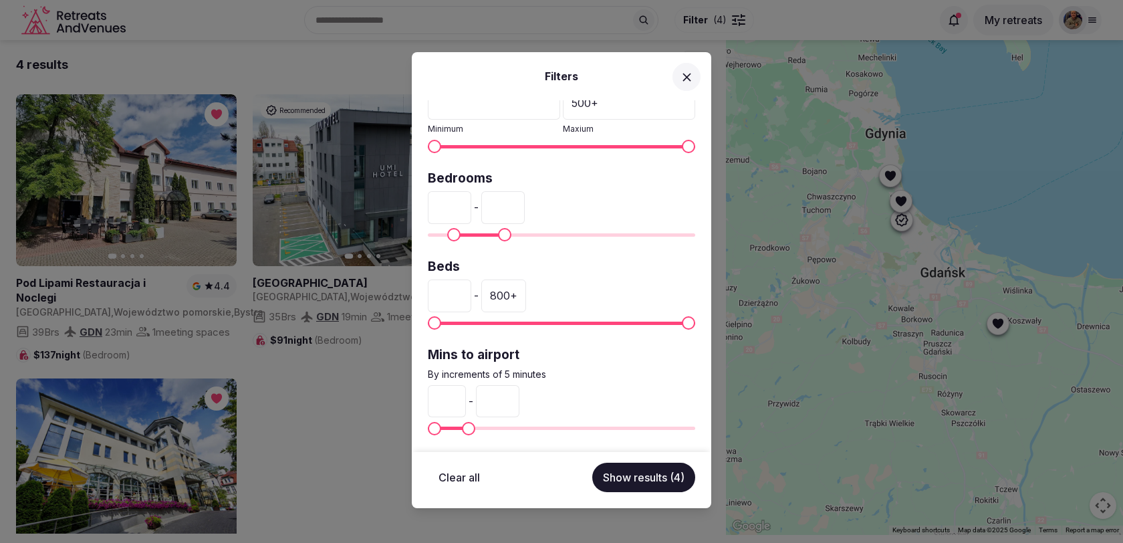
type input "**"
click at [628, 477] on button "Show results (4)" at bounding box center [643, 477] width 103 height 29
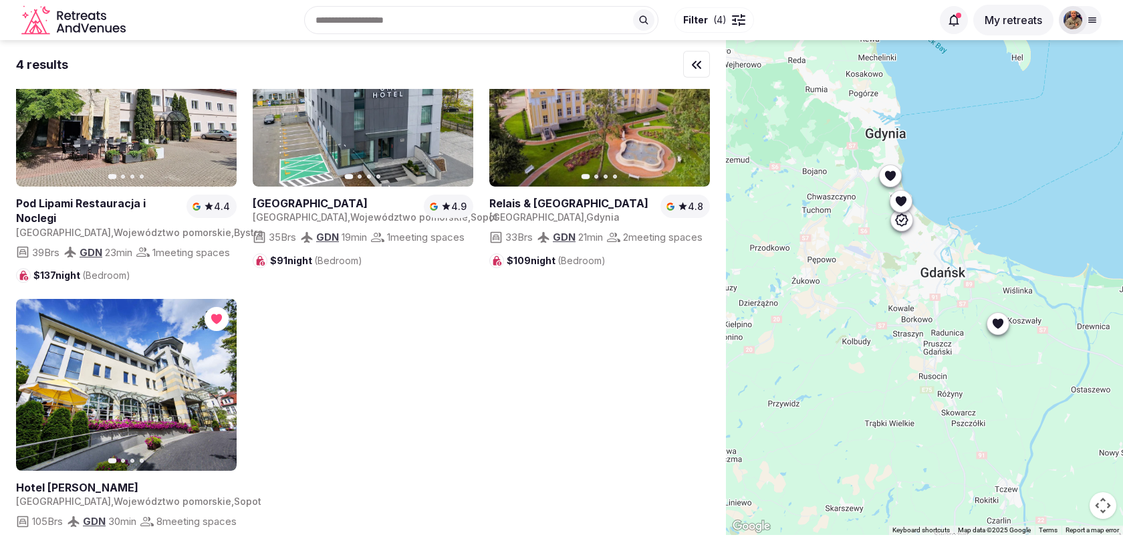
scroll to position [0, 0]
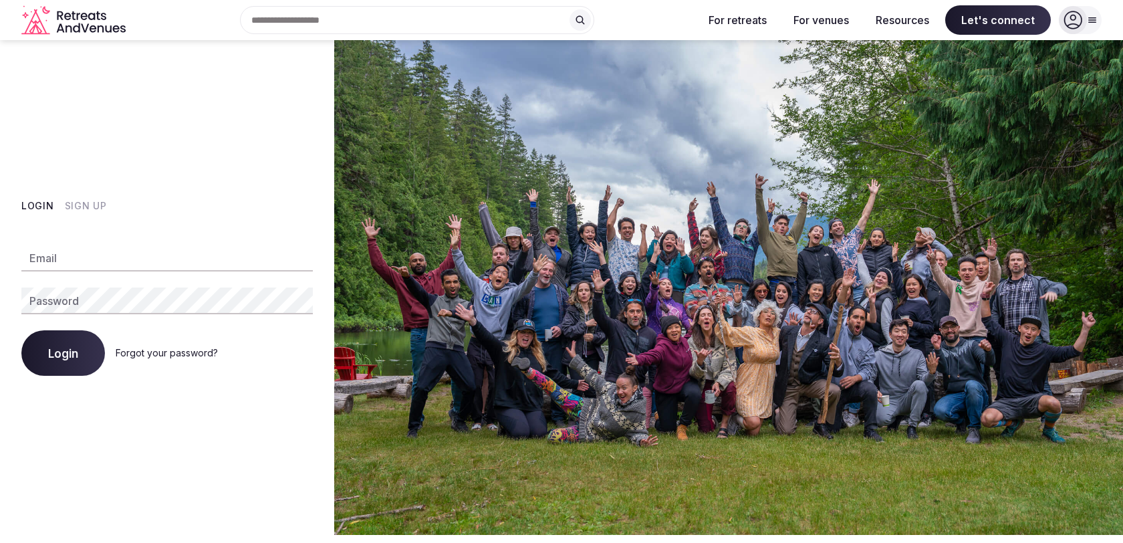
type input "**********"
click at [74, 360] on button "Login" at bounding box center [63, 352] width 84 height 45
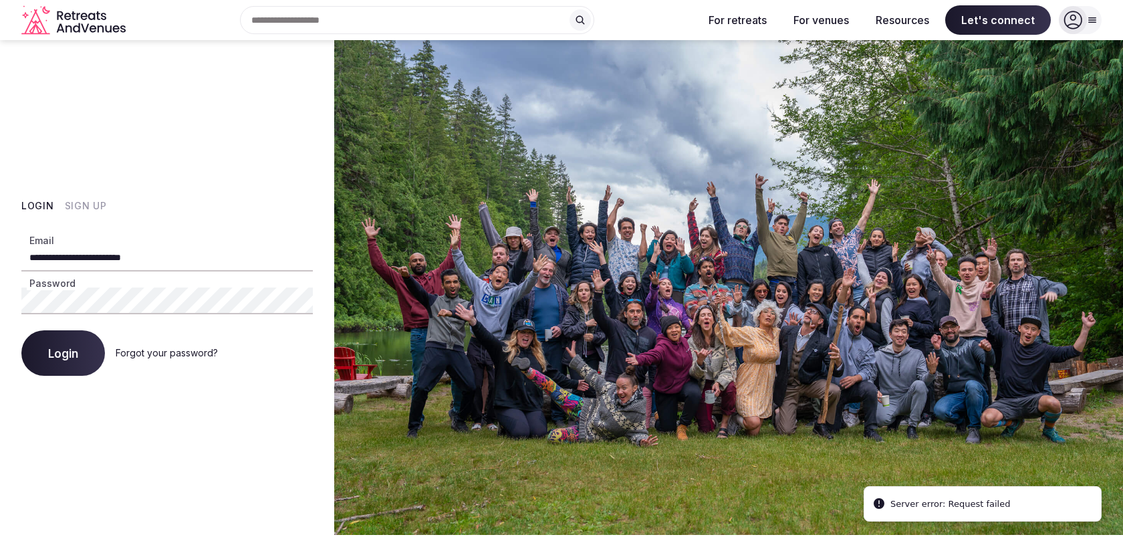
click at [74, 360] on button "Login" at bounding box center [63, 352] width 84 height 45
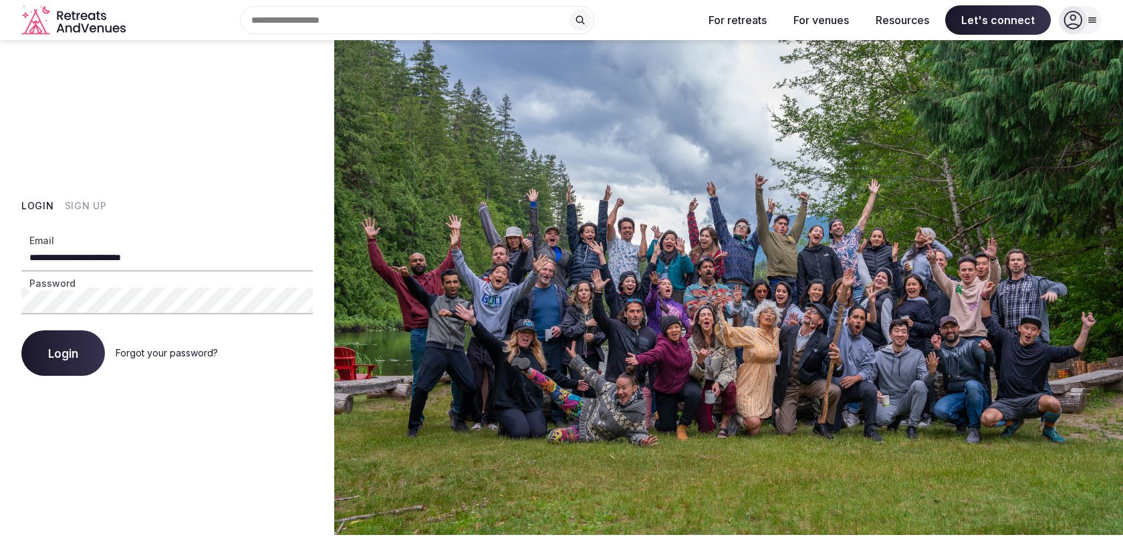
click at [96, 352] on button "Login" at bounding box center [63, 352] width 84 height 45
type input "**********"
click at [55, 337] on button "Login" at bounding box center [63, 352] width 84 height 45
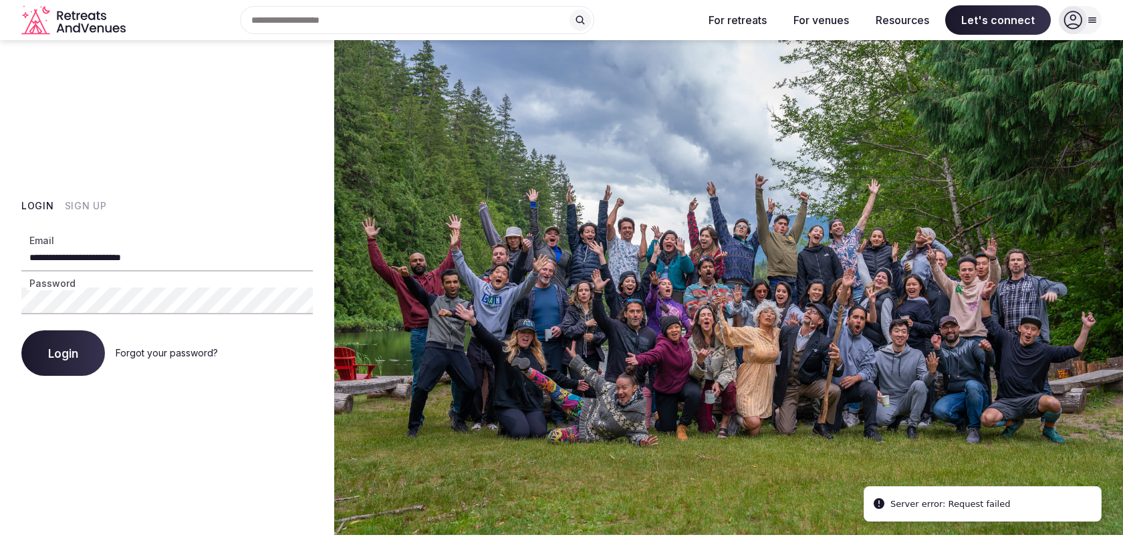
click at [55, 337] on button "Login" at bounding box center [63, 352] width 84 height 45
click at [1082, 17] on icon at bounding box center [1073, 20] width 19 height 19
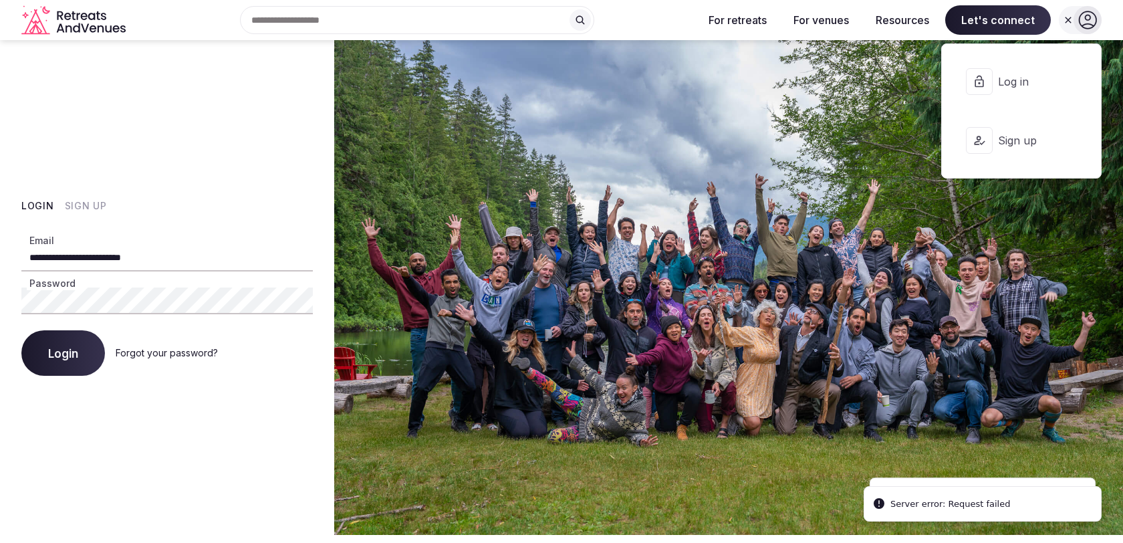
click at [1010, 81] on span "Log in" at bounding box center [1030, 81] width 64 height 15
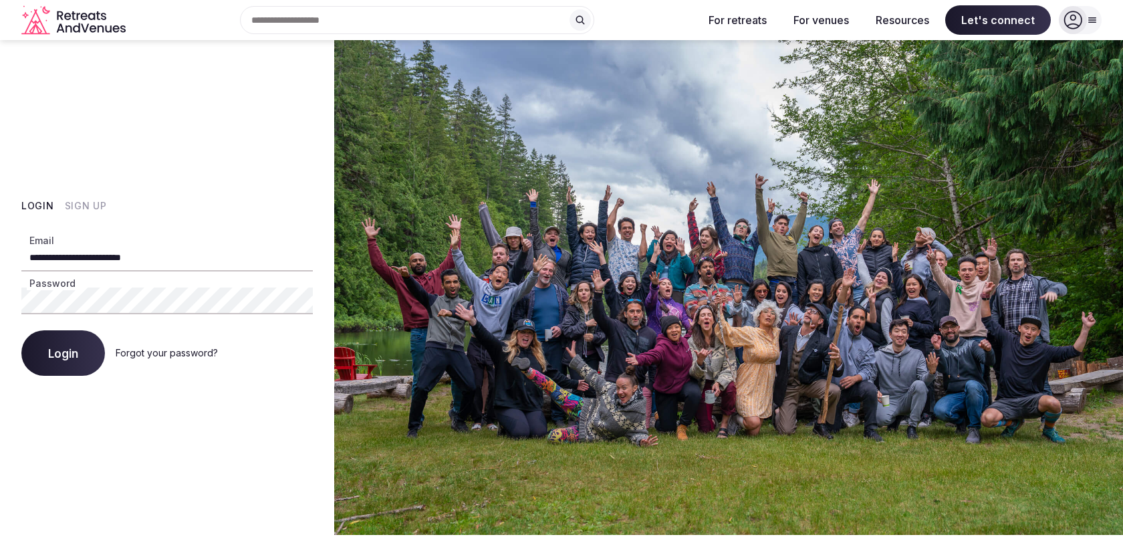
click at [75, 361] on button "Login" at bounding box center [63, 352] width 84 height 45
type input "**********"
click at [1085, 21] on div at bounding box center [1073, 20] width 28 height 28
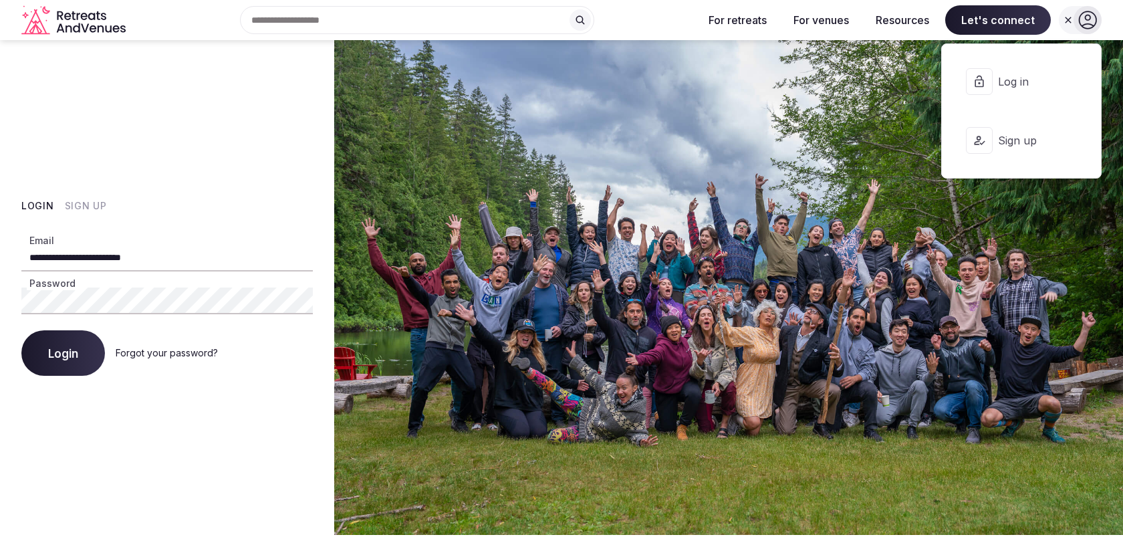
click at [1022, 79] on span "Log in" at bounding box center [1030, 81] width 64 height 15
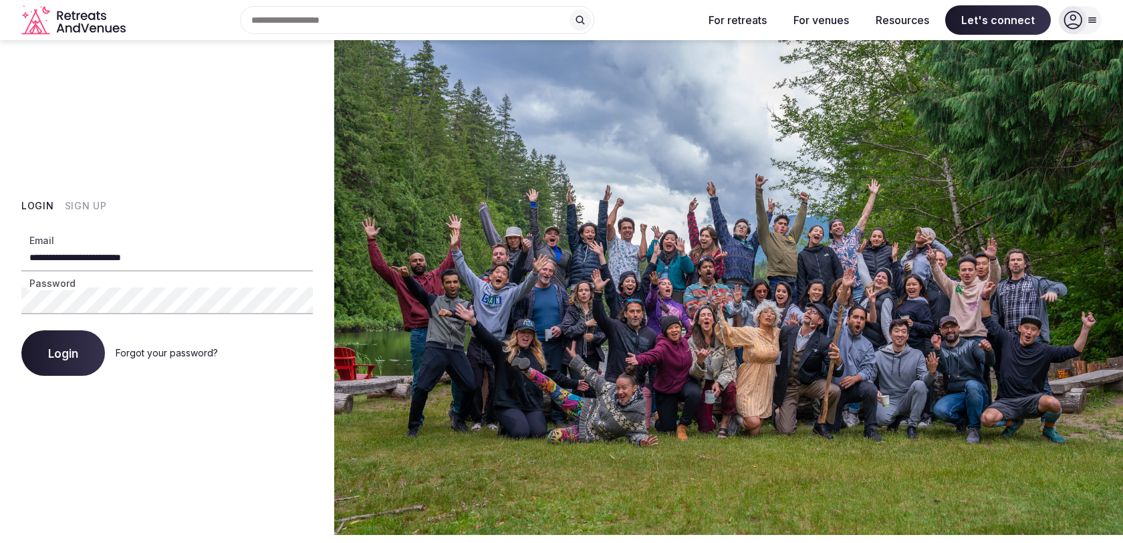
click at [76, 352] on span "Login" at bounding box center [63, 352] width 30 height 13
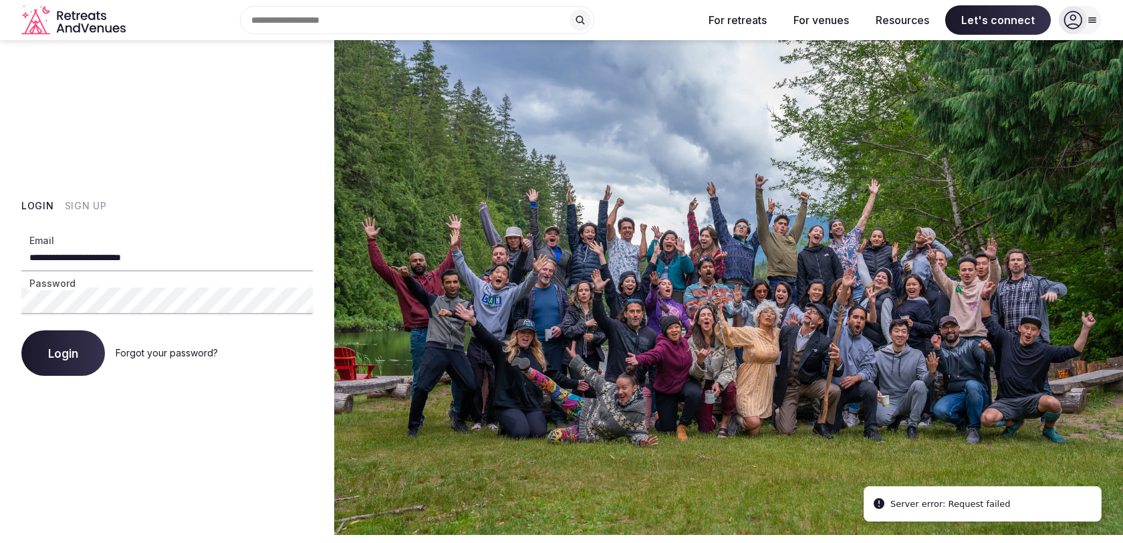
click at [76, 352] on span "Login" at bounding box center [63, 352] width 30 height 13
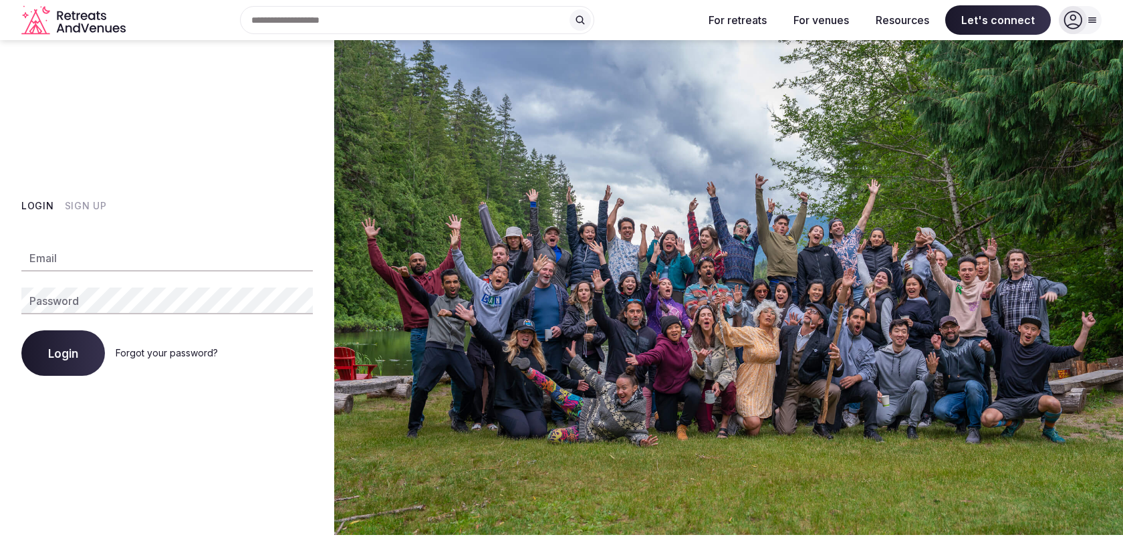
type input "**********"
click at [84, 340] on button "Login" at bounding box center [63, 352] width 84 height 45
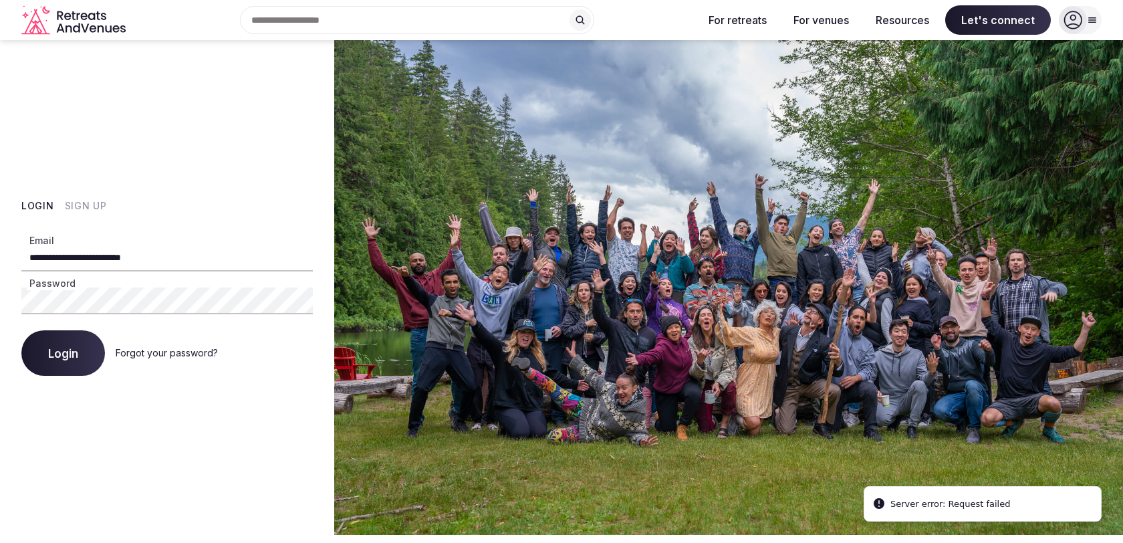
click at [55, 363] on button "Login" at bounding box center [63, 352] width 84 height 45
